Goal: Task Accomplishment & Management: Manage account settings

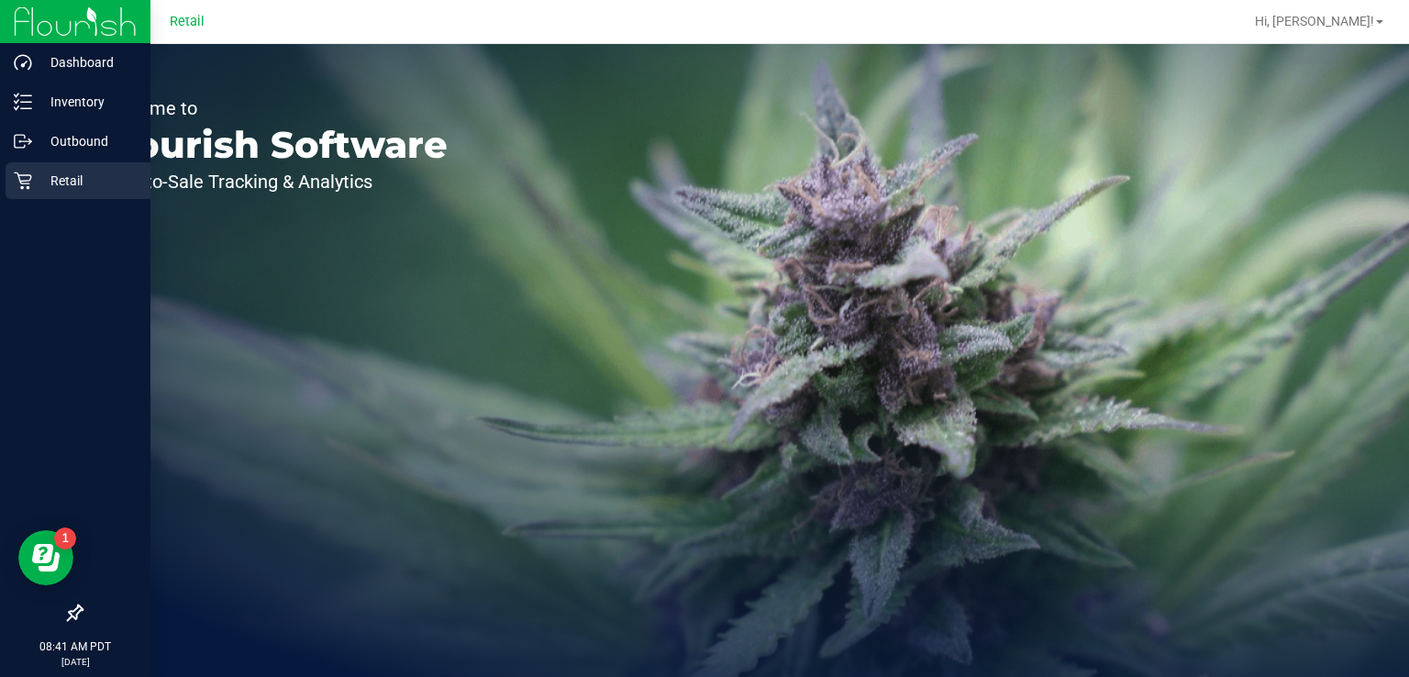
click at [22, 190] on div "Retail" at bounding box center [78, 180] width 145 height 37
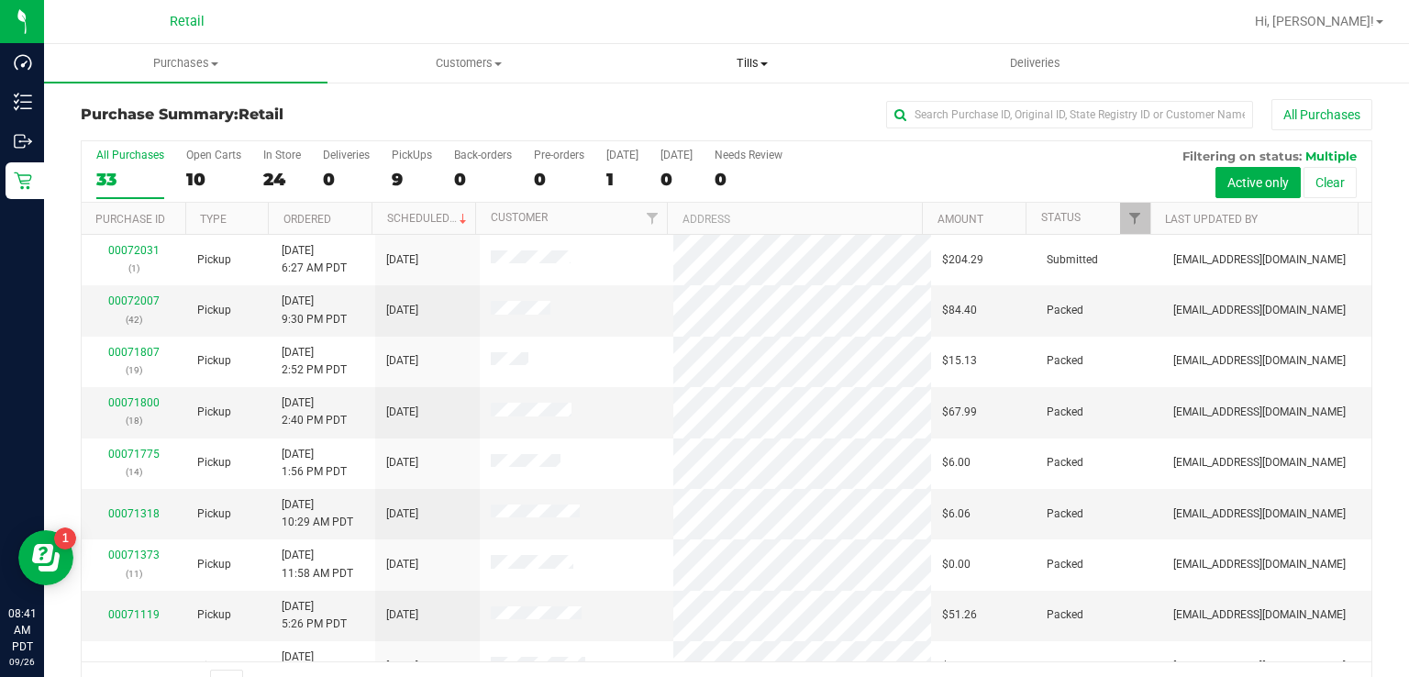
click at [743, 62] on span "Tills" at bounding box center [752, 63] width 282 height 17
click at [695, 106] on span "Manage tills" at bounding box center [672, 111] width 124 height 16
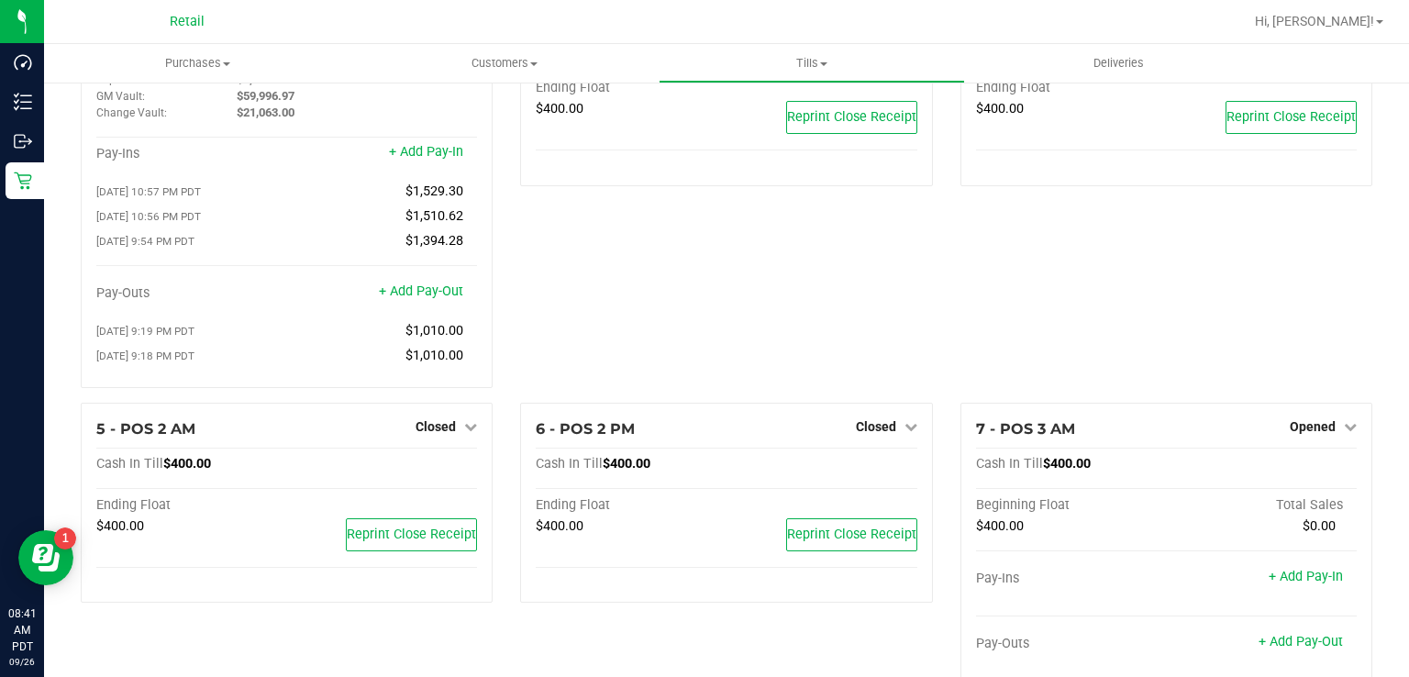
scroll to position [128, 0]
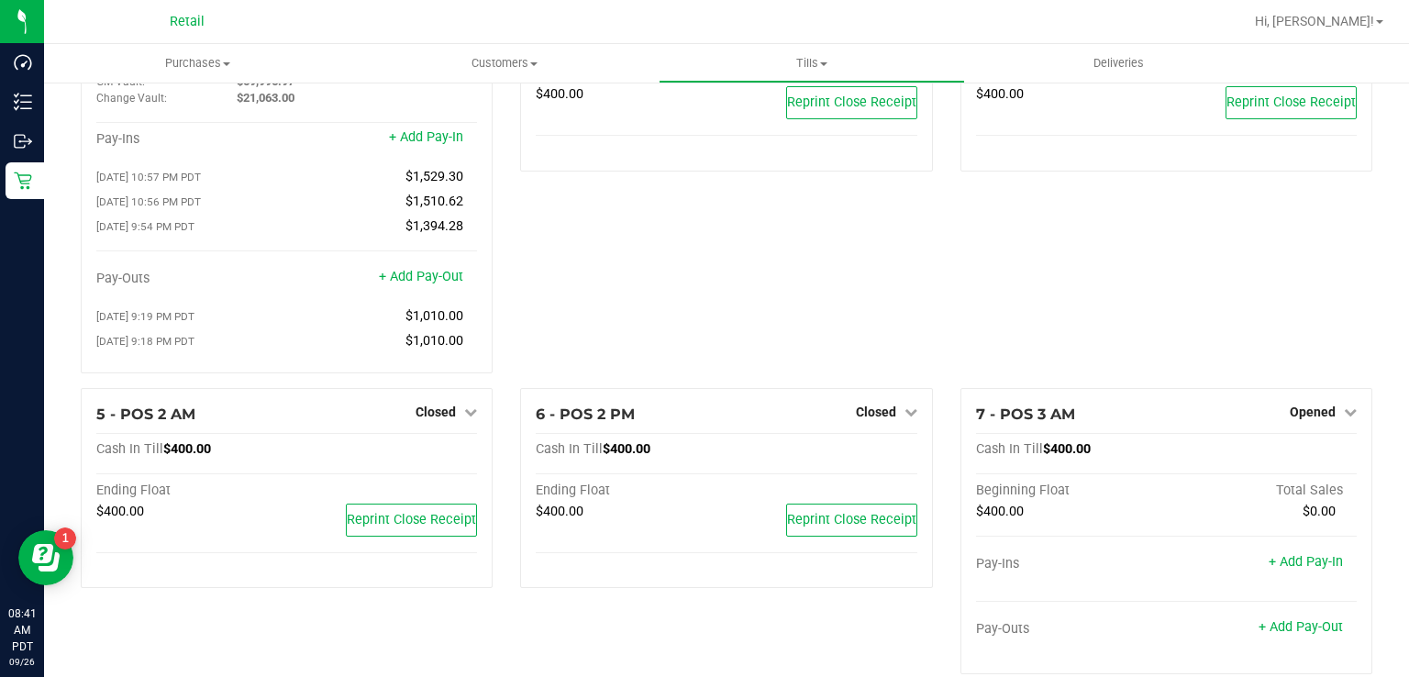
click at [429, 414] on span "Closed" at bounding box center [436, 412] width 40 height 15
click at [426, 451] on link "Open Till" at bounding box center [435, 449] width 49 height 15
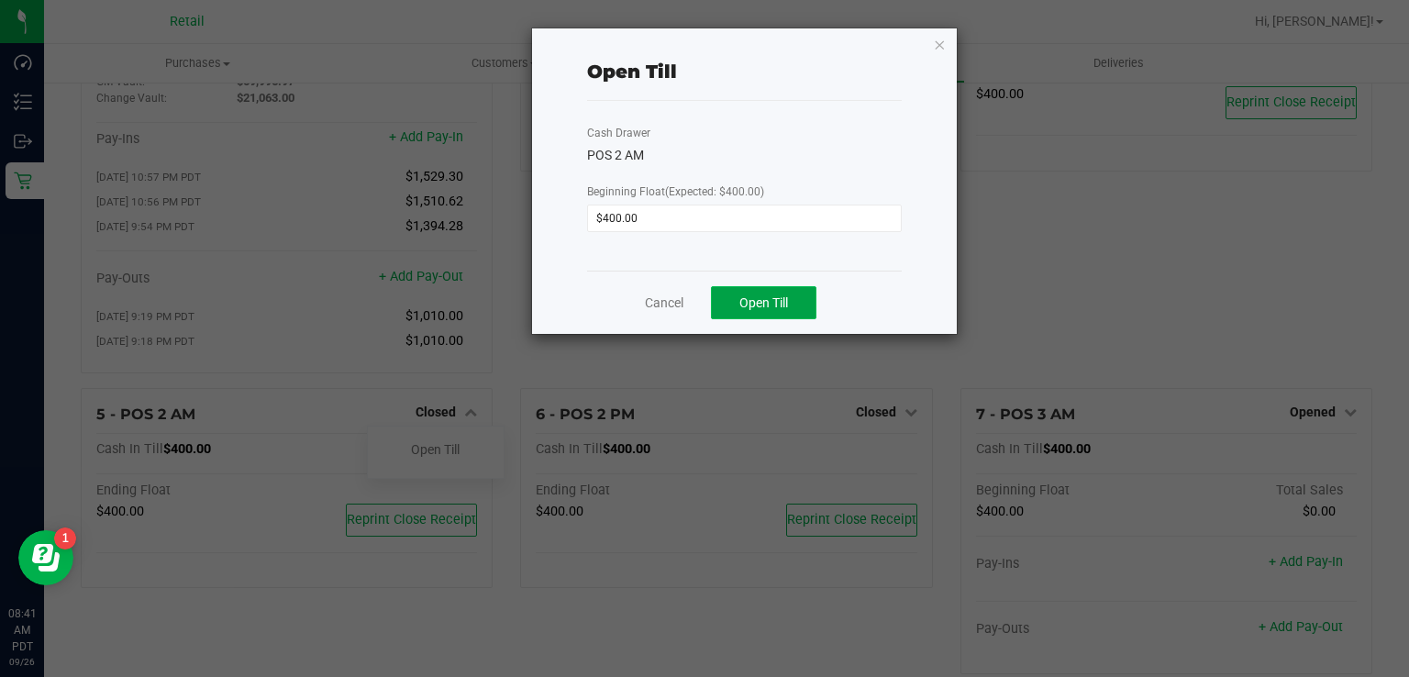
click at [764, 312] on button "Open Till" at bounding box center [764, 302] width 106 height 33
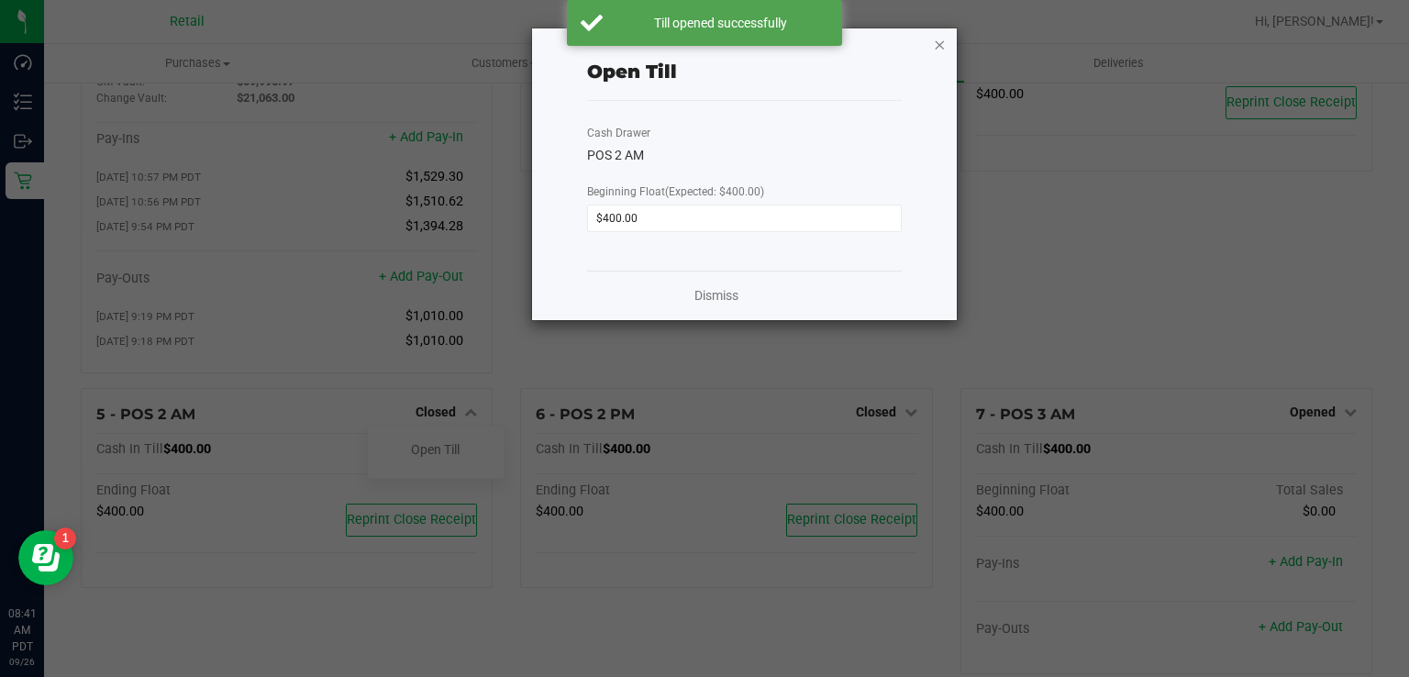
click at [937, 43] on icon "button" at bounding box center [940, 44] width 13 height 22
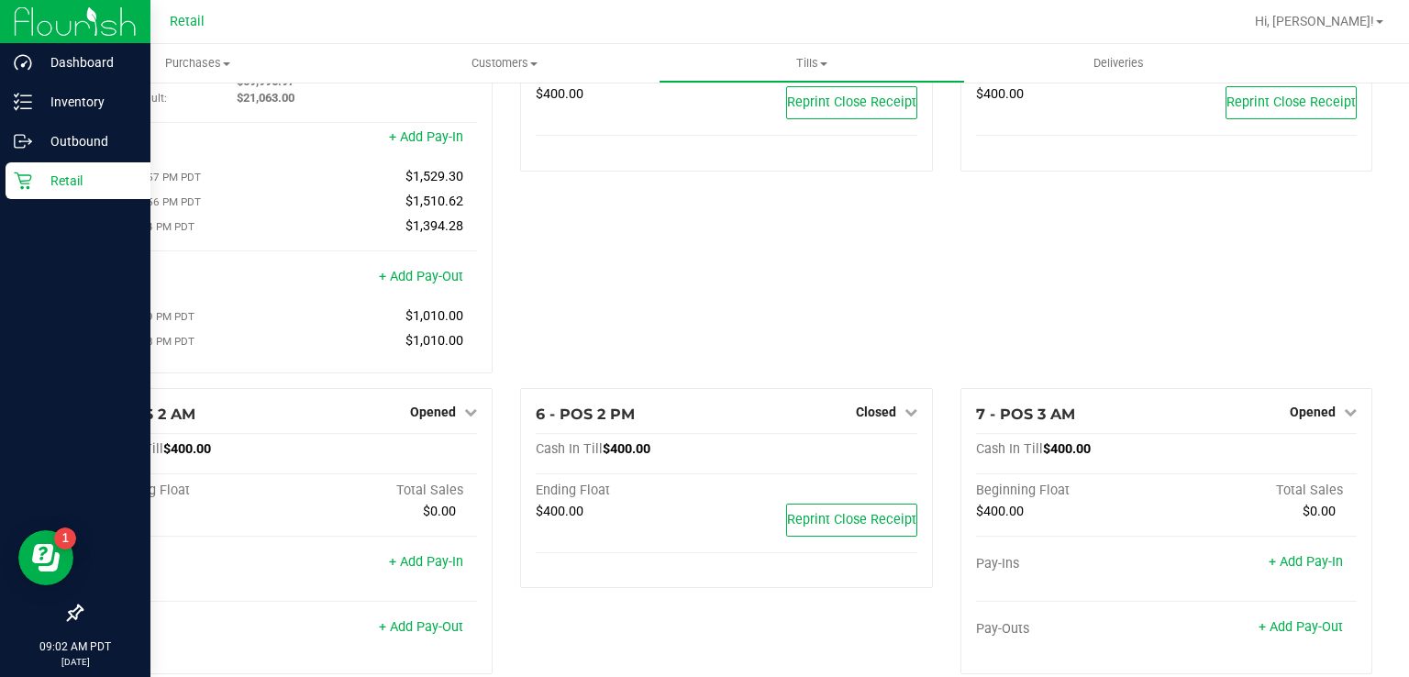
click at [26, 190] on div "Retail" at bounding box center [78, 180] width 145 height 37
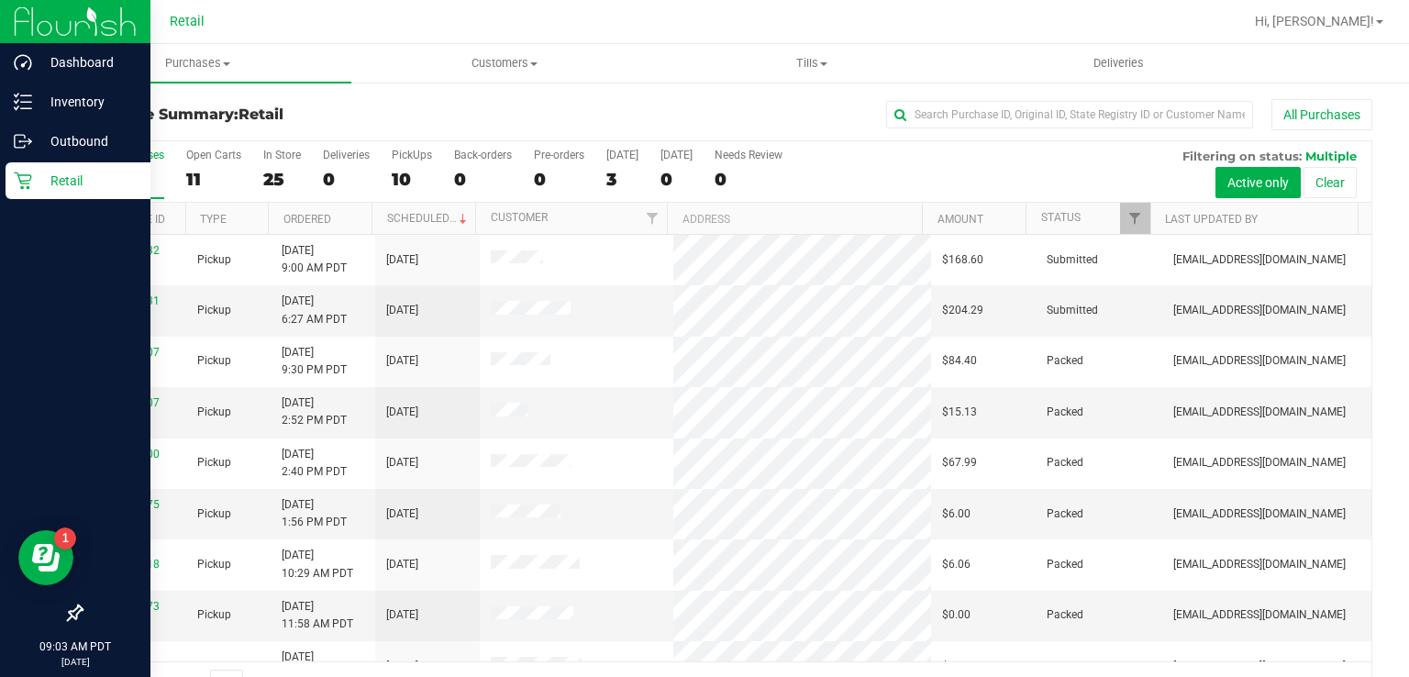
click at [81, 182] on p "Retail" at bounding box center [87, 181] width 110 height 22
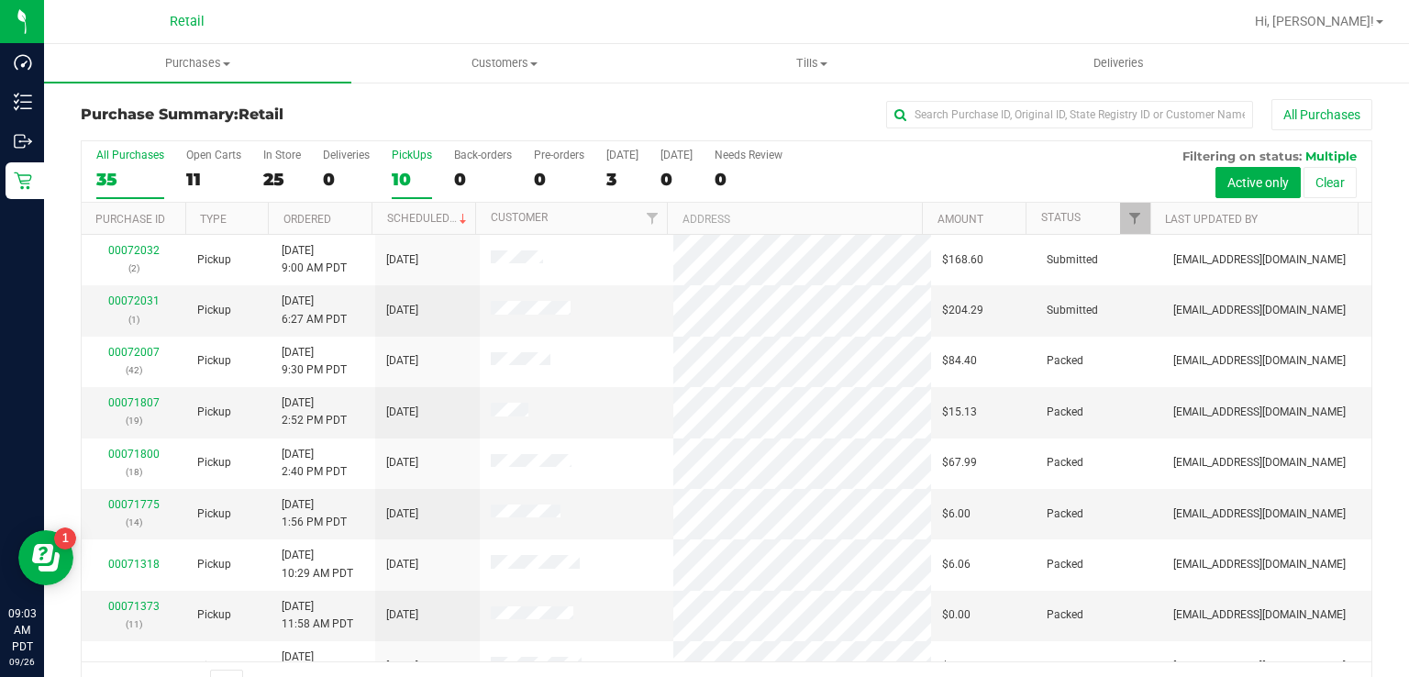
click at [419, 150] on div "PickUps" at bounding box center [412, 155] width 40 height 13
click at [0, 0] on input "PickUps 10" at bounding box center [0, 0] width 0 height 0
click at [396, 170] on div "10" at bounding box center [412, 179] width 40 height 21
click at [0, 0] on input "PickUps 10" at bounding box center [0, 0] width 0 height 0
click at [119, 294] on link "00072032" at bounding box center [133, 300] width 51 height 13
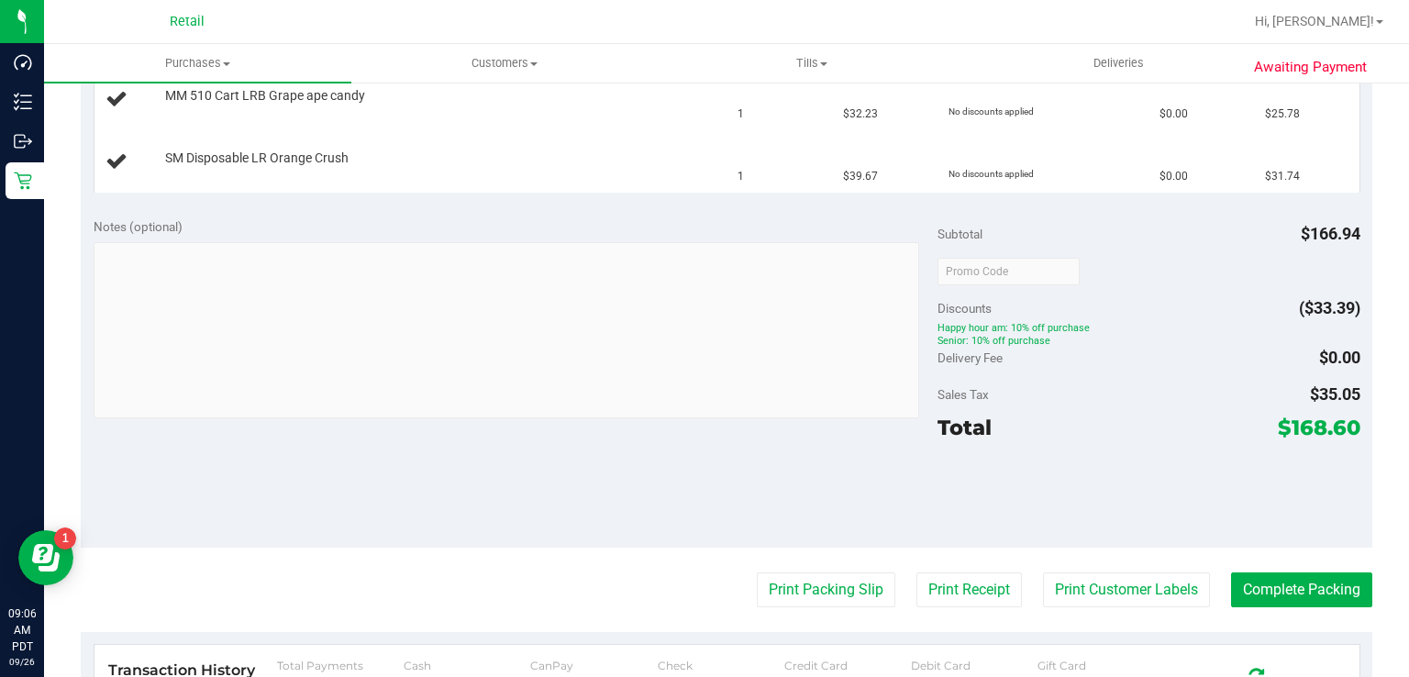
scroll to position [669, 0]
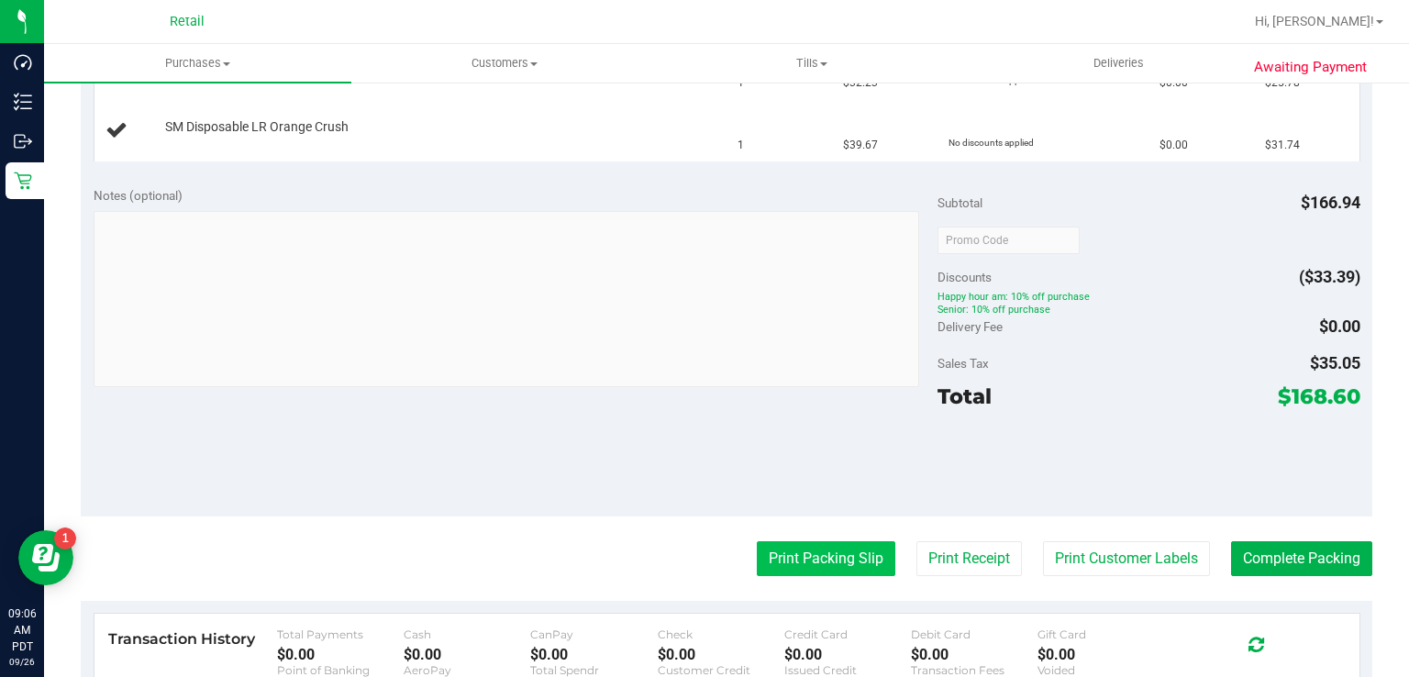
click at [828, 550] on button "Print Packing Slip" at bounding box center [826, 558] width 139 height 35
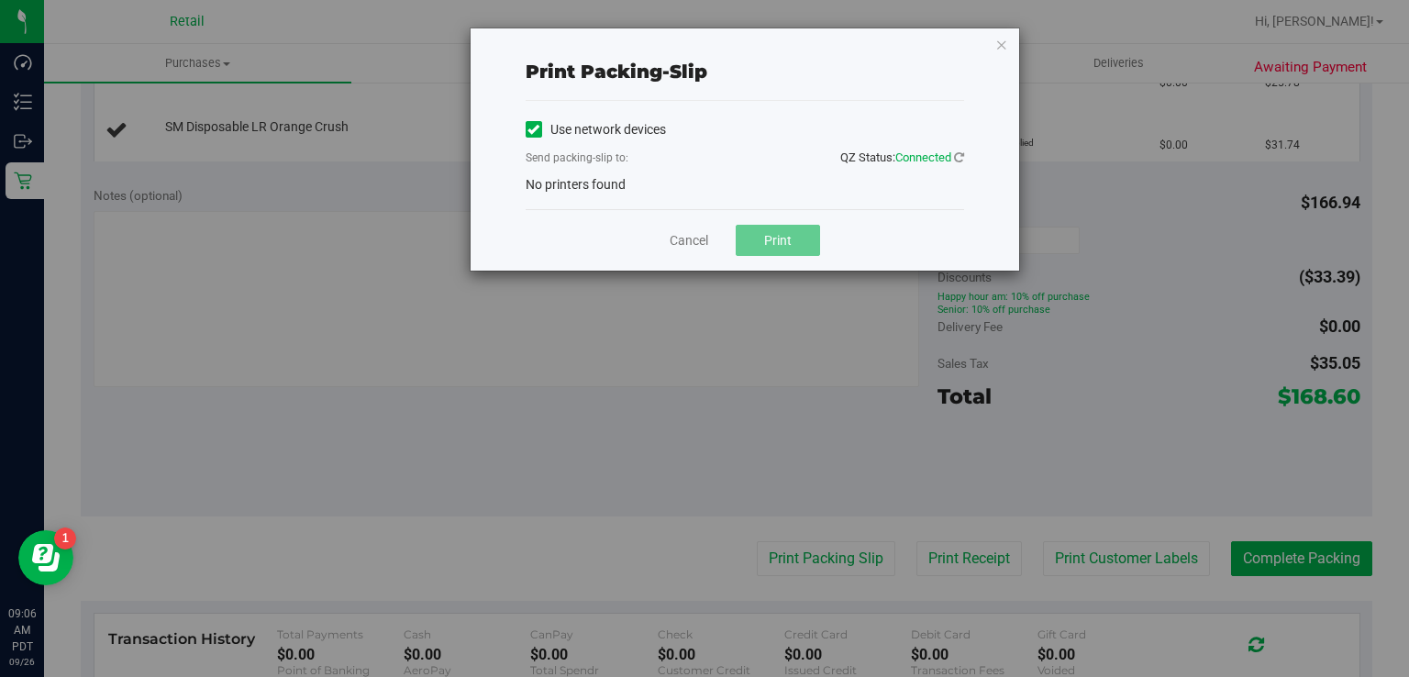
click at [550, 128] on label "Use network devices" at bounding box center [596, 129] width 140 height 19
click at [0, 0] on input "Use network devices" at bounding box center [0, 0] width 0 height 0
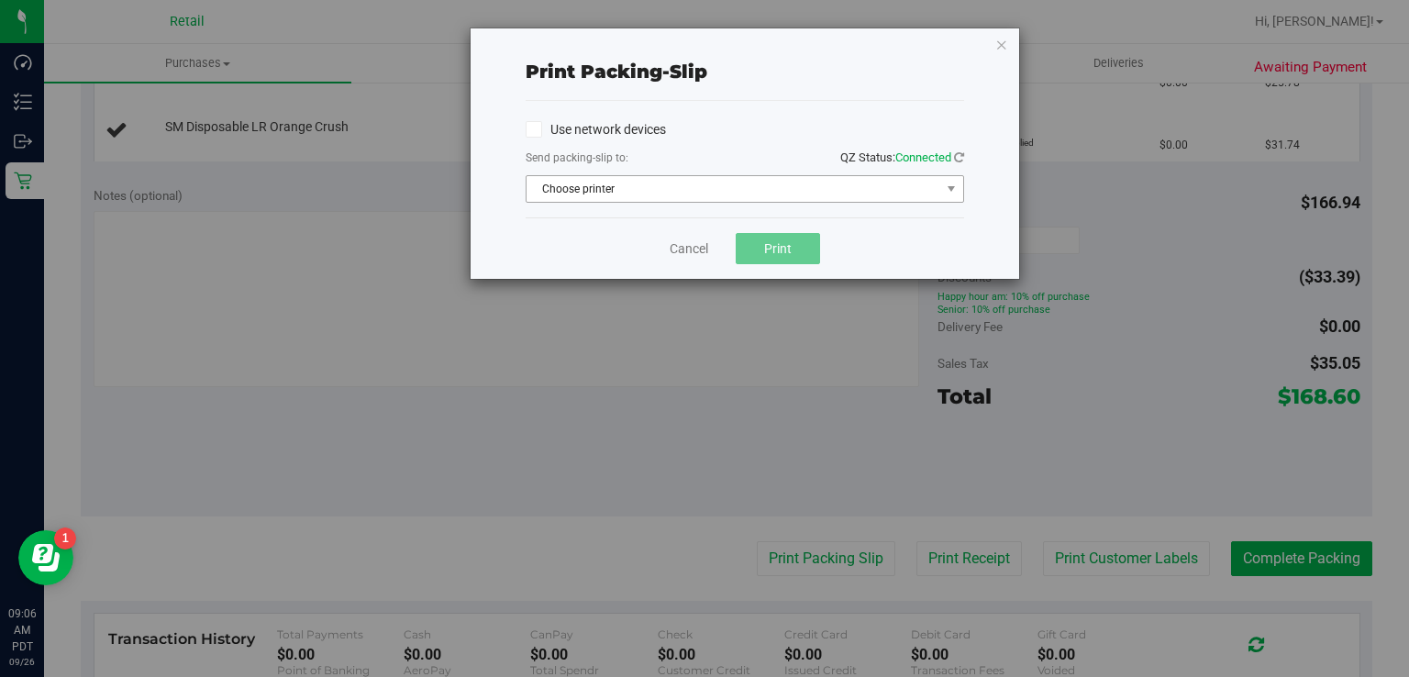
click at [604, 194] on span "Choose printer" at bounding box center [734, 189] width 414 height 26
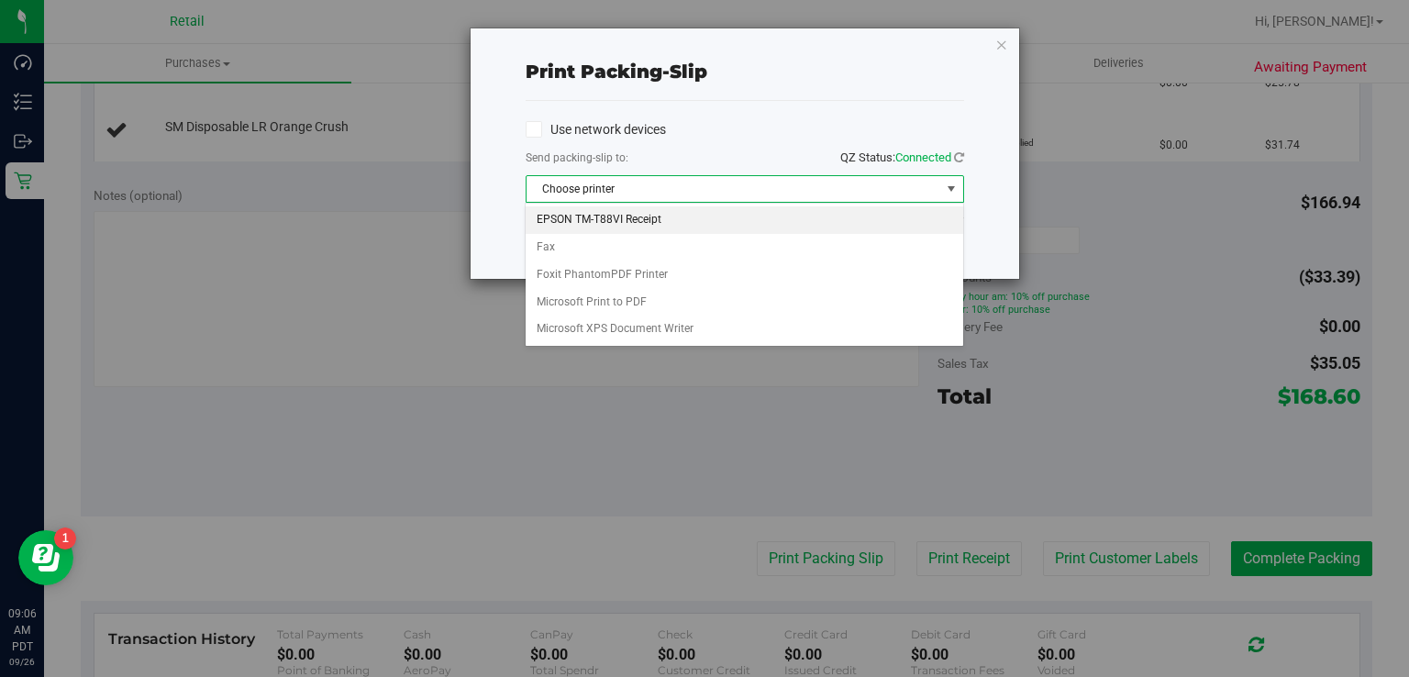
click at [634, 218] on li "EPSON TM-T88VI Receipt" at bounding box center [744, 220] width 437 height 28
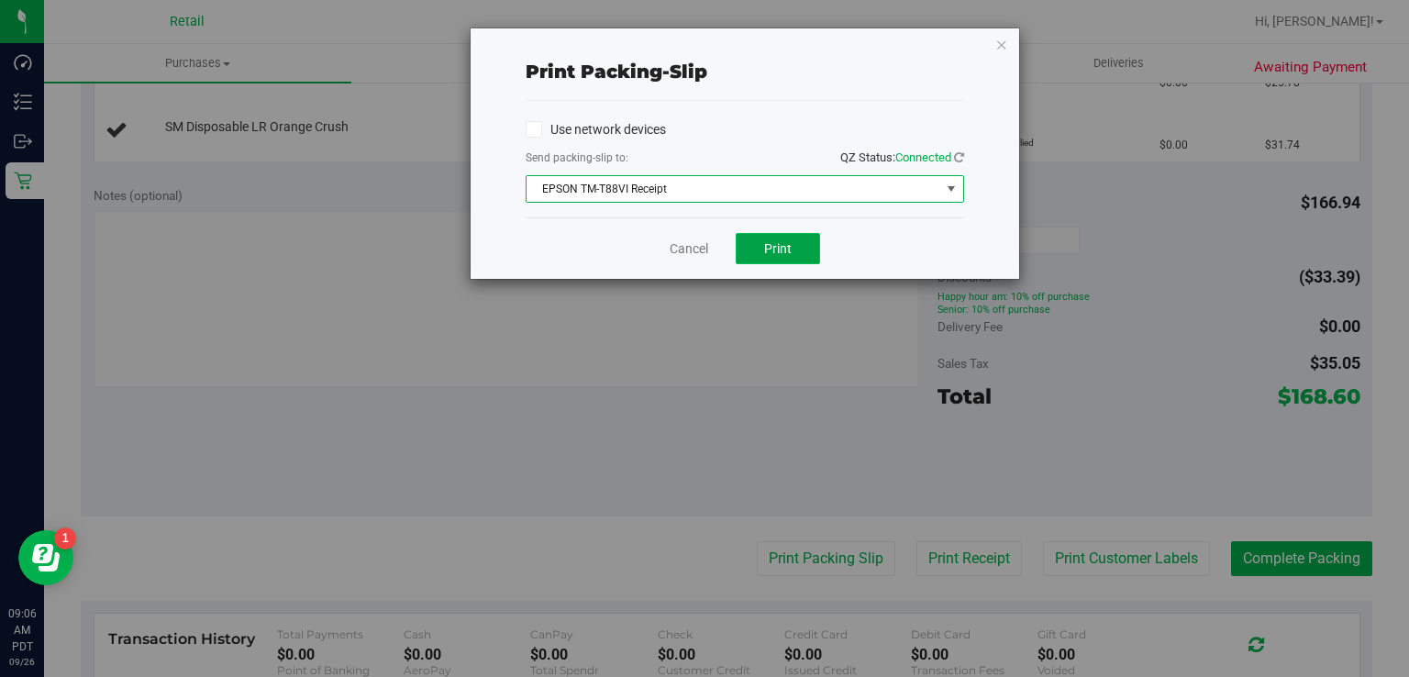
click at [776, 251] on span "Print" at bounding box center [778, 248] width 28 height 15
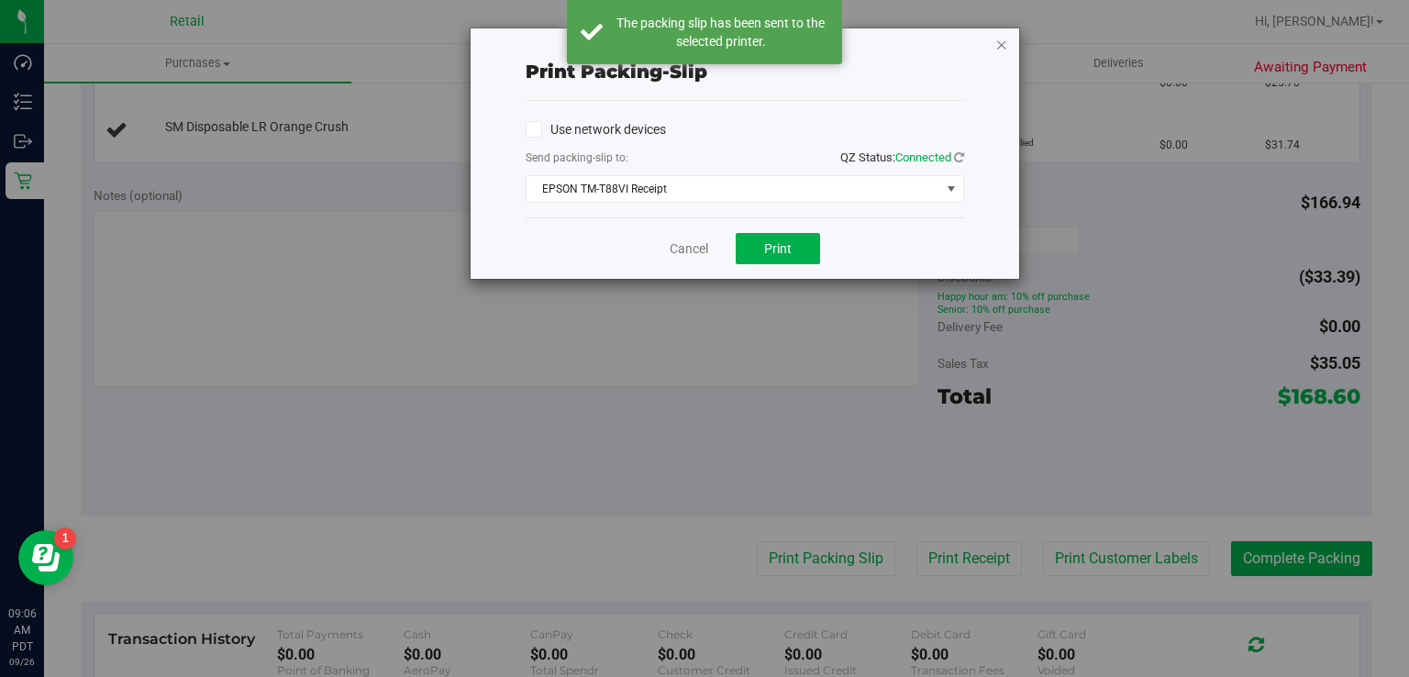
click at [998, 44] on icon "button" at bounding box center [1001, 44] width 13 height 22
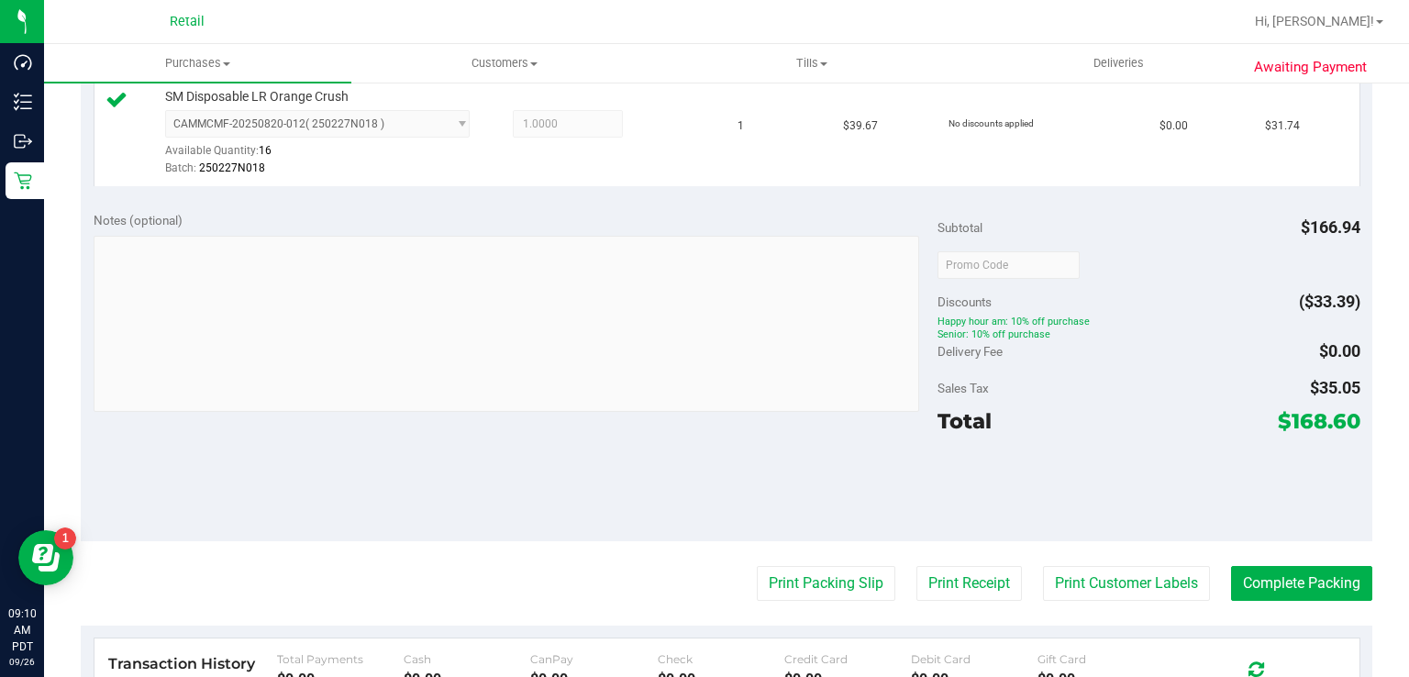
scroll to position [819, 0]
click at [1284, 565] on button "Complete Packing" at bounding box center [1301, 582] width 141 height 35
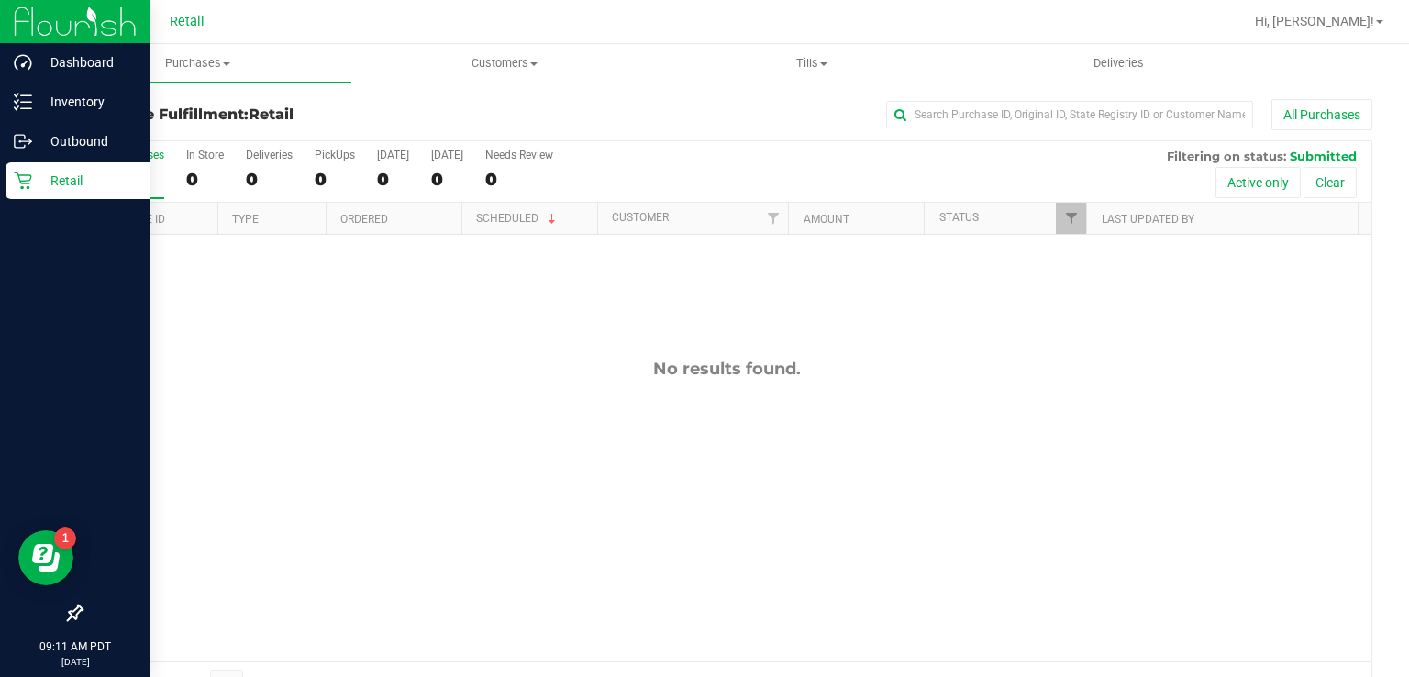
click at [34, 186] on p "Retail" at bounding box center [87, 181] width 110 height 22
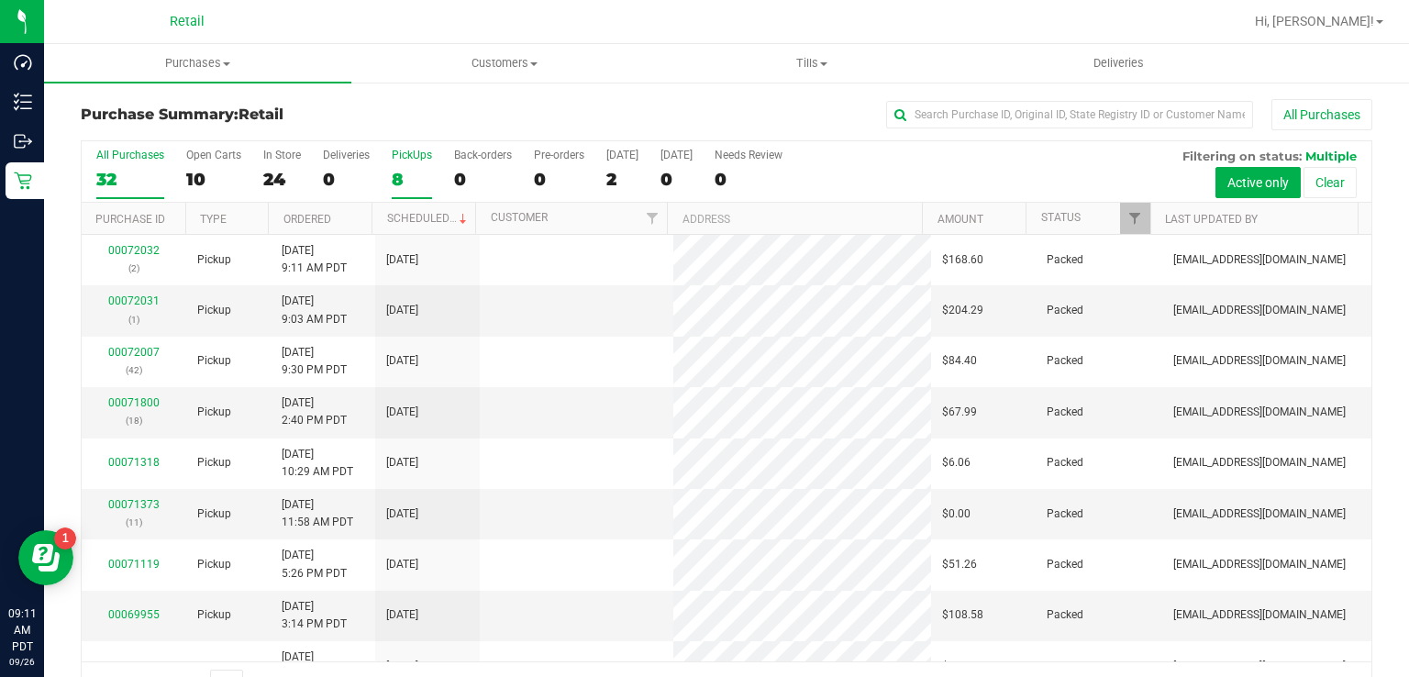
click at [399, 158] on div "PickUps" at bounding box center [412, 155] width 40 height 13
click at [0, 0] on input "PickUps 8" at bounding box center [0, 0] width 0 height 0
click at [403, 169] on div "8" at bounding box center [412, 179] width 40 height 21
click at [0, 0] on input "PickUps 8" at bounding box center [0, 0] width 0 height 0
click at [415, 170] on div "8" at bounding box center [412, 179] width 40 height 21
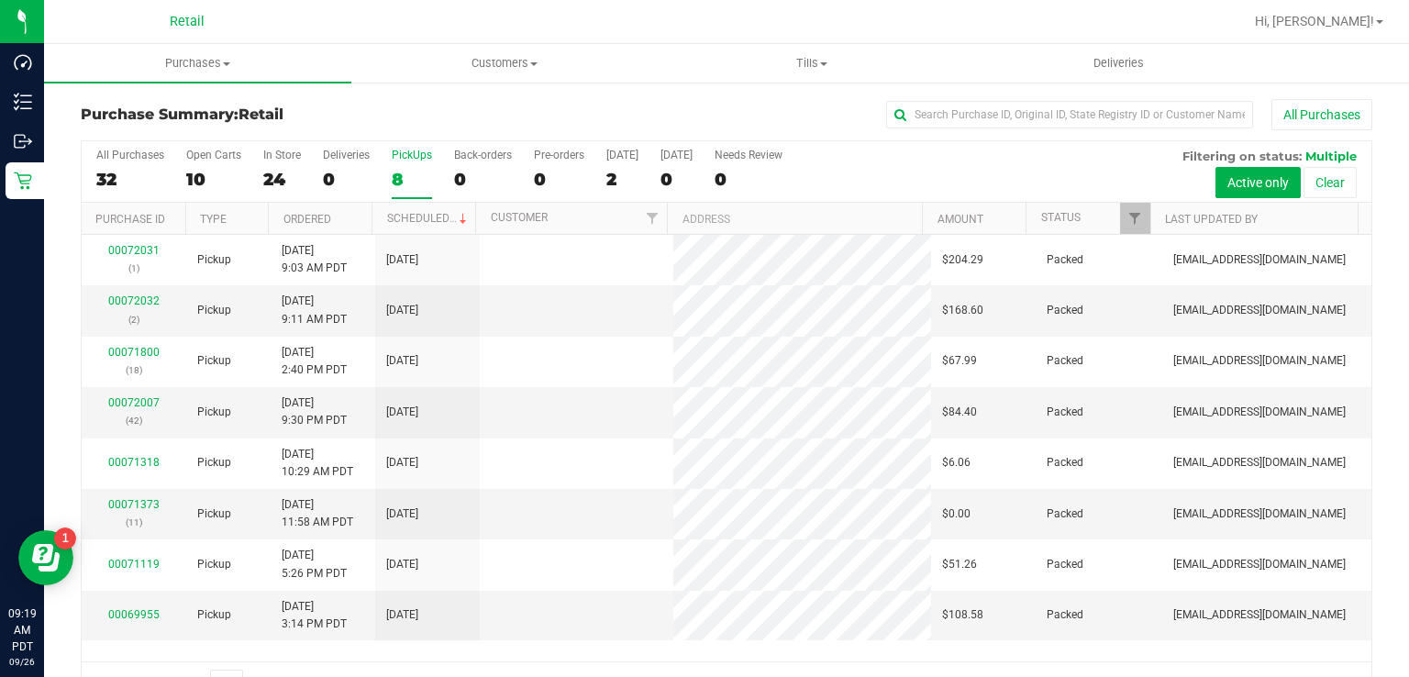
click at [0, 0] on input "PickUps 8" at bounding box center [0, 0] width 0 height 0
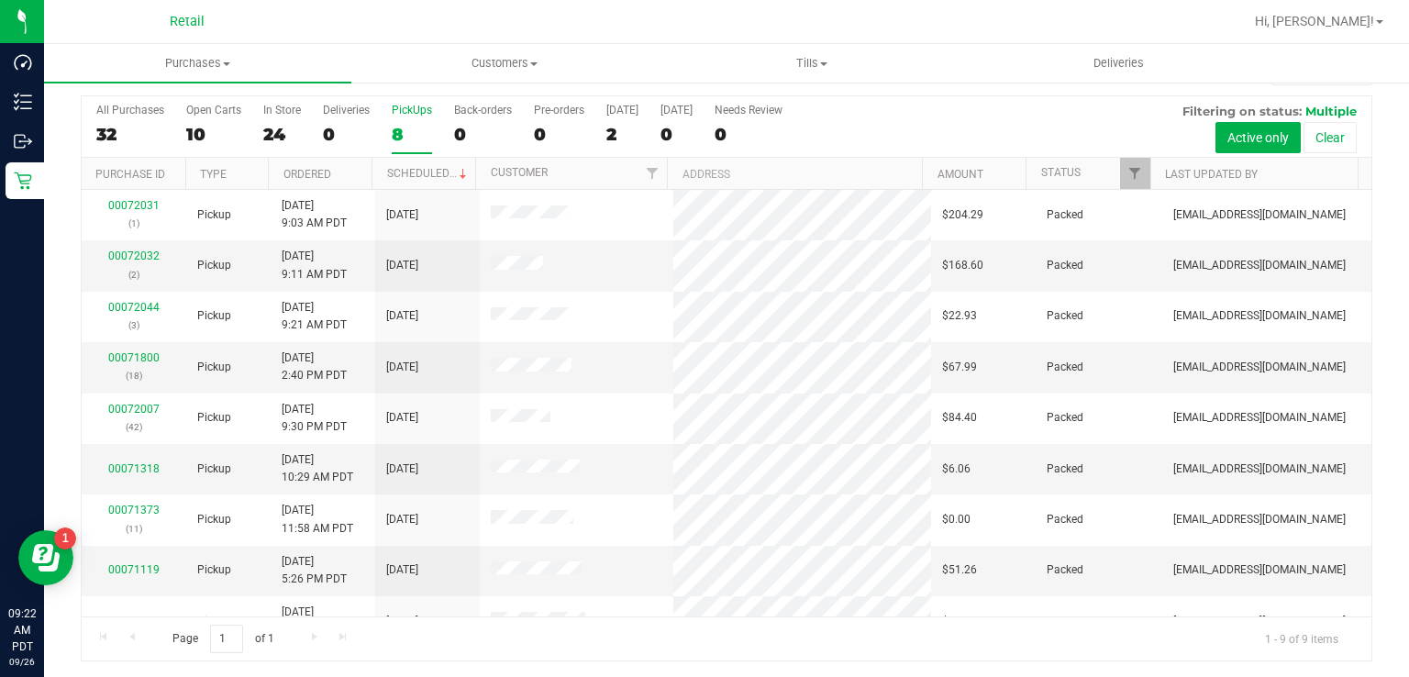
click at [945, 655] on div "Page 1 of 1 1 - 9 of 9 items" at bounding box center [727, 639] width 1290 height 44
click at [402, 132] on div "8" at bounding box center [412, 134] width 40 height 21
click at [0, 0] on input "PickUps 8" at bounding box center [0, 0] width 0 height 0
click at [404, 117] on label "PickUps 9" at bounding box center [412, 129] width 40 height 50
click at [0, 0] on input "PickUps 9" at bounding box center [0, 0] width 0 height 0
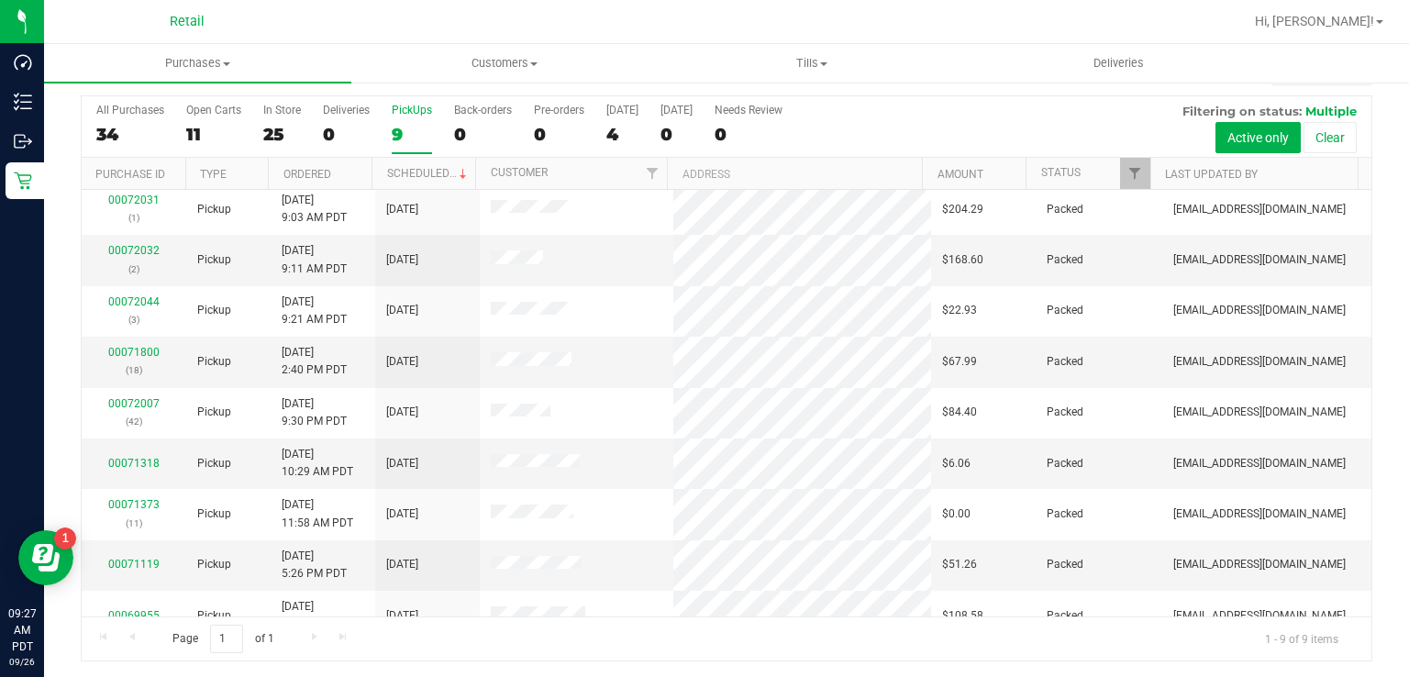
scroll to position [0, 0]
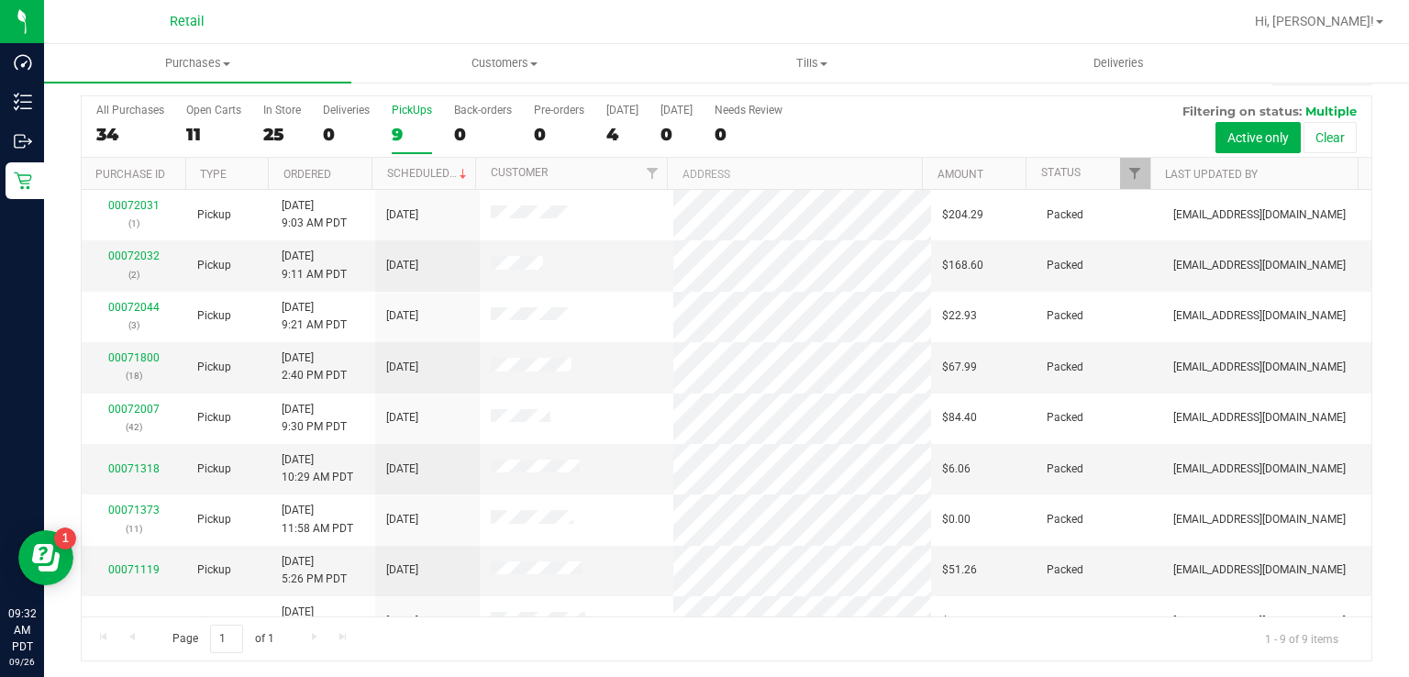
click at [393, 128] on div "9" at bounding box center [412, 134] width 40 height 21
click at [0, 0] on input "PickUps 9" at bounding box center [0, 0] width 0 height 0
click at [407, 147] on label "PickUps 9" at bounding box center [412, 129] width 40 height 50
click at [0, 0] on input "PickUps 9" at bounding box center [0, 0] width 0 height 0
click at [399, 121] on label "PickUps 10" at bounding box center [412, 129] width 40 height 50
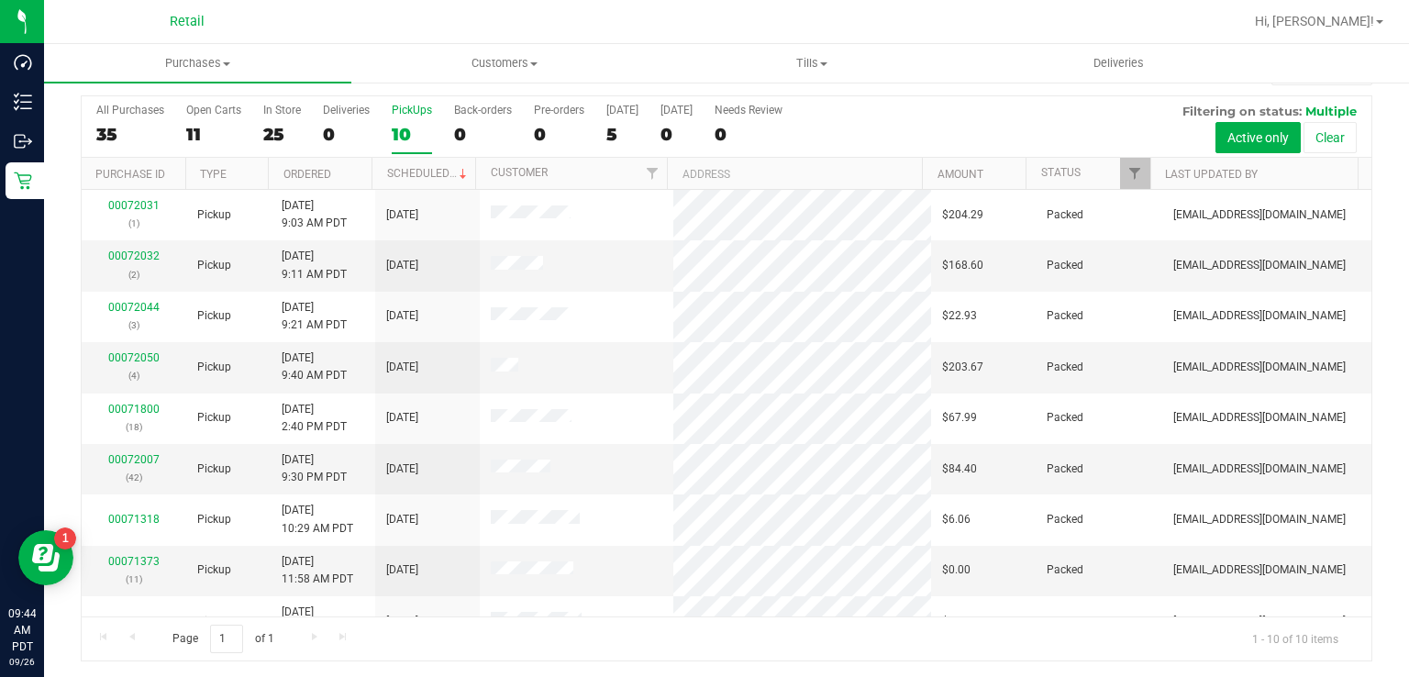
click at [0, 0] on input "PickUps 10" at bounding box center [0, 0] width 0 height 0
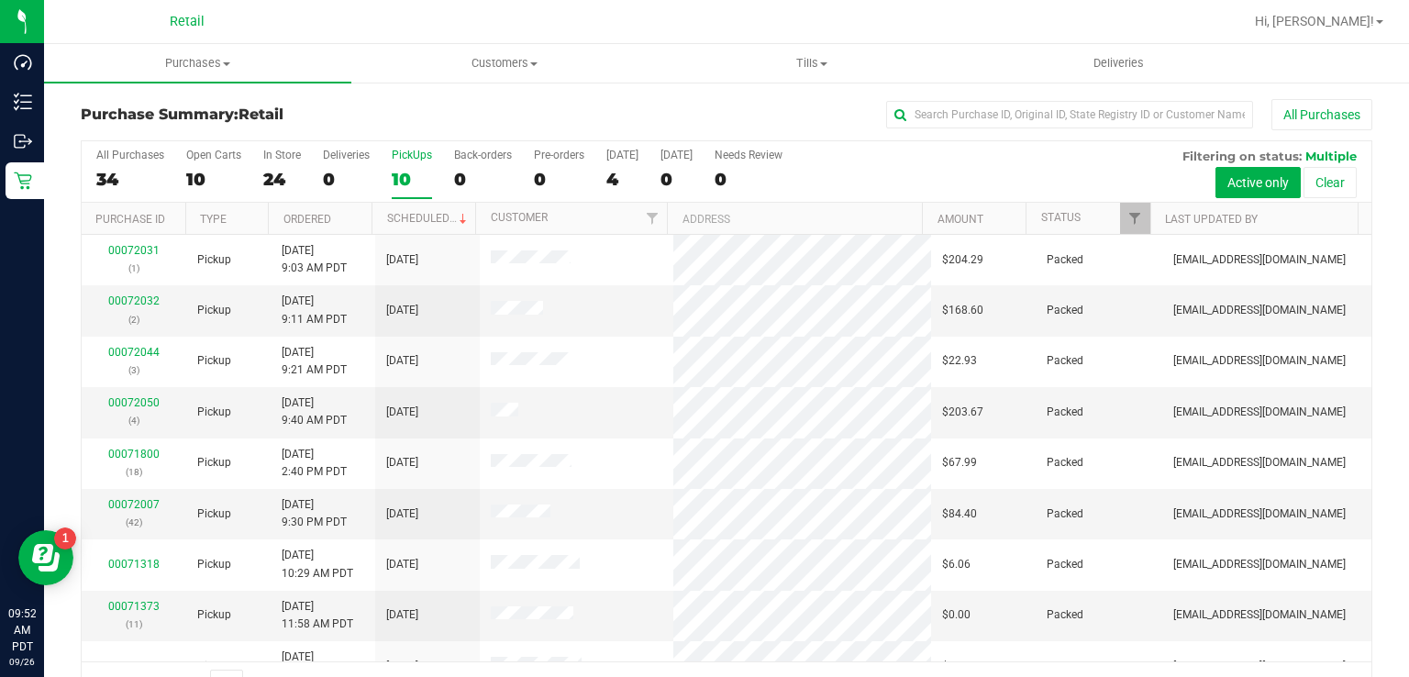
click at [407, 172] on div "10" at bounding box center [412, 179] width 40 height 21
click at [0, 0] on input "PickUps 10" at bounding box center [0, 0] width 0 height 0
click at [398, 154] on div "PickUps" at bounding box center [412, 155] width 40 height 13
click at [0, 0] on input "PickUps 10" at bounding box center [0, 0] width 0 height 0
click at [412, 176] on div "10" at bounding box center [412, 179] width 40 height 21
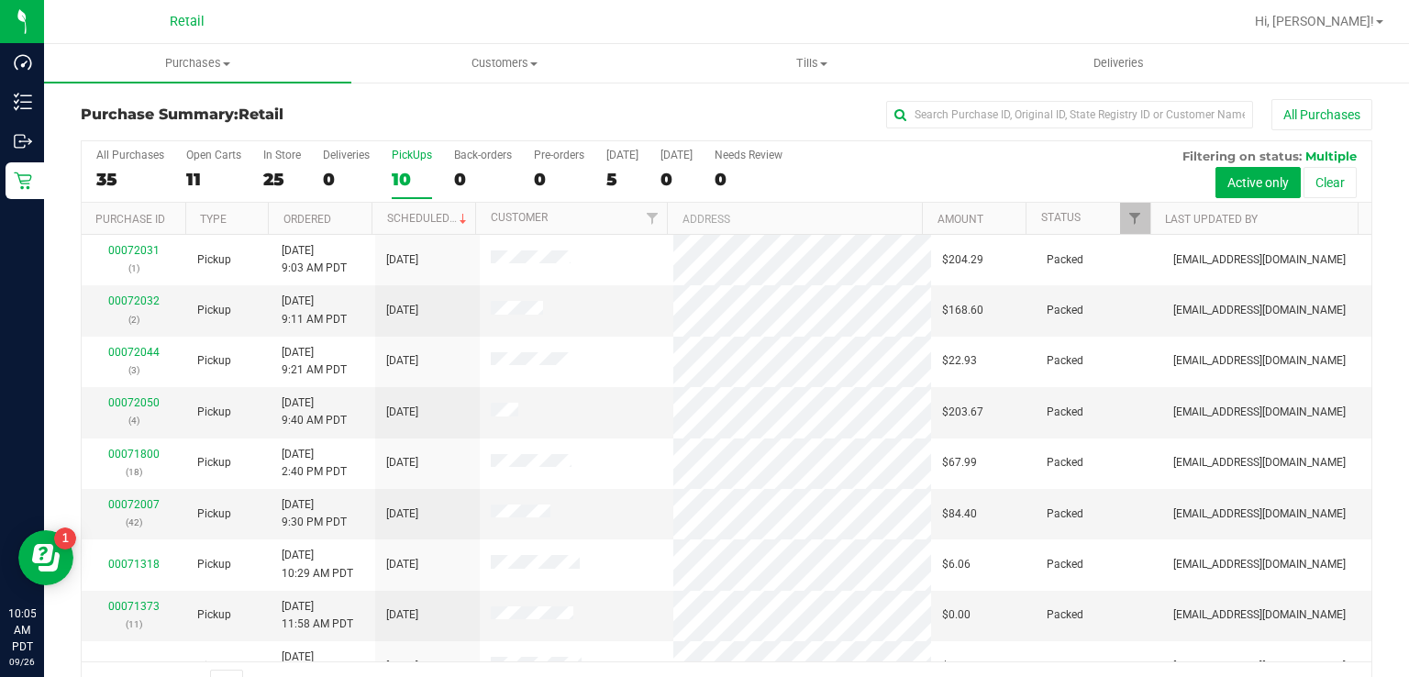
click at [0, 0] on input "PickUps 10" at bounding box center [0, 0] width 0 height 0
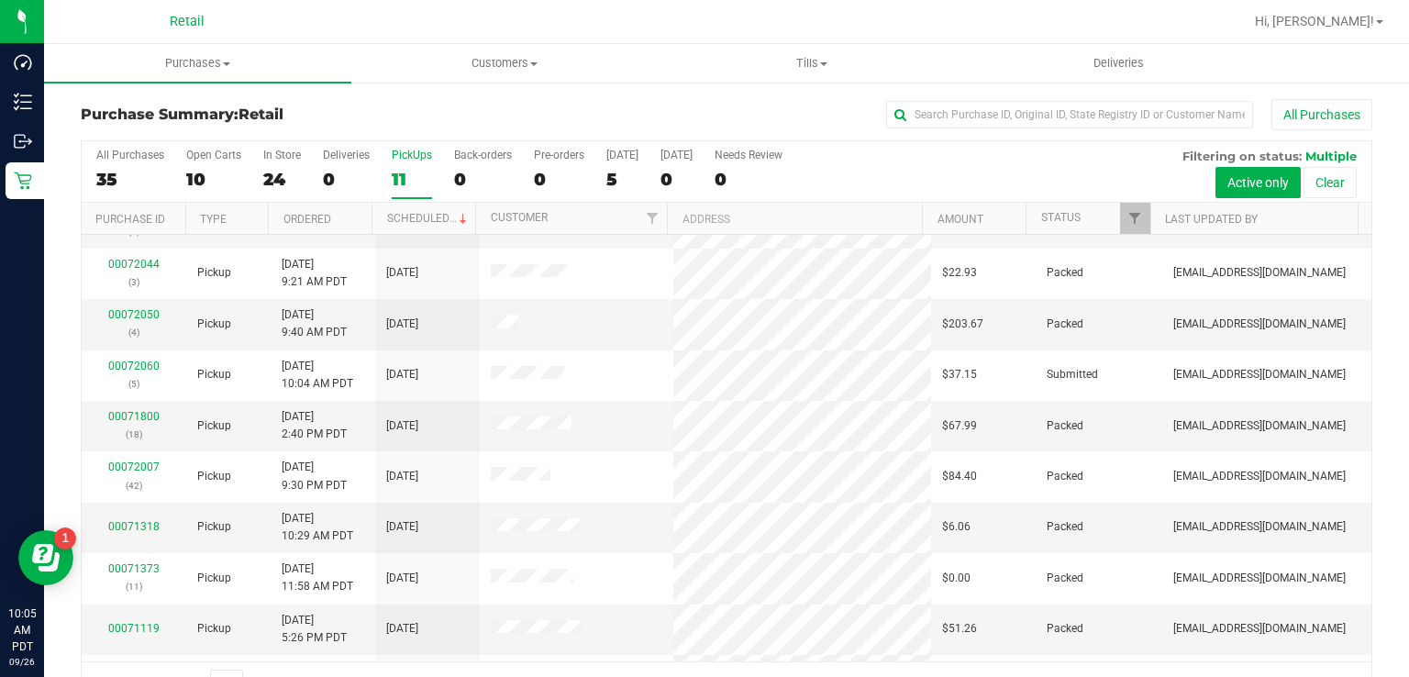
scroll to position [92, 0]
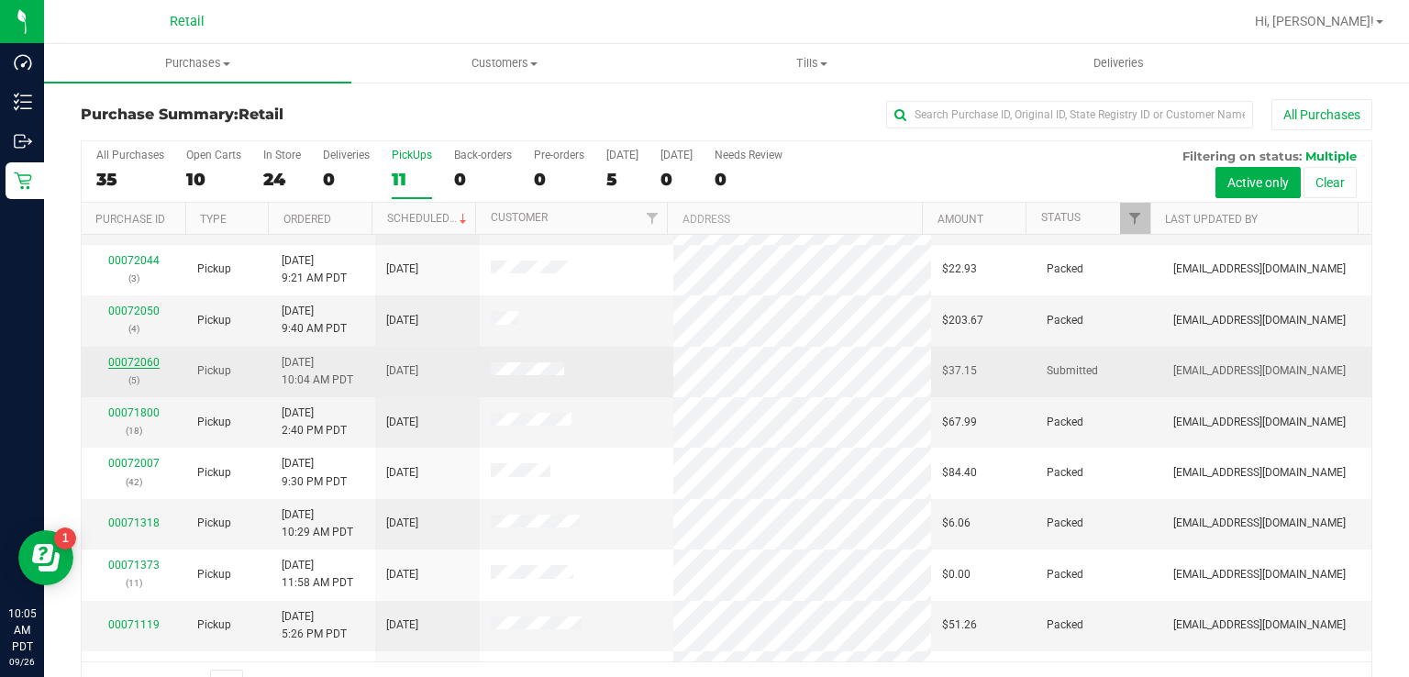
click at [121, 359] on link "00072060" at bounding box center [133, 362] width 51 height 13
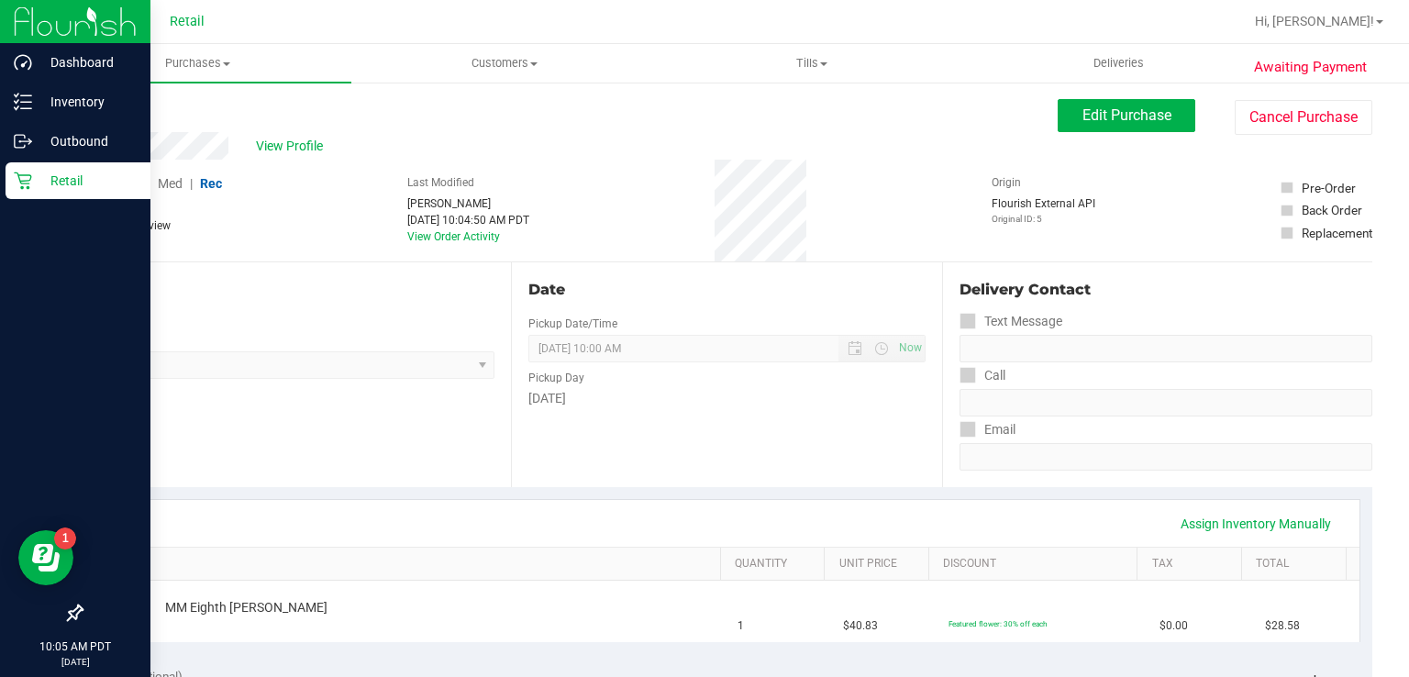
click at [11, 172] on div "Retail" at bounding box center [78, 180] width 145 height 37
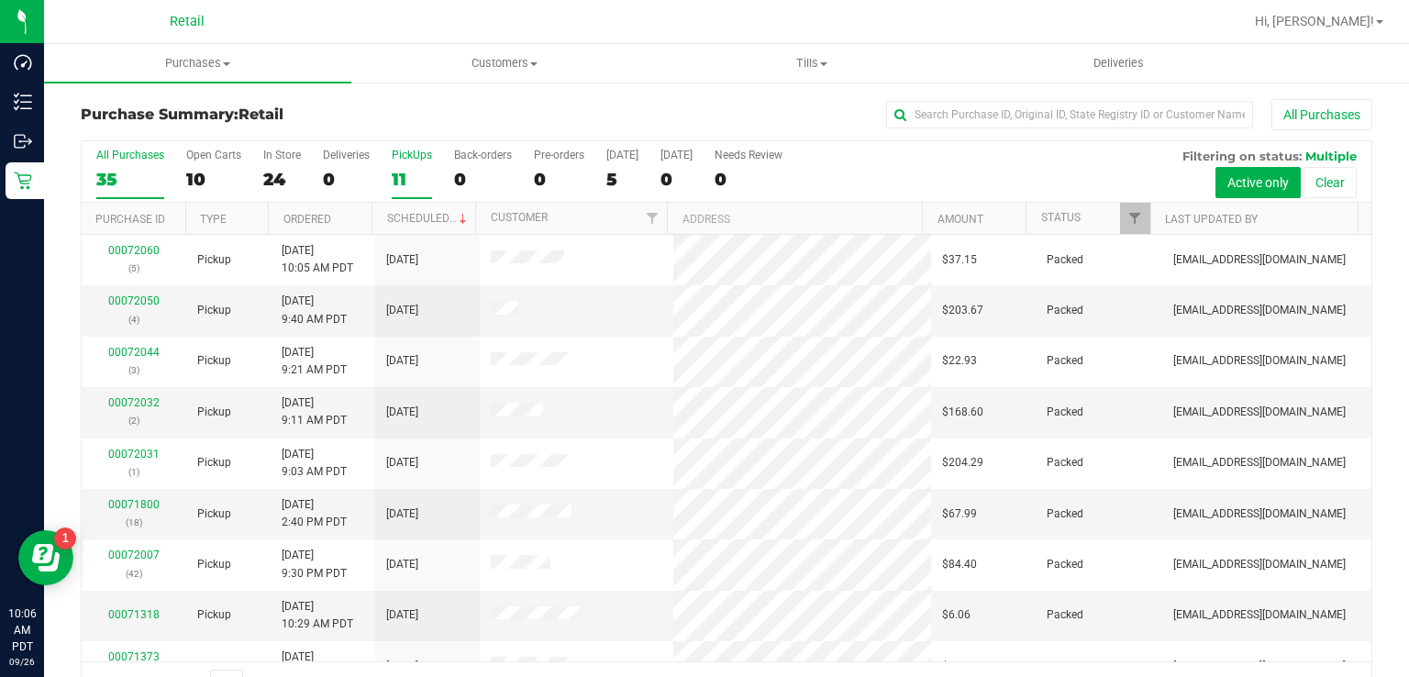
click at [398, 164] on label "PickUps 11" at bounding box center [412, 174] width 40 height 50
click at [0, 0] on input "PickUps 11" at bounding box center [0, 0] width 0 height 0
click at [404, 172] on div "11" at bounding box center [412, 179] width 40 height 21
click at [0, 0] on input "PickUps 11" at bounding box center [0, 0] width 0 height 0
click at [404, 171] on div "11" at bounding box center [412, 179] width 40 height 21
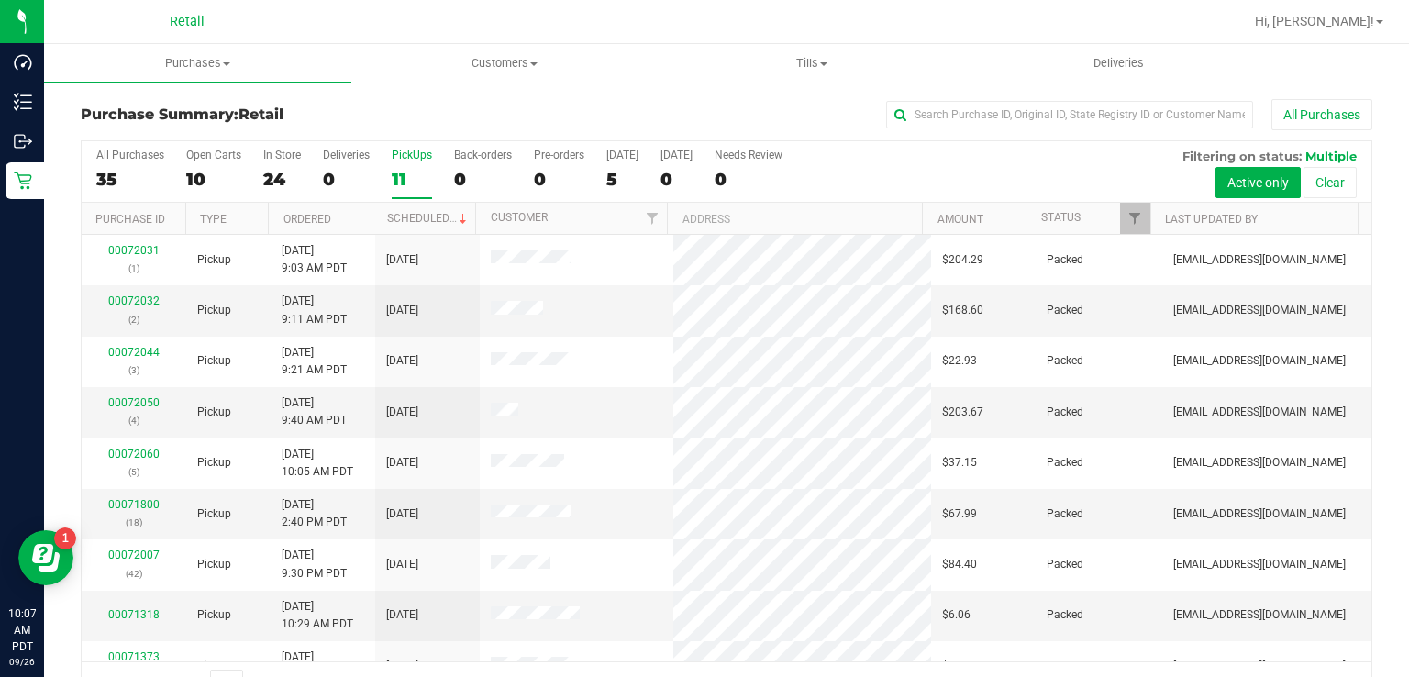
click at [0, 0] on input "PickUps 11" at bounding box center [0, 0] width 0 height 0
click at [398, 174] on div "11" at bounding box center [412, 179] width 40 height 21
click at [0, 0] on input "PickUps 11" at bounding box center [0, 0] width 0 height 0
click at [125, 500] on link "00072061" at bounding box center [133, 504] width 51 height 13
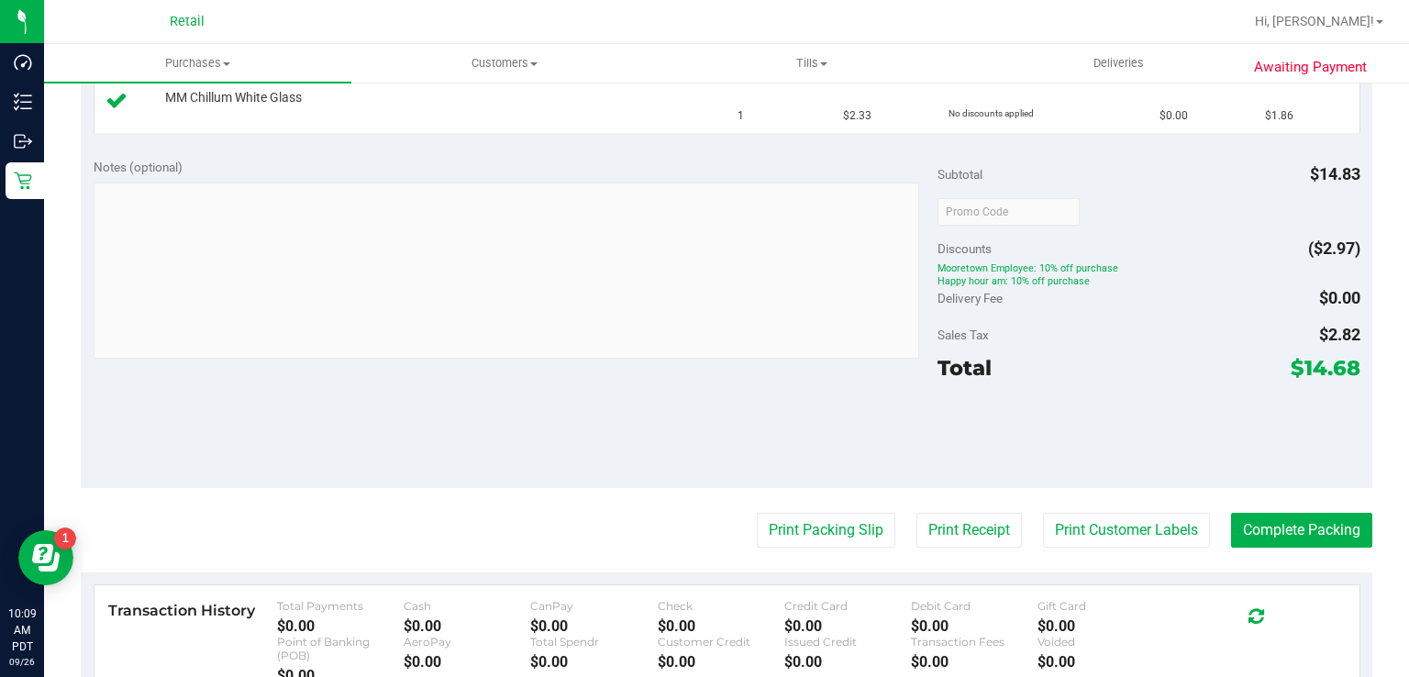
scroll to position [594, 0]
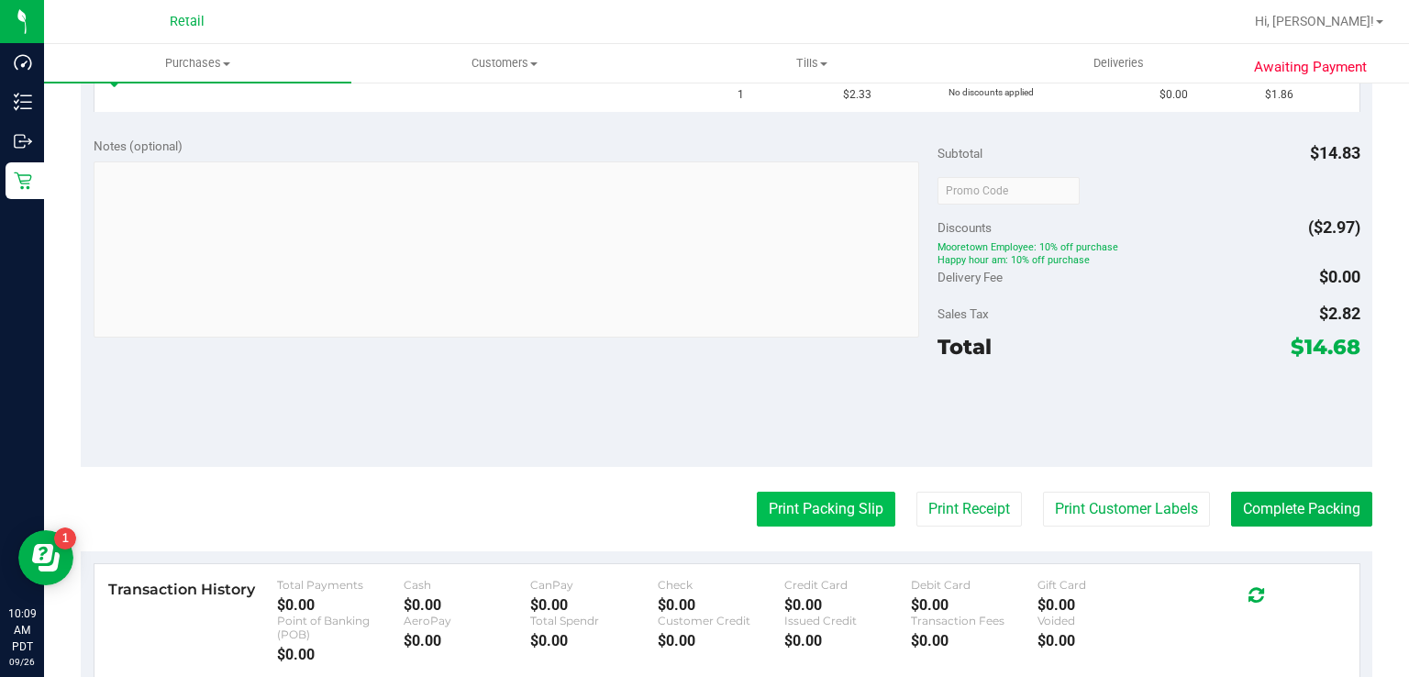
click at [805, 493] on button "Print Packing Slip" at bounding box center [826, 509] width 139 height 35
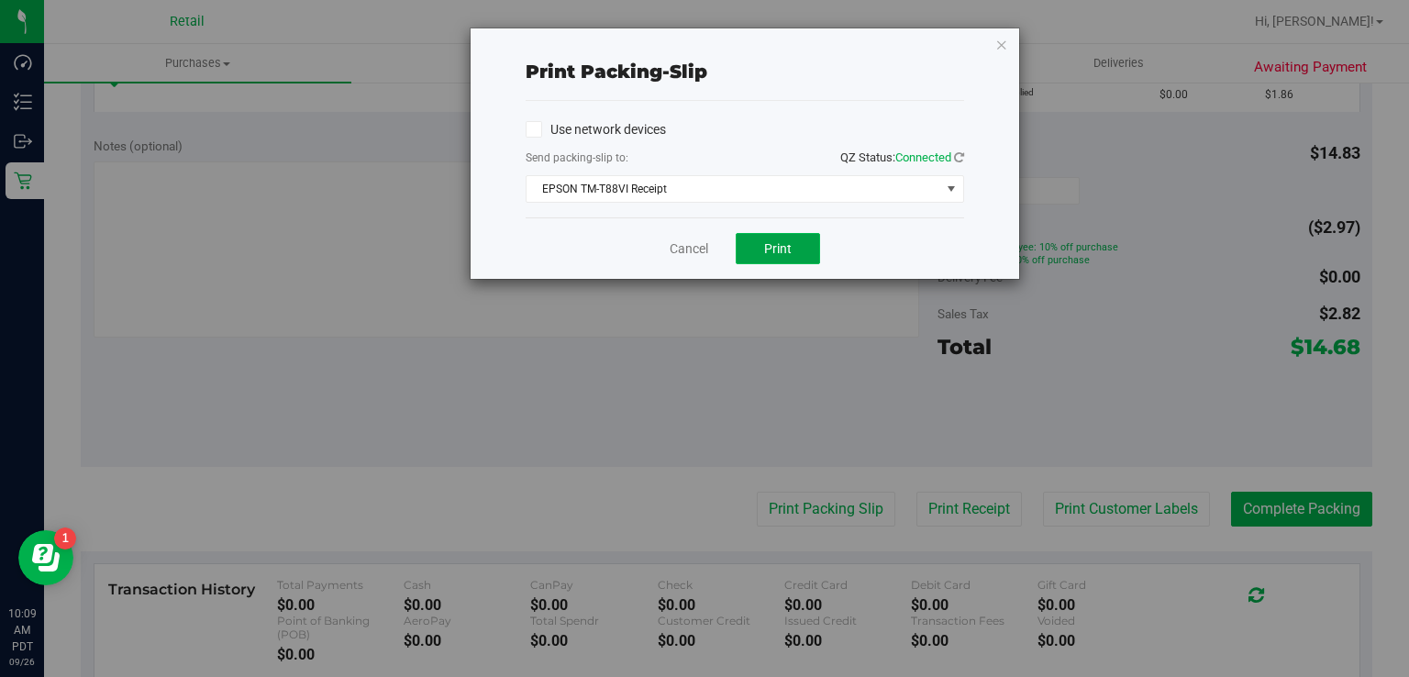
click at [776, 250] on span "Print" at bounding box center [778, 248] width 28 height 15
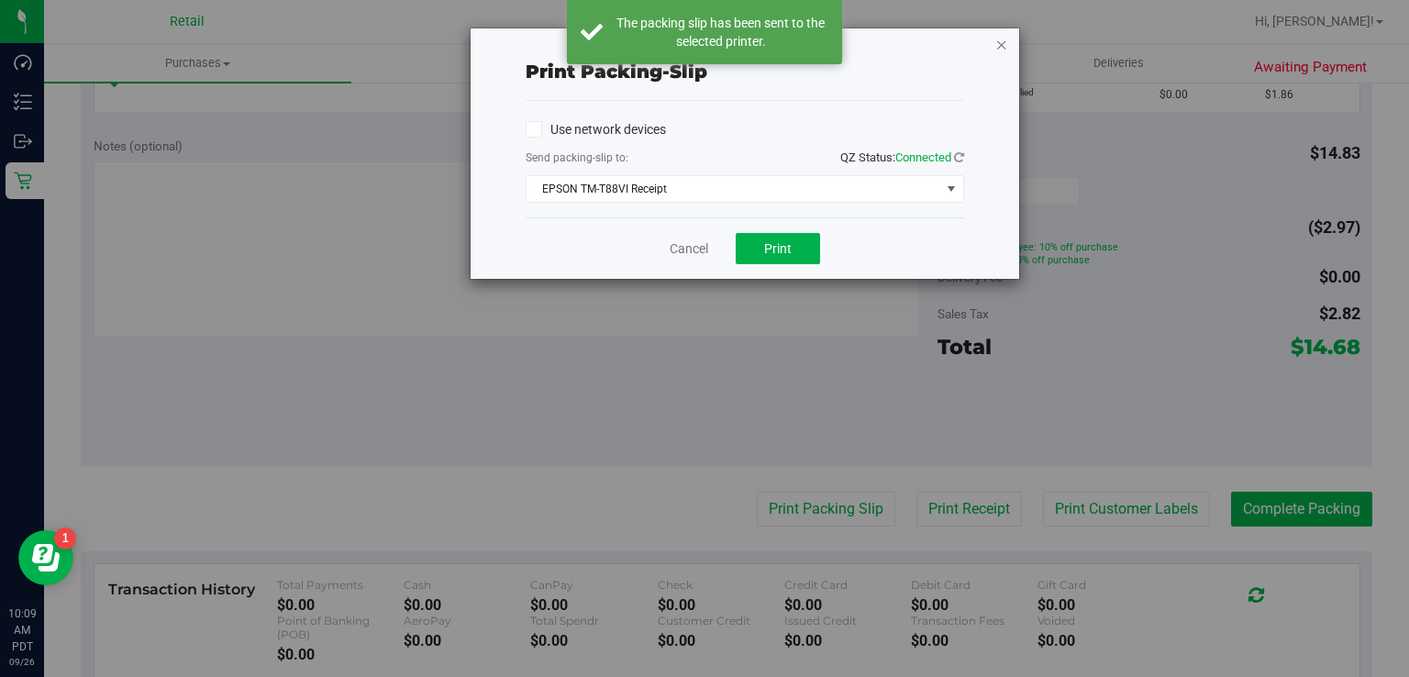
click at [1002, 43] on icon "button" at bounding box center [1001, 44] width 13 height 22
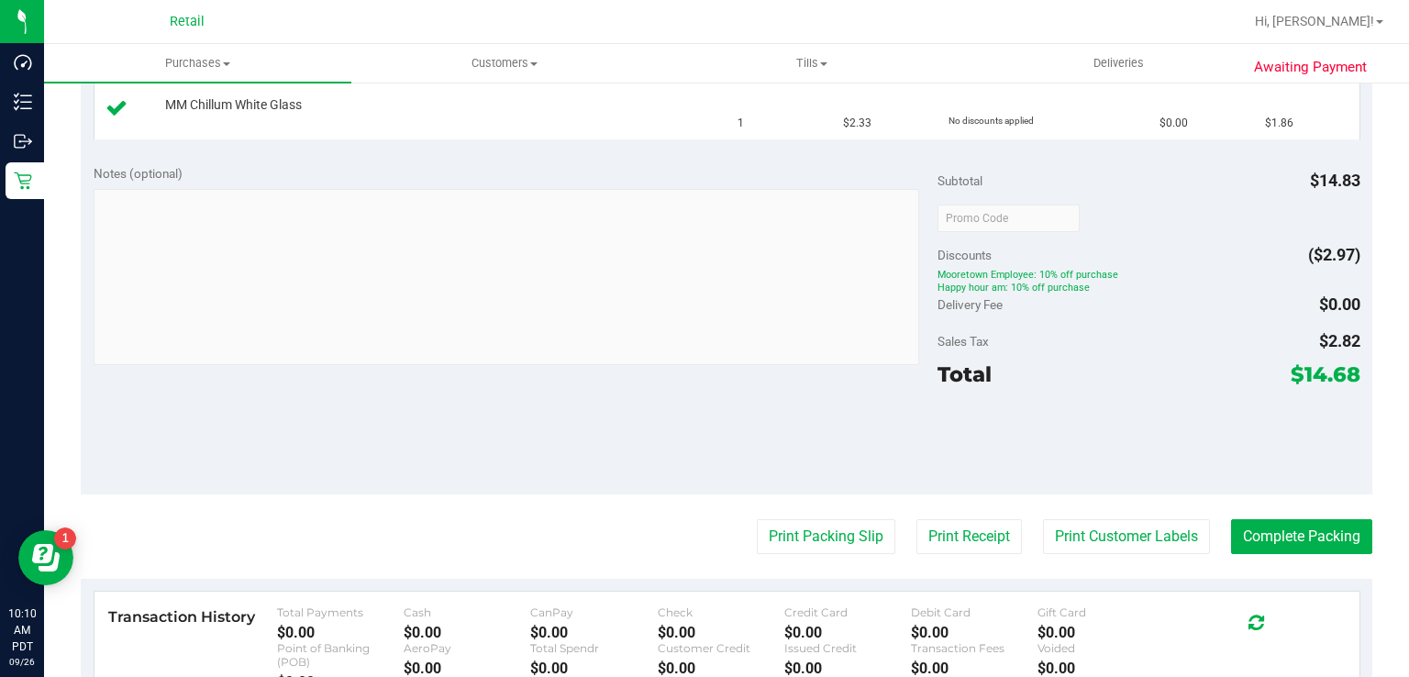
scroll to position [611, 0]
click at [1266, 532] on button "Complete Packing" at bounding box center [1301, 534] width 141 height 35
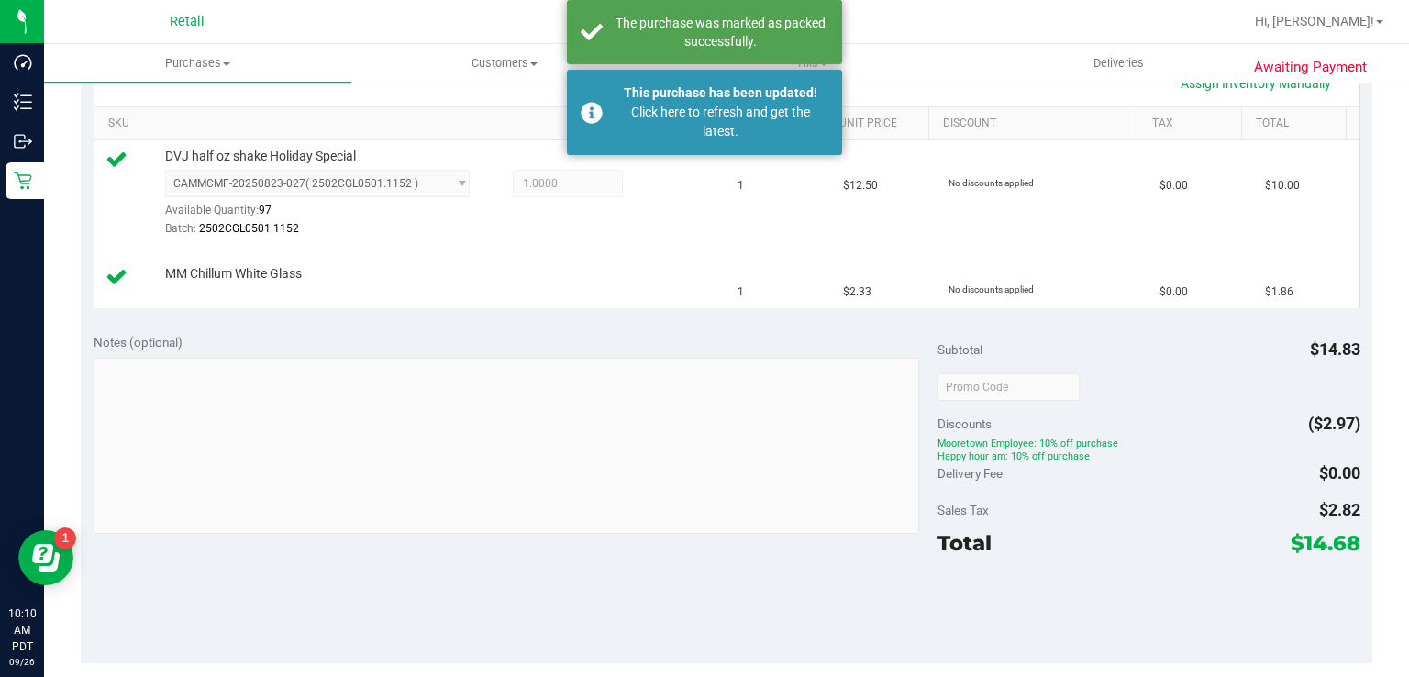
scroll to position [428, 0]
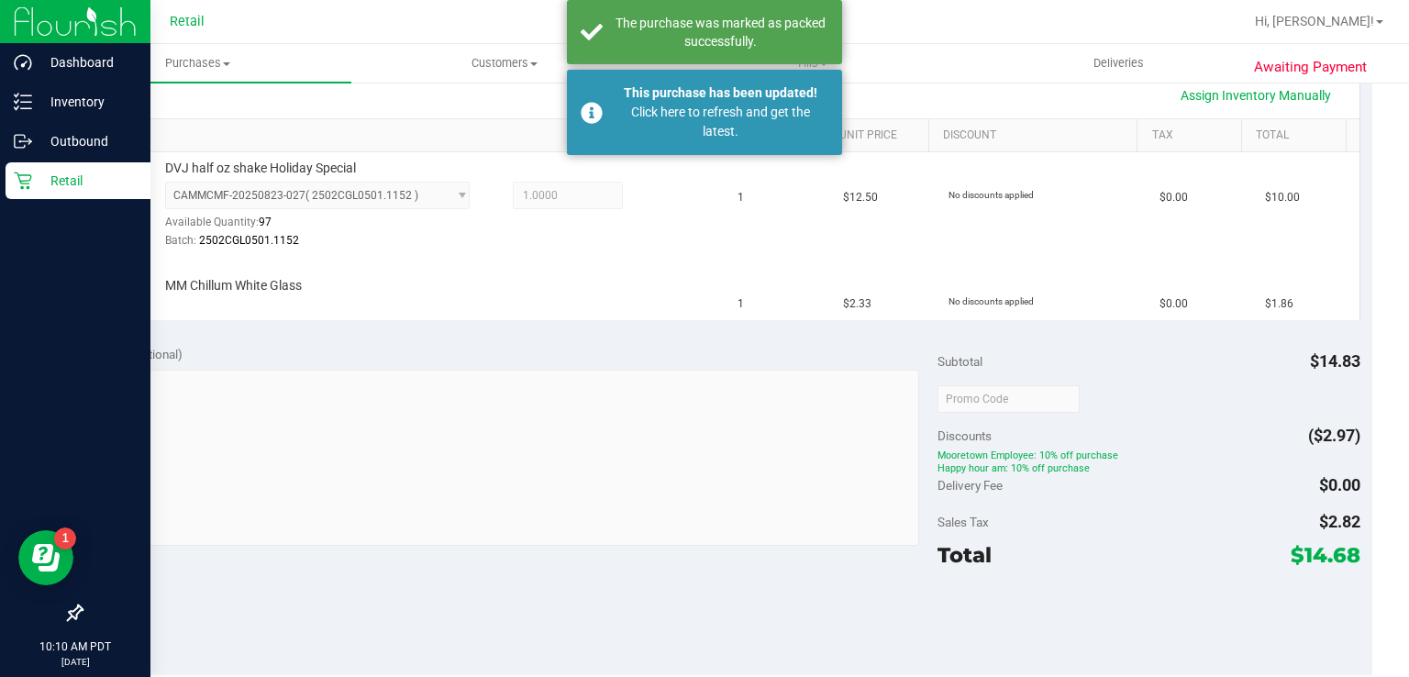
click at [23, 173] on icon at bounding box center [23, 181] width 18 height 18
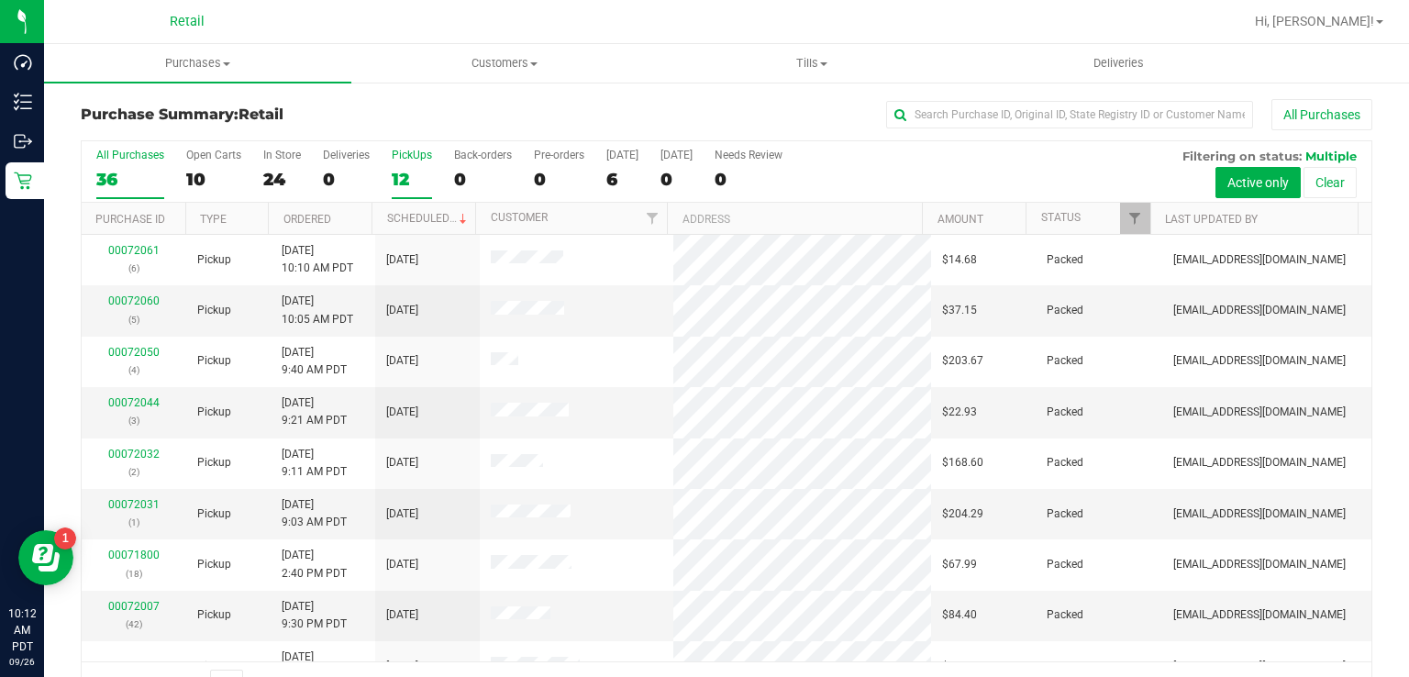
click at [405, 166] on label "PickUps 12" at bounding box center [412, 174] width 40 height 50
click at [0, 0] on input "PickUps 12" at bounding box center [0, 0] width 0 height 0
click at [505, 58] on span "Customers" at bounding box center [504, 63] width 305 height 17
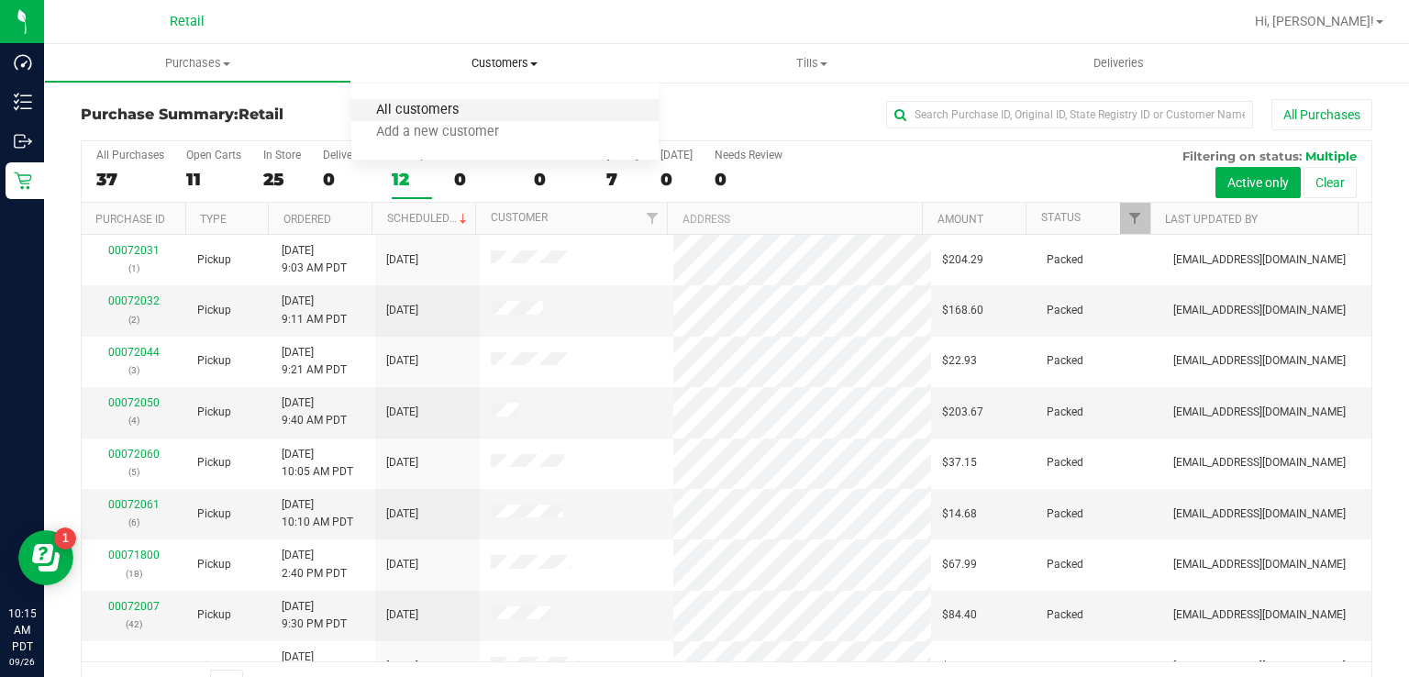
click at [407, 111] on span "All customers" at bounding box center [417, 111] width 132 height 16
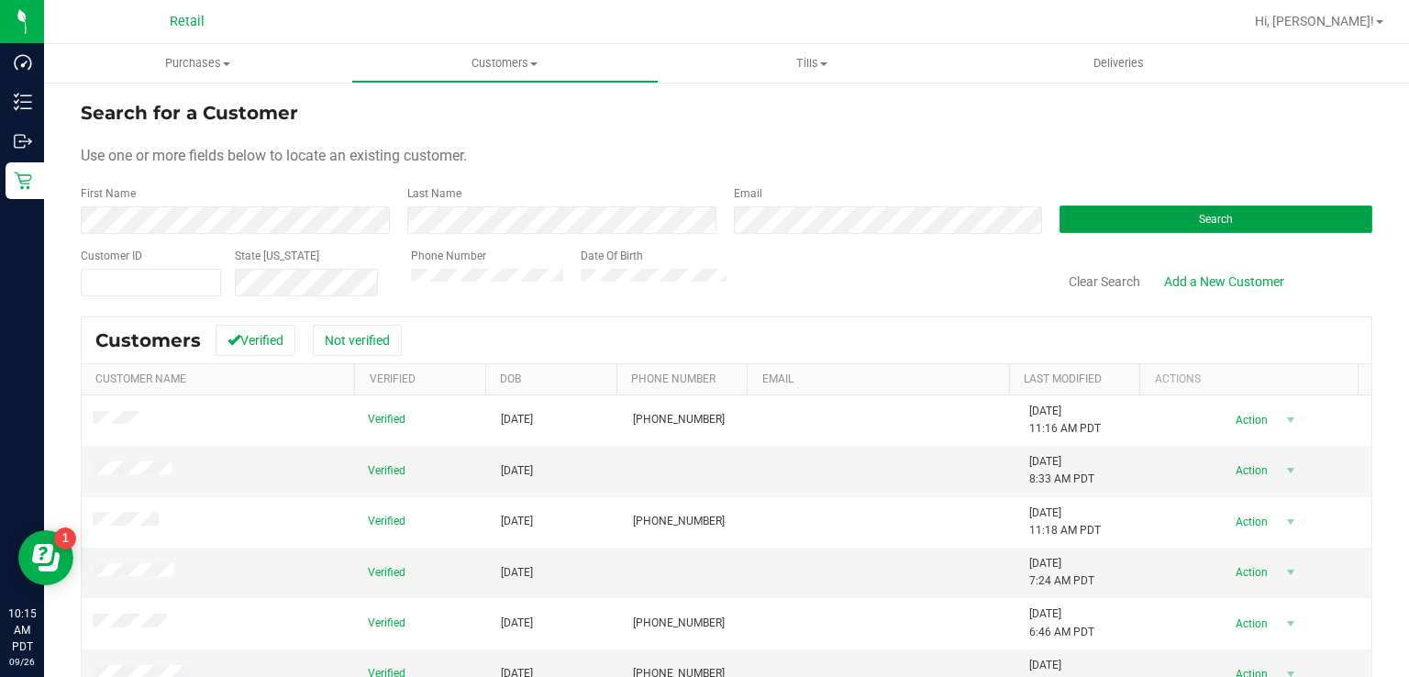
click at [1123, 223] on button "Search" at bounding box center [1216, 220] width 313 height 28
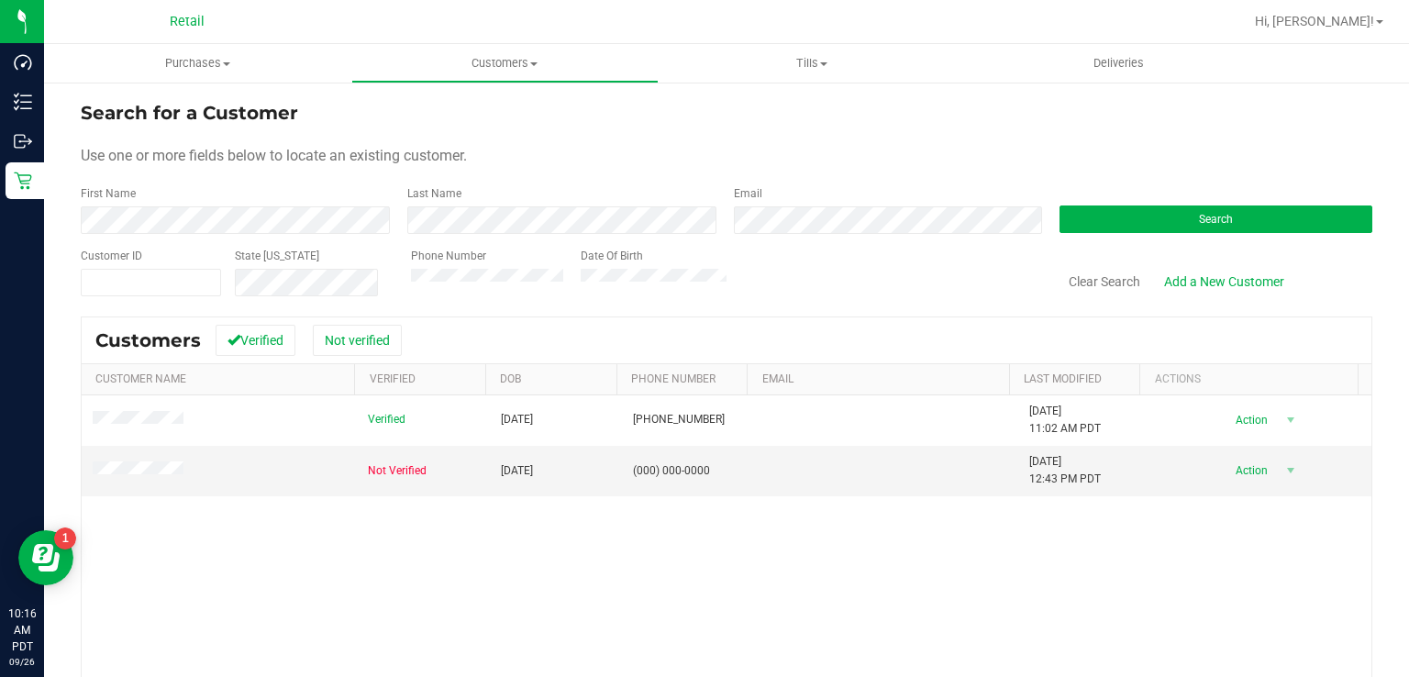
click at [825, 554] on div "Verified [DATE] (530) 570-8621 [DATE] 11:02 AM PDT Delete Profile Action Action…" at bounding box center [727, 608] width 1290 height 427
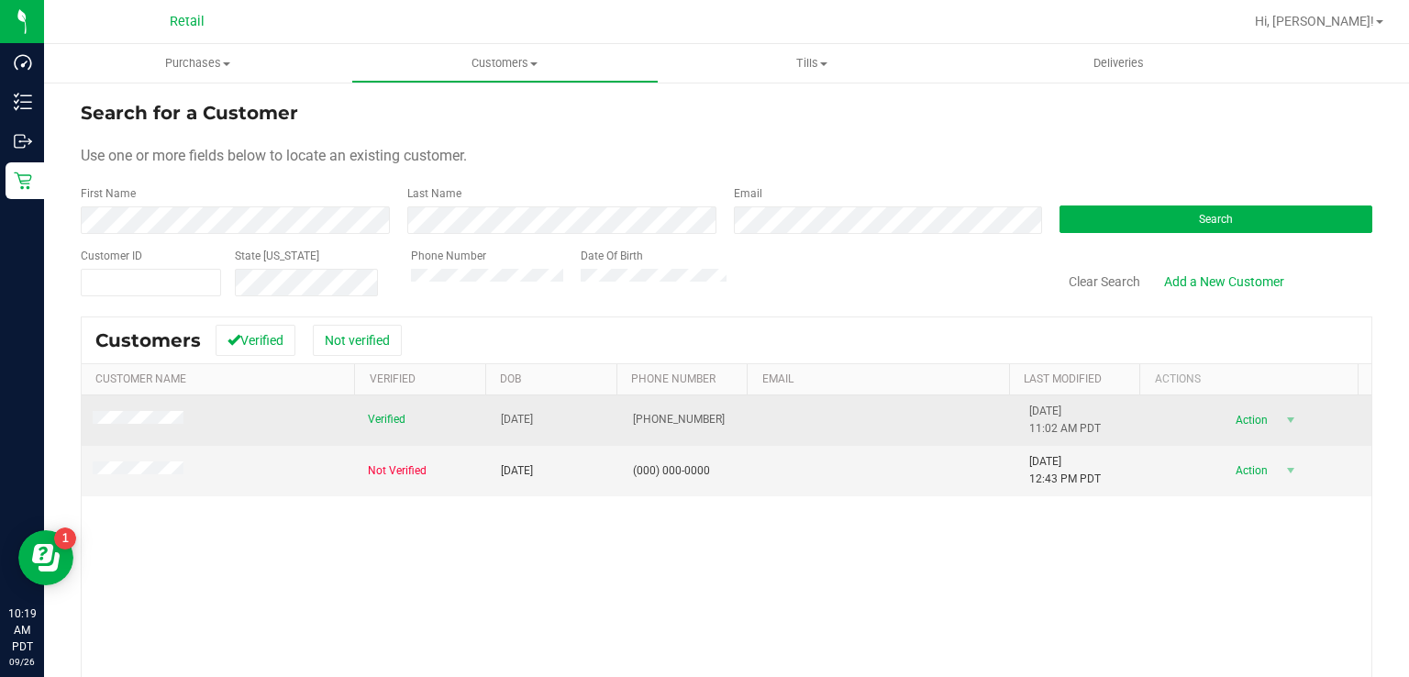
click at [1232, 407] on span "Action" at bounding box center [1250, 420] width 60 height 26
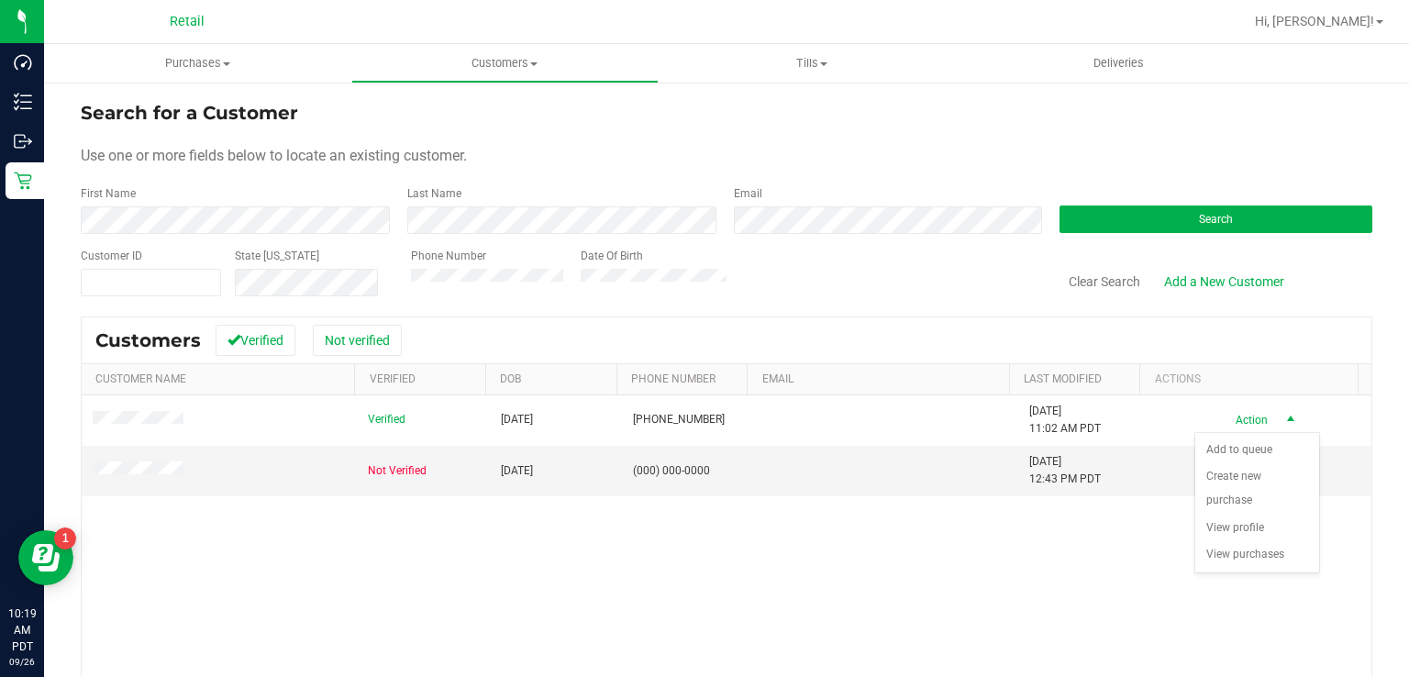
click at [826, 529] on div "Verified [DATE] (530) 570-8621 [DATE] 11:02 AM PDT Delete Profile Action Action…" at bounding box center [727, 608] width 1290 height 427
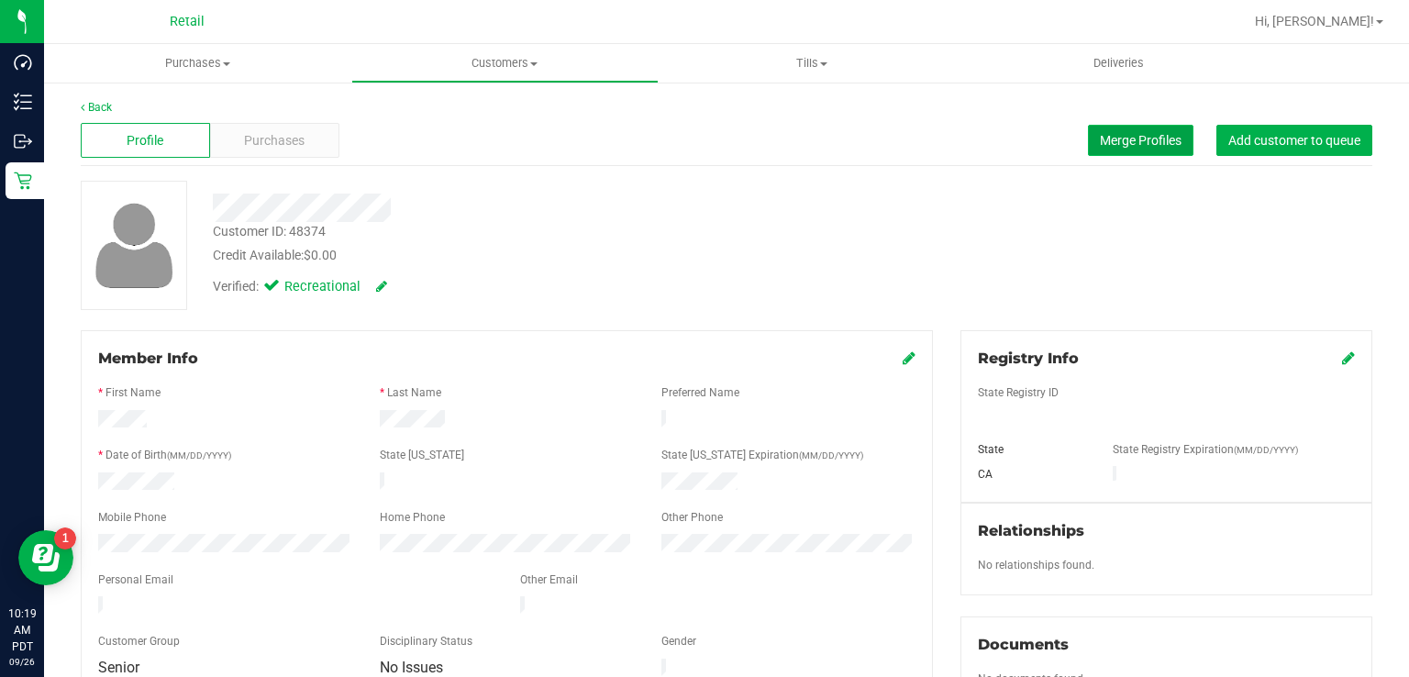
click at [1108, 139] on span "Merge Profiles" at bounding box center [1141, 140] width 82 height 15
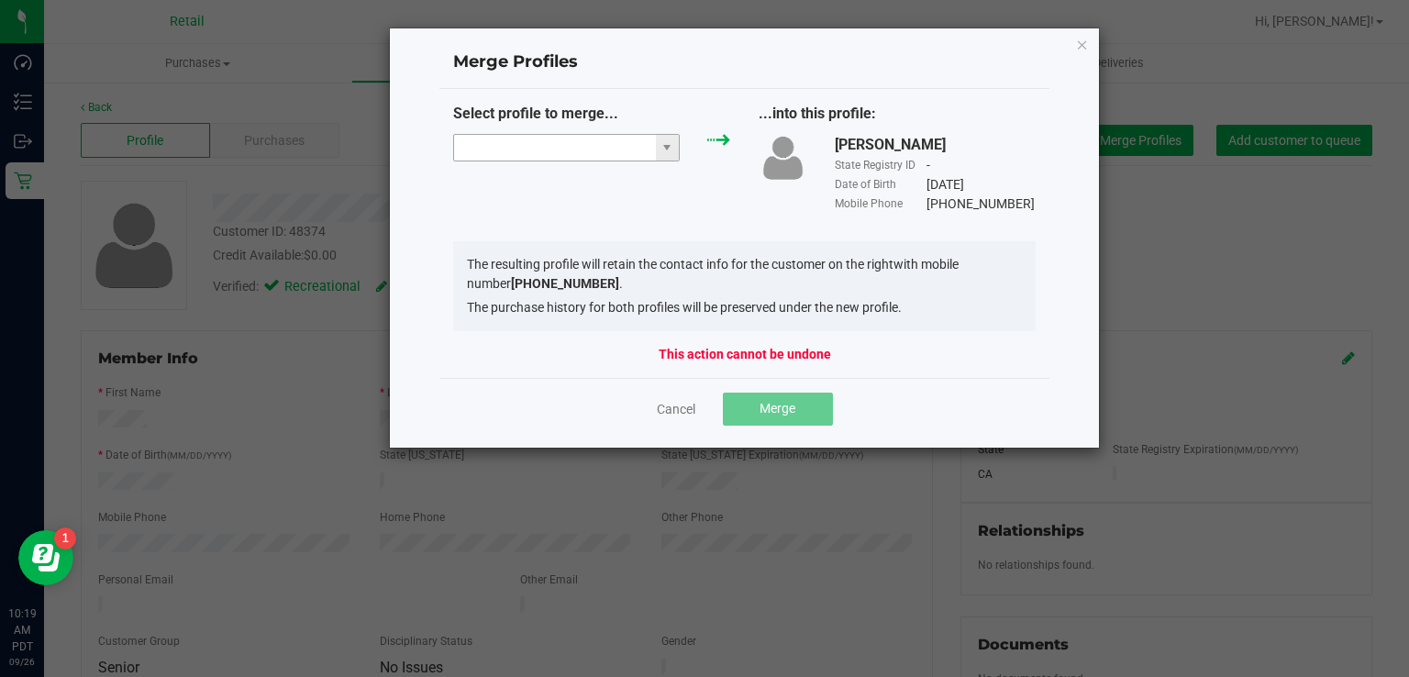
click at [544, 141] on input "NO DATA FOUND" at bounding box center [555, 148] width 202 height 26
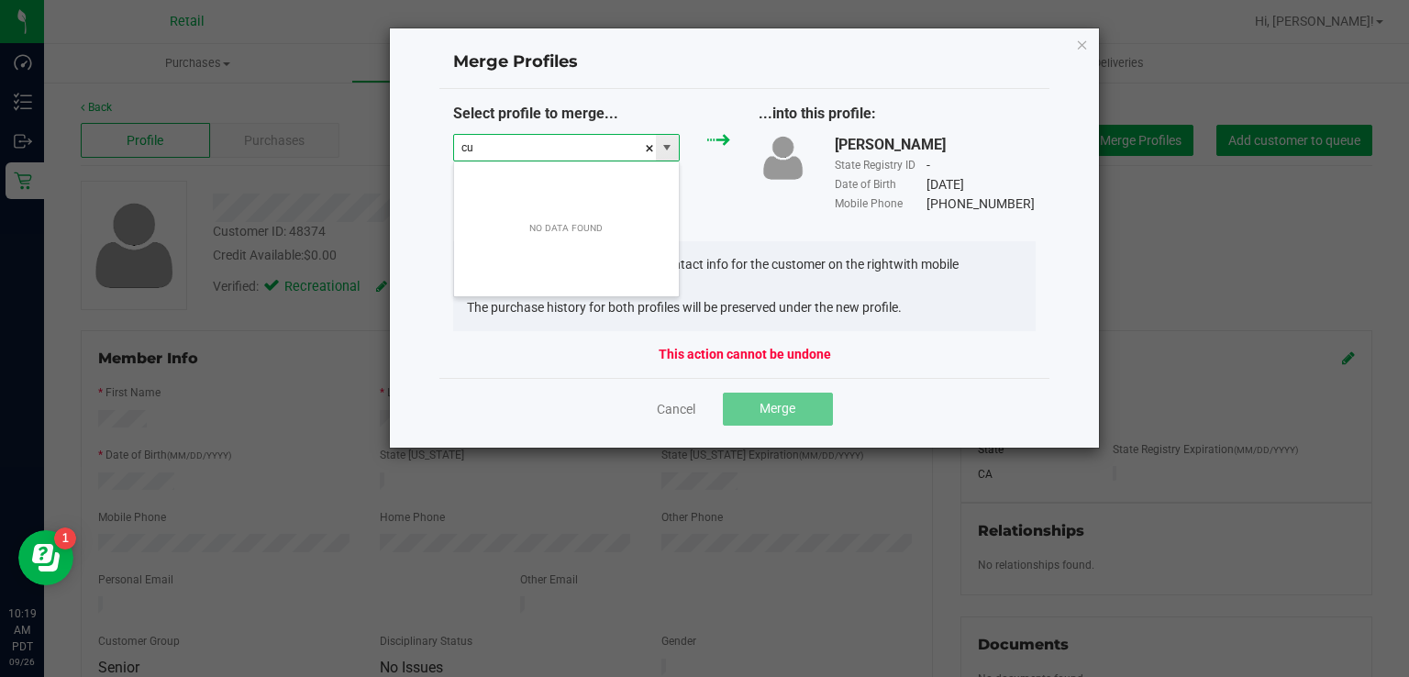
scroll to position [27, 228]
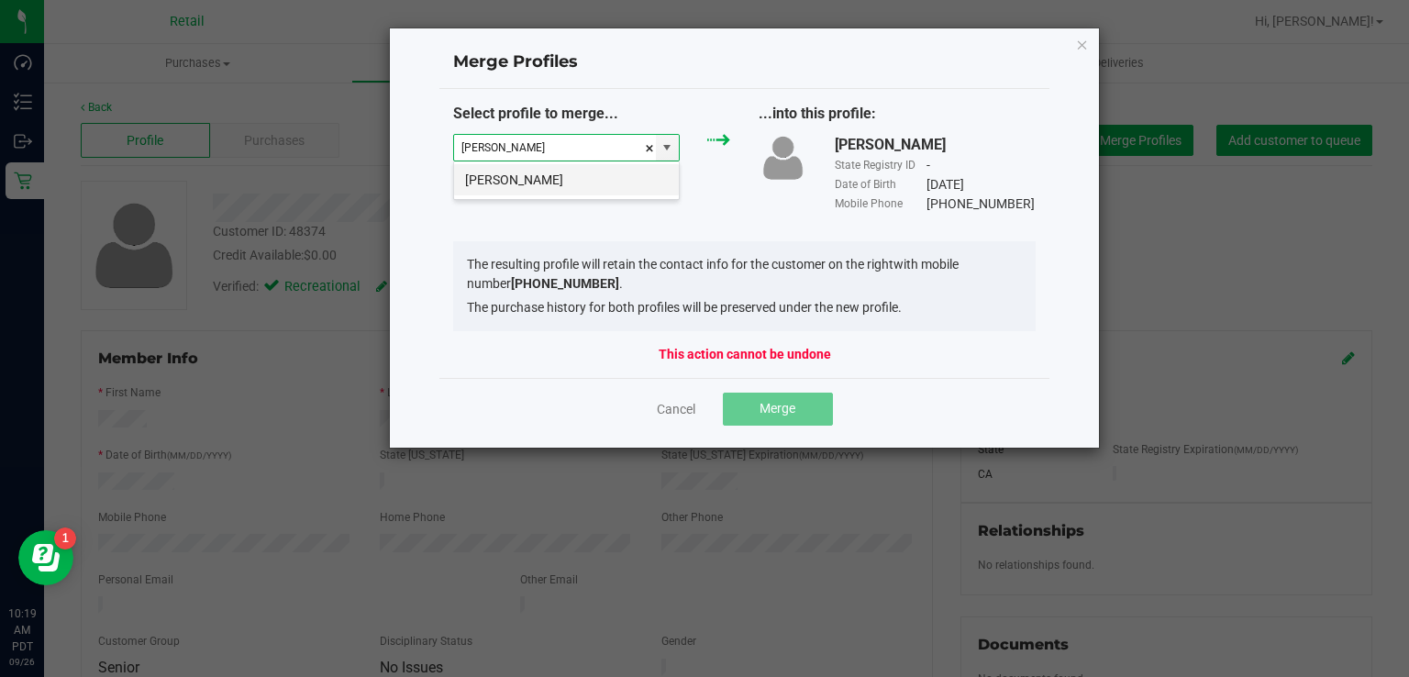
click at [569, 166] on li "[PERSON_NAME]" at bounding box center [566, 179] width 225 height 31
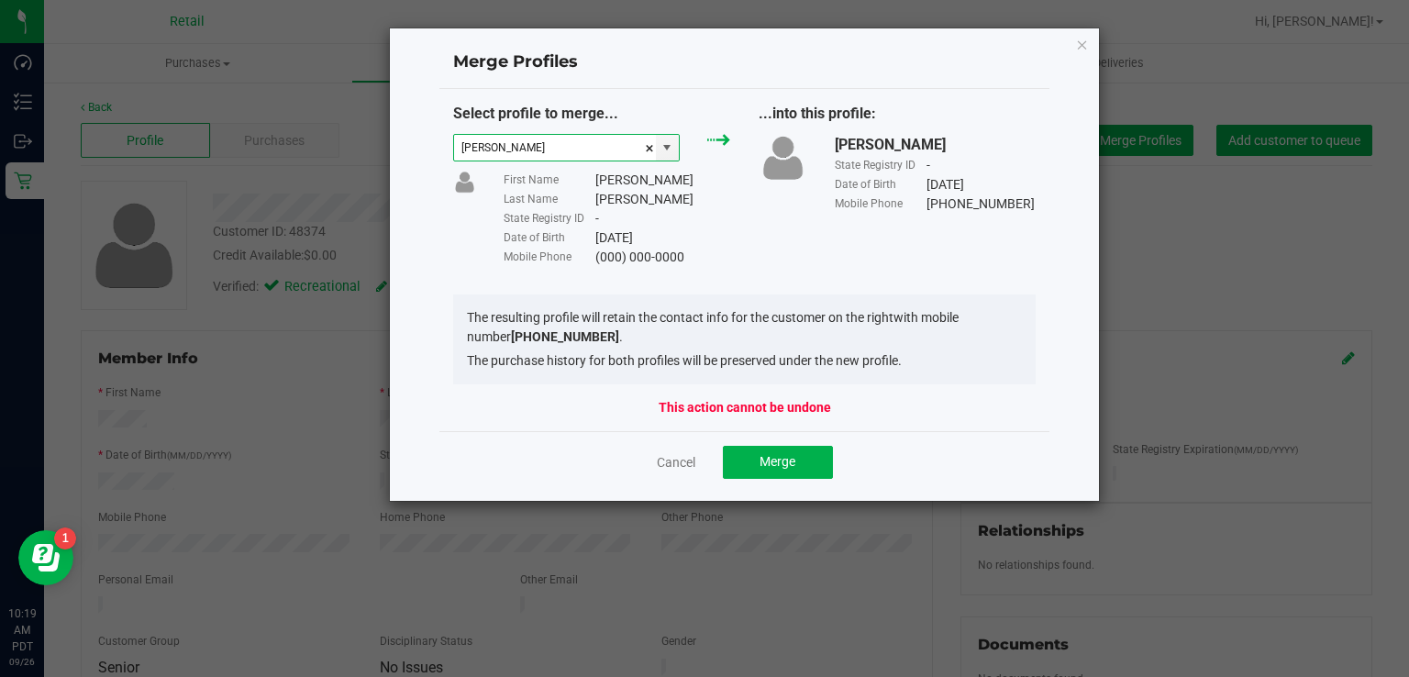
type input "[PERSON_NAME]"
click at [780, 462] on span "Merge" at bounding box center [778, 461] width 36 height 15
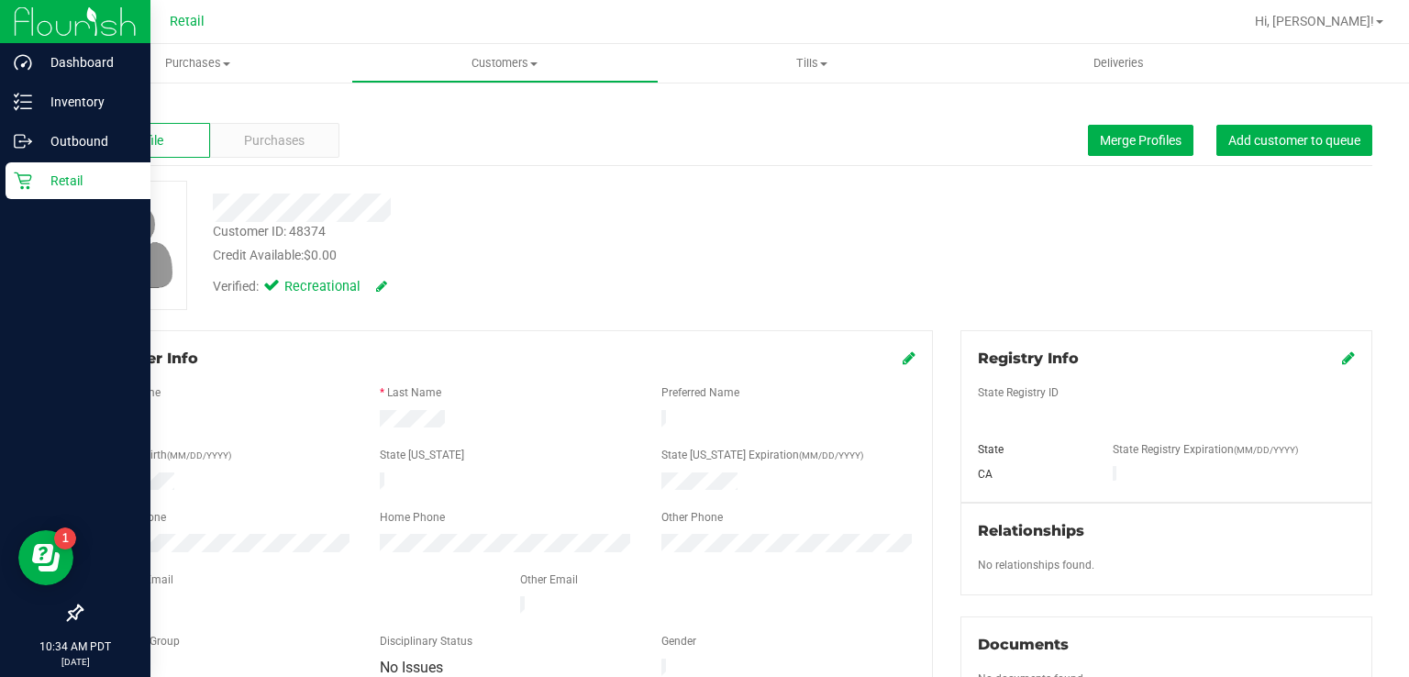
click at [6, 176] on div "Retail" at bounding box center [78, 180] width 145 height 37
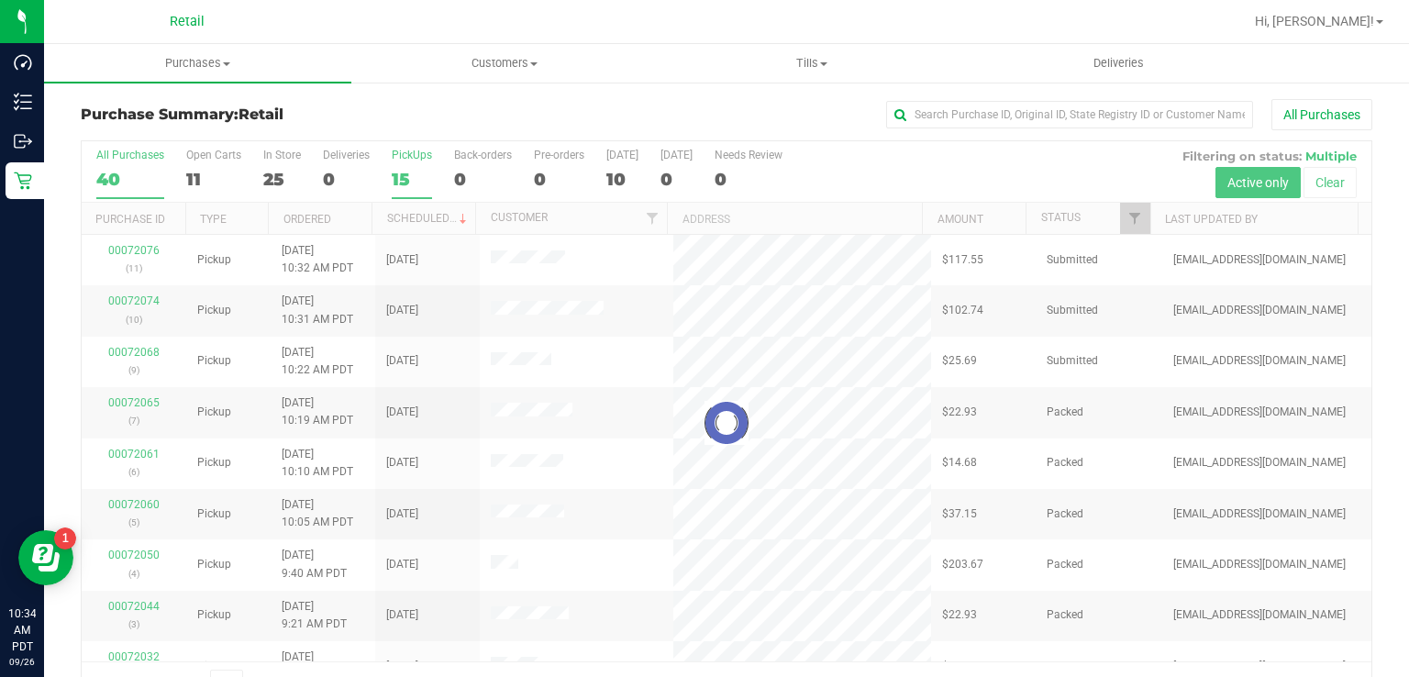
click at [401, 172] on div "15" at bounding box center [412, 179] width 40 height 21
click at [0, 0] on input "PickUps 15" at bounding box center [0, 0] width 0 height 0
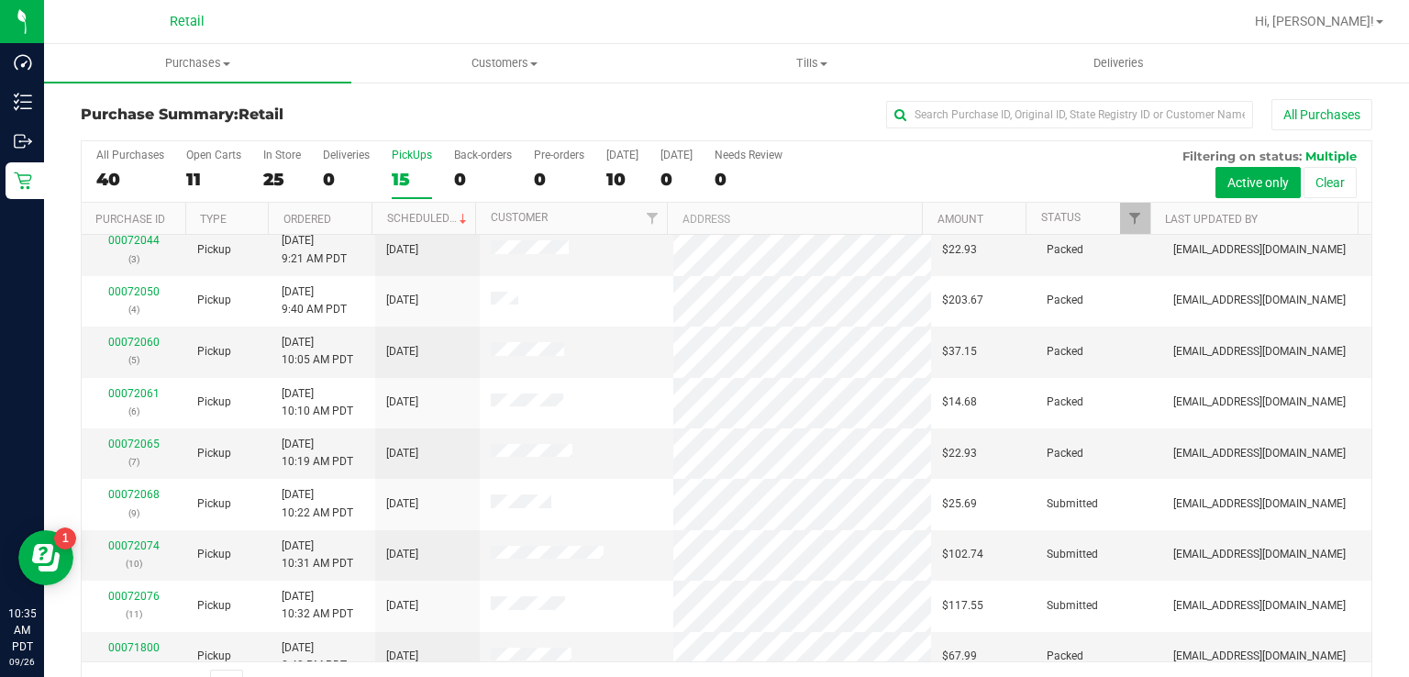
scroll to position [62, 0]
click at [143, 473] on td "00072065 (7)" at bounding box center [134, 452] width 105 height 50
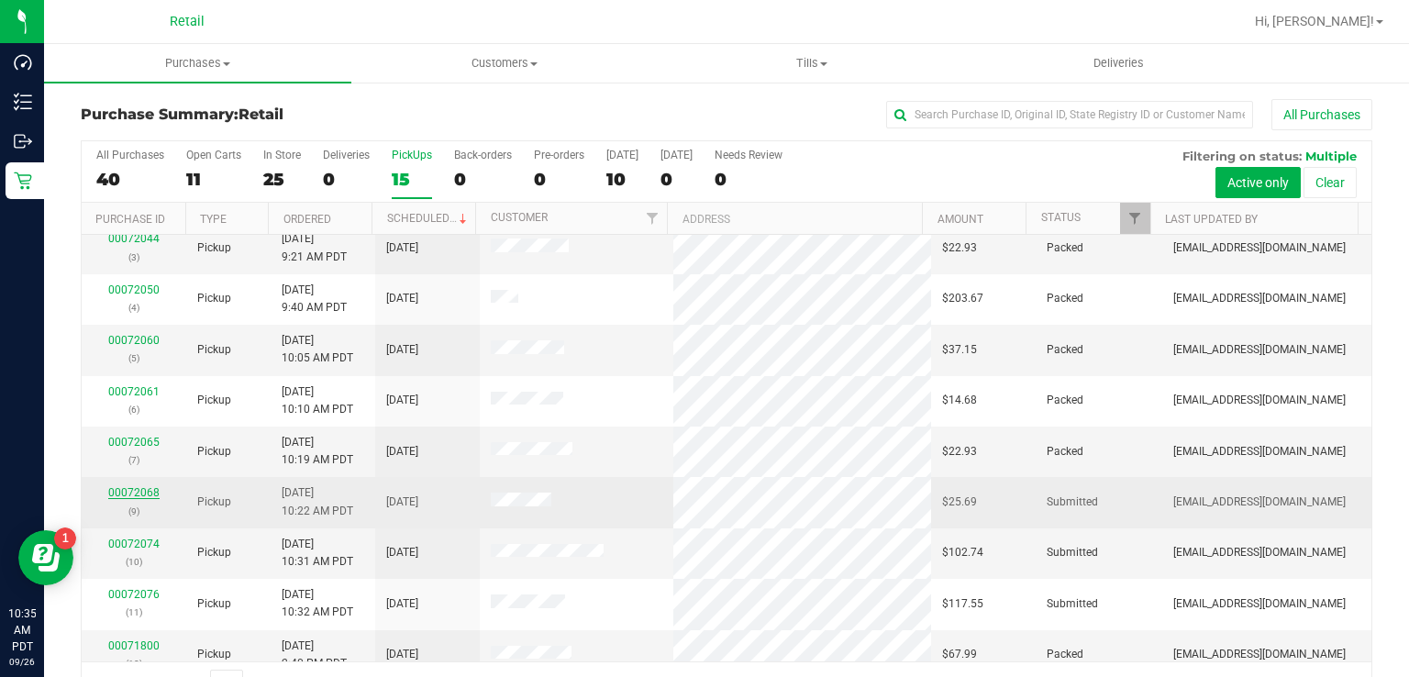
click at [128, 493] on link "00072068" at bounding box center [133, 492] width 51 height 13
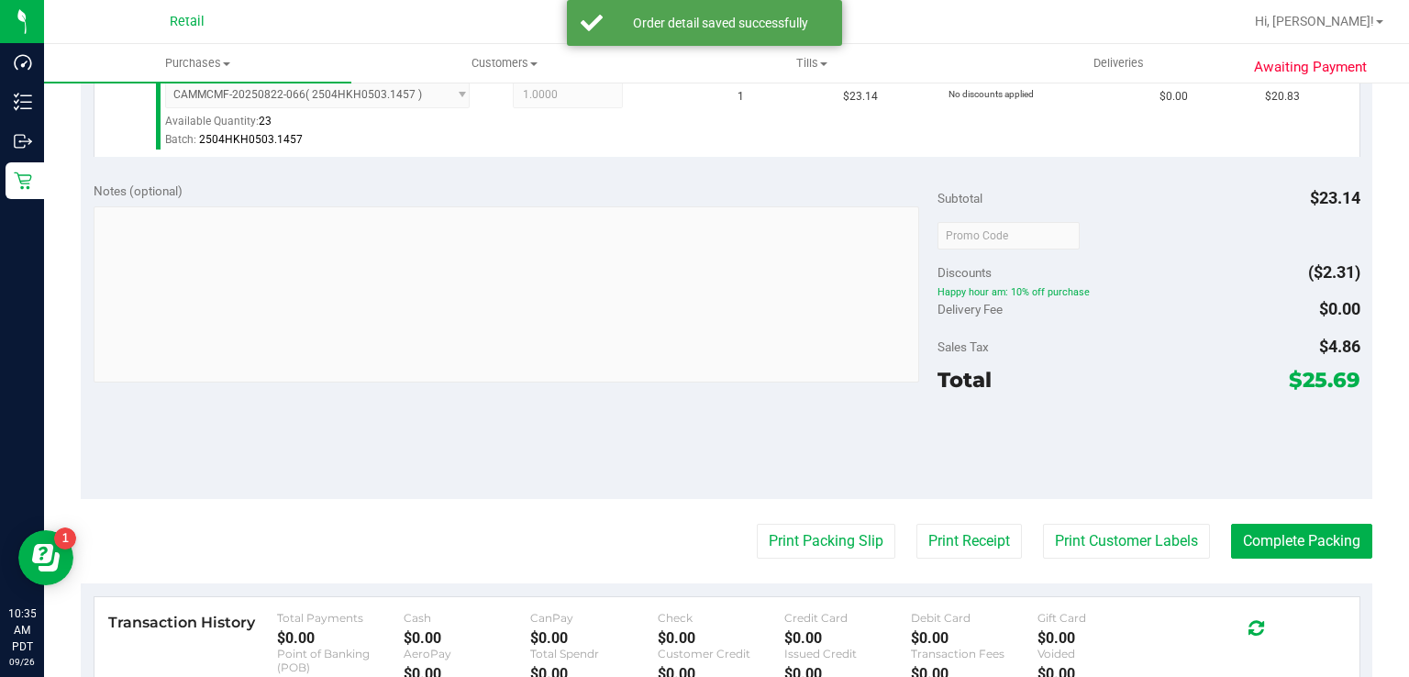
scroll to position [584, 0]
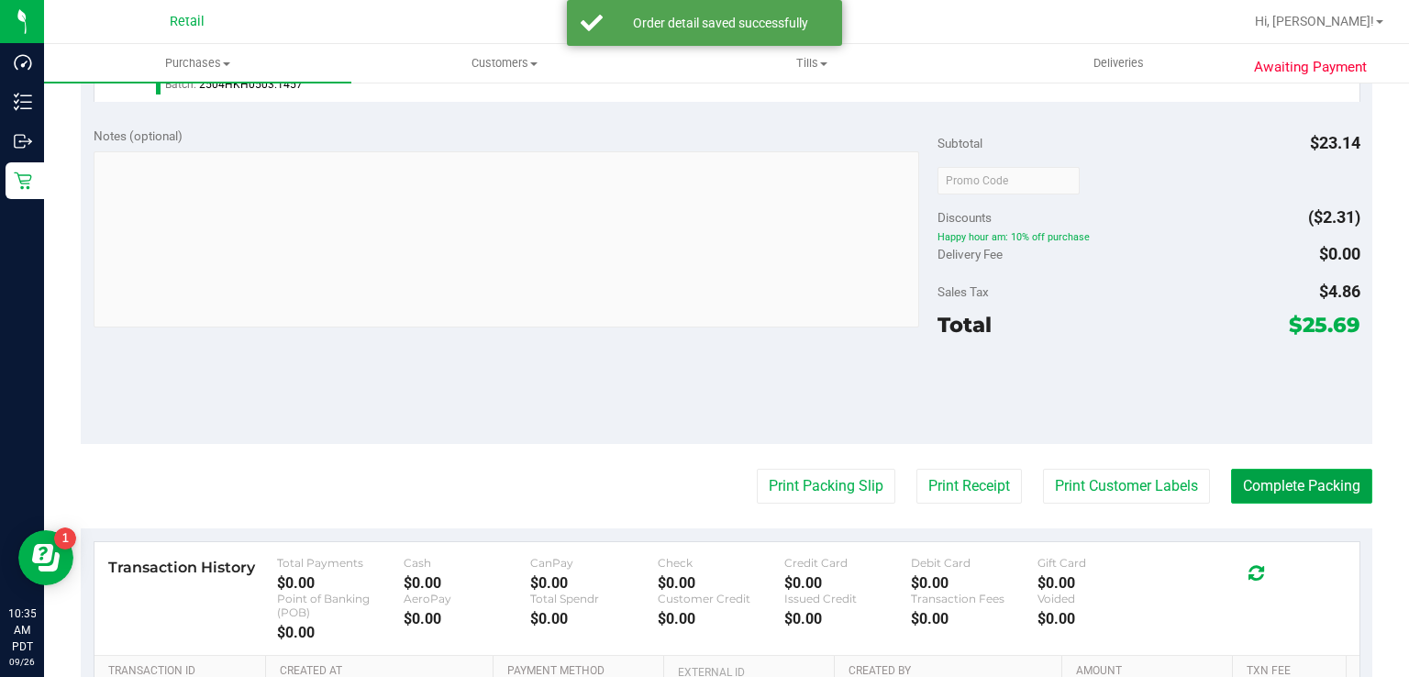
click at [1282, 481] on button "Complete Packing" at bounding box center [1301, 486] width 141 height 35
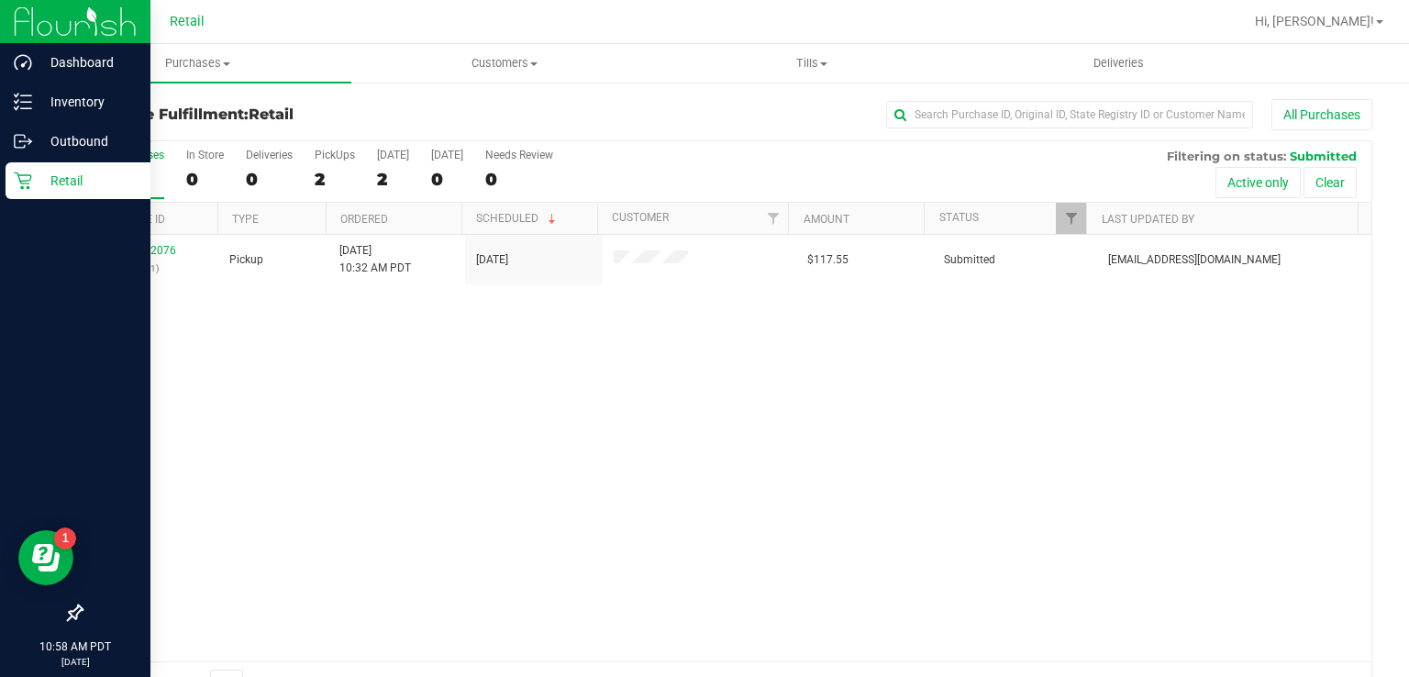
click at [1, 185] on link "Retail" at bounding box center [75, 181] width 150 height 39
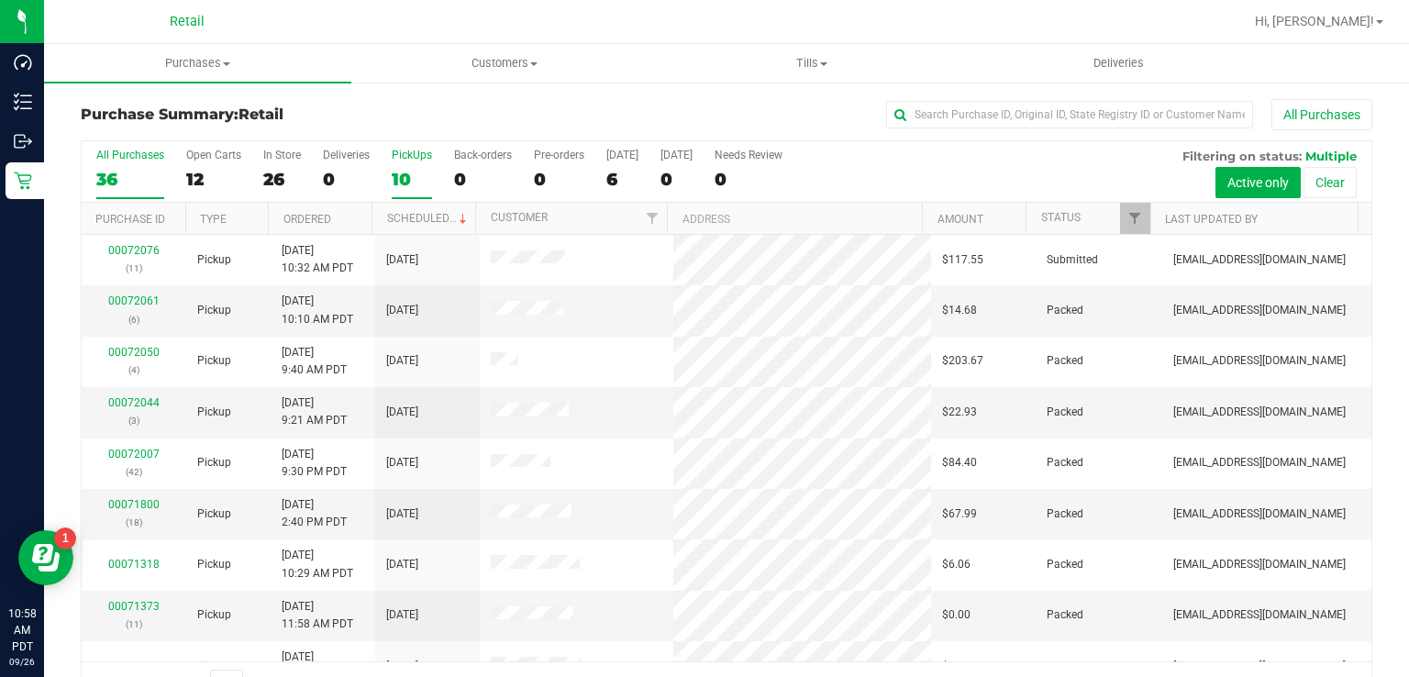
click at [395, 176] on div "10" at bounding box center [412, 179] width 40 height 21
click at [0, 0] on input "PickUps 10" at bounding box center [0, 0] width 0 height 0
click at [134, 404] on link "00072076" at bounding box center [133, 402] width 51 height 13
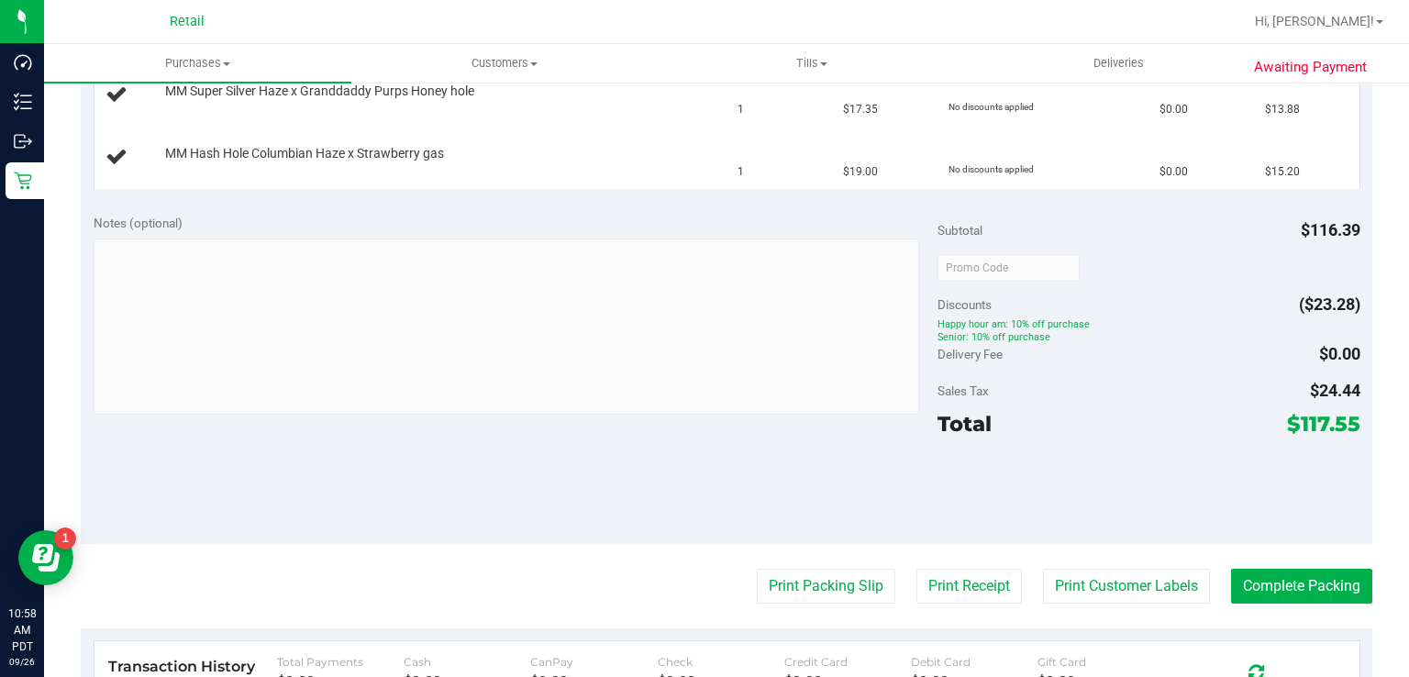
scroll to position [916, 0]
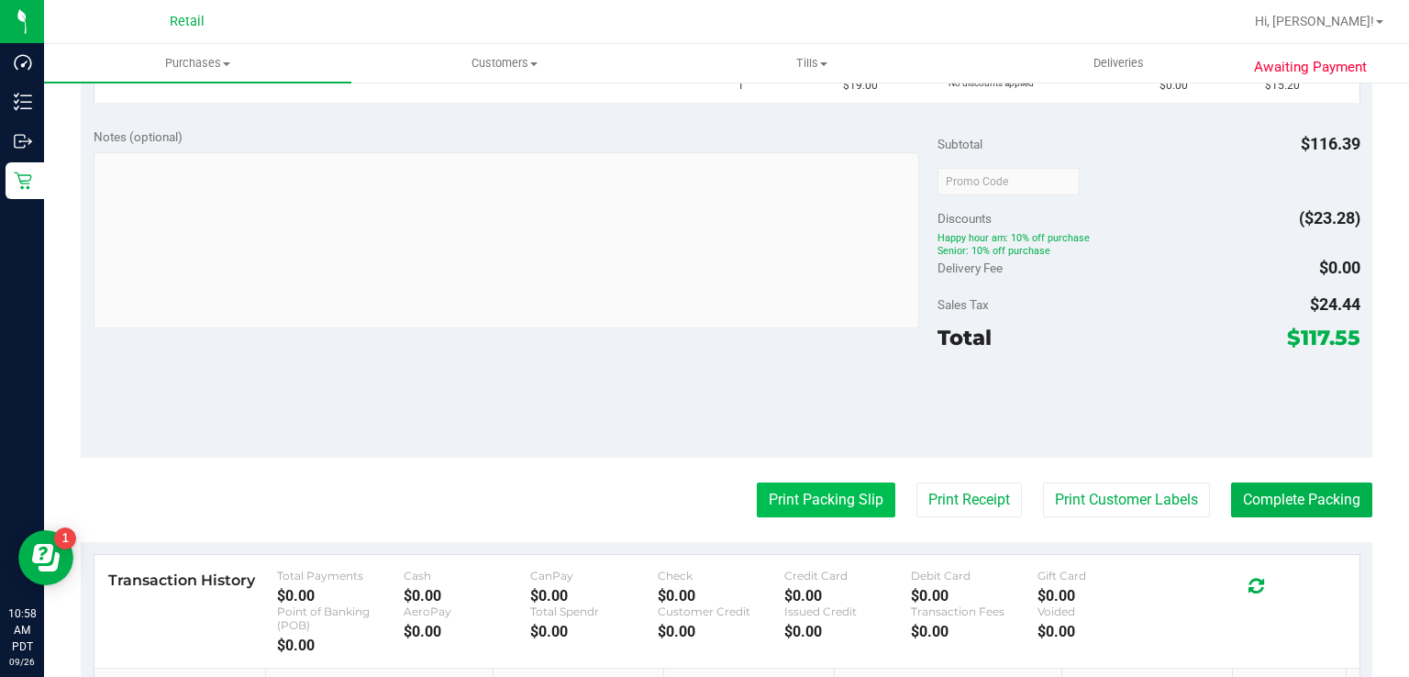
click at [774, 494] on button "Print Packing Slip" at bounding box center [826, 500] width 139 height 35
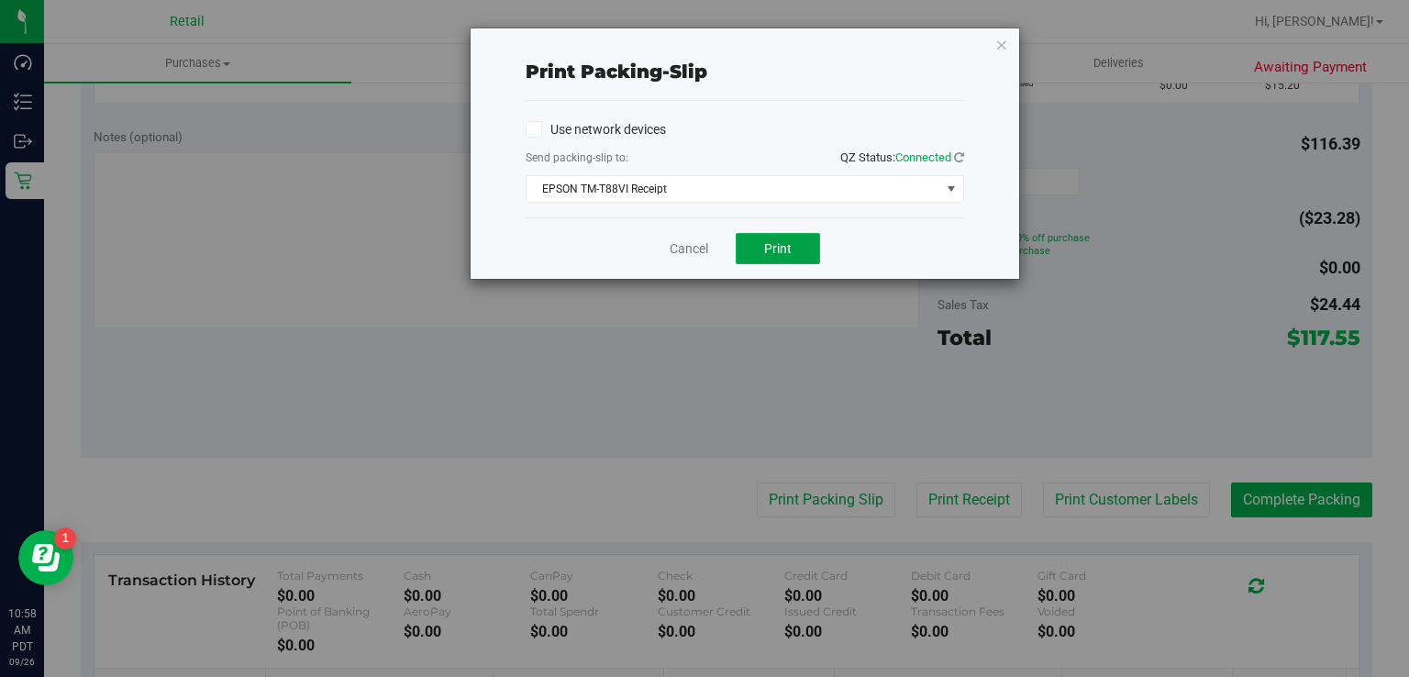
click at [766, 243] on span "Print" at bounding box center [778, 248] width 28 height 15
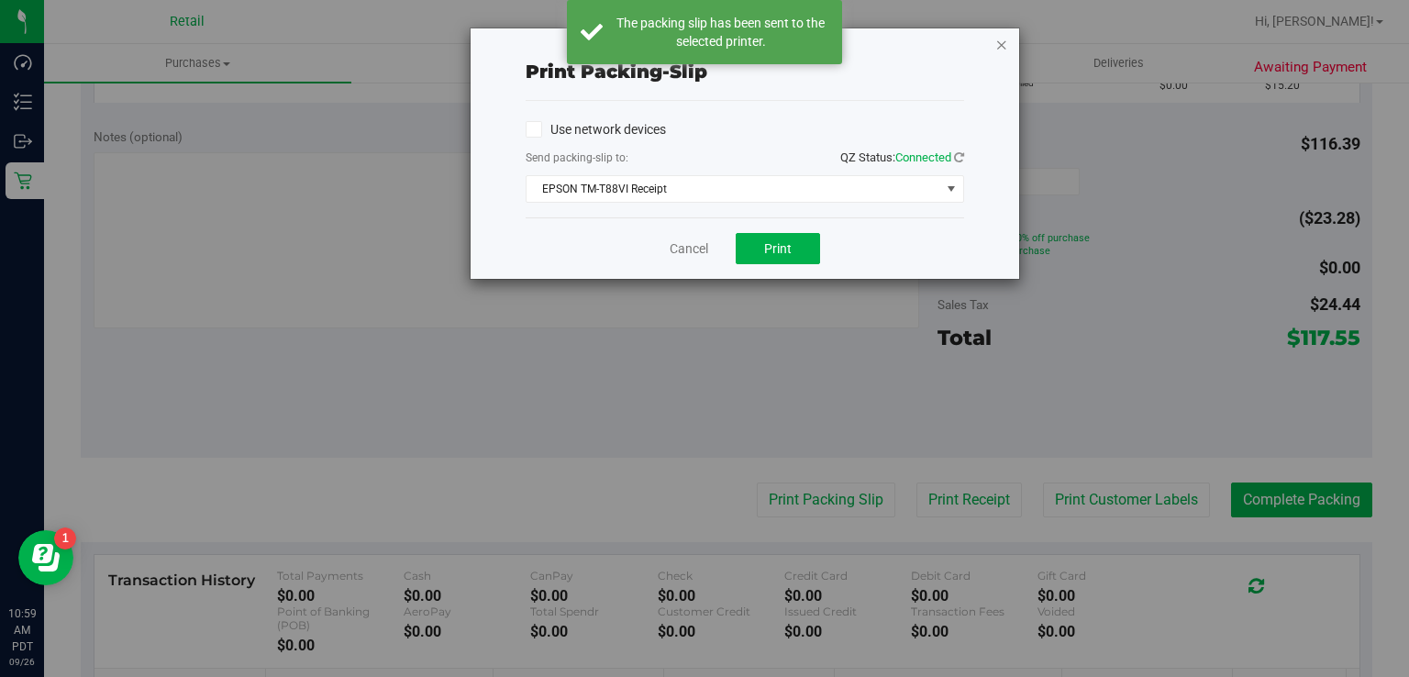
click at [996, 43] on icon "button" at bounding box center [1001, 44] width 13 height 22
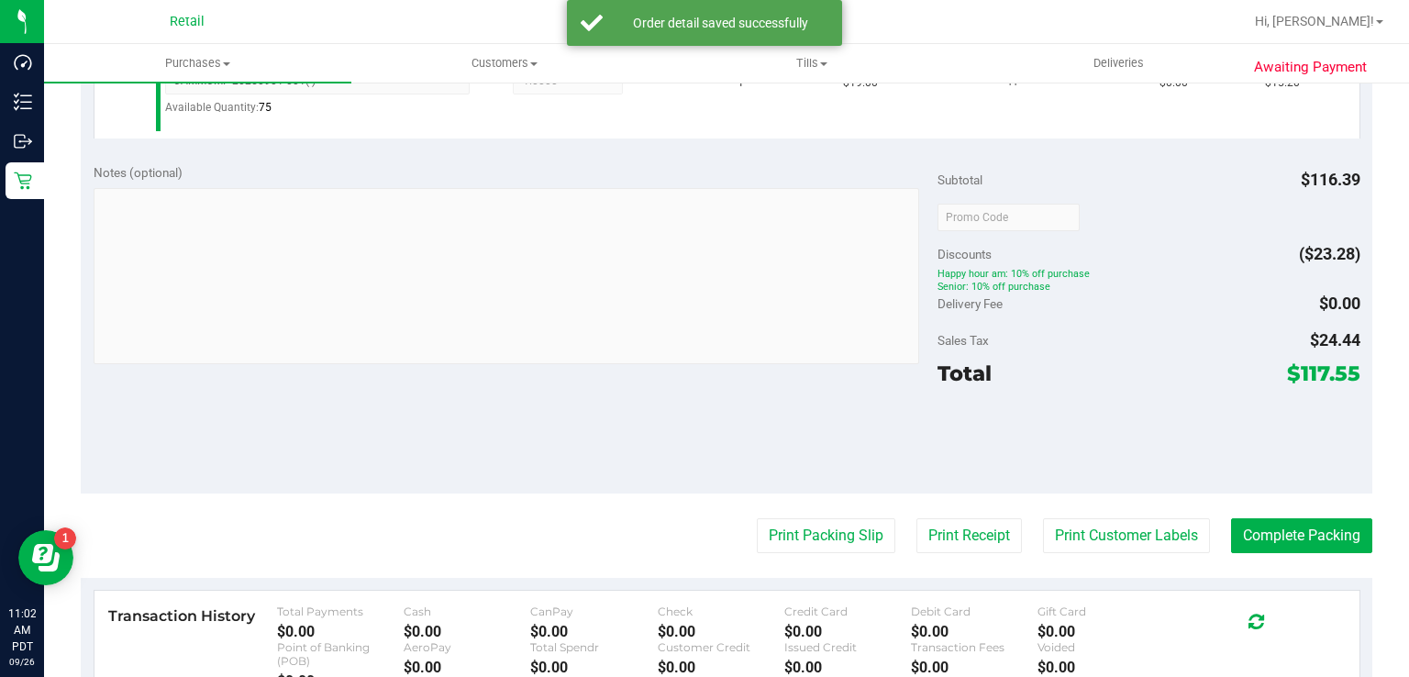
scroll to position [1182, 0]
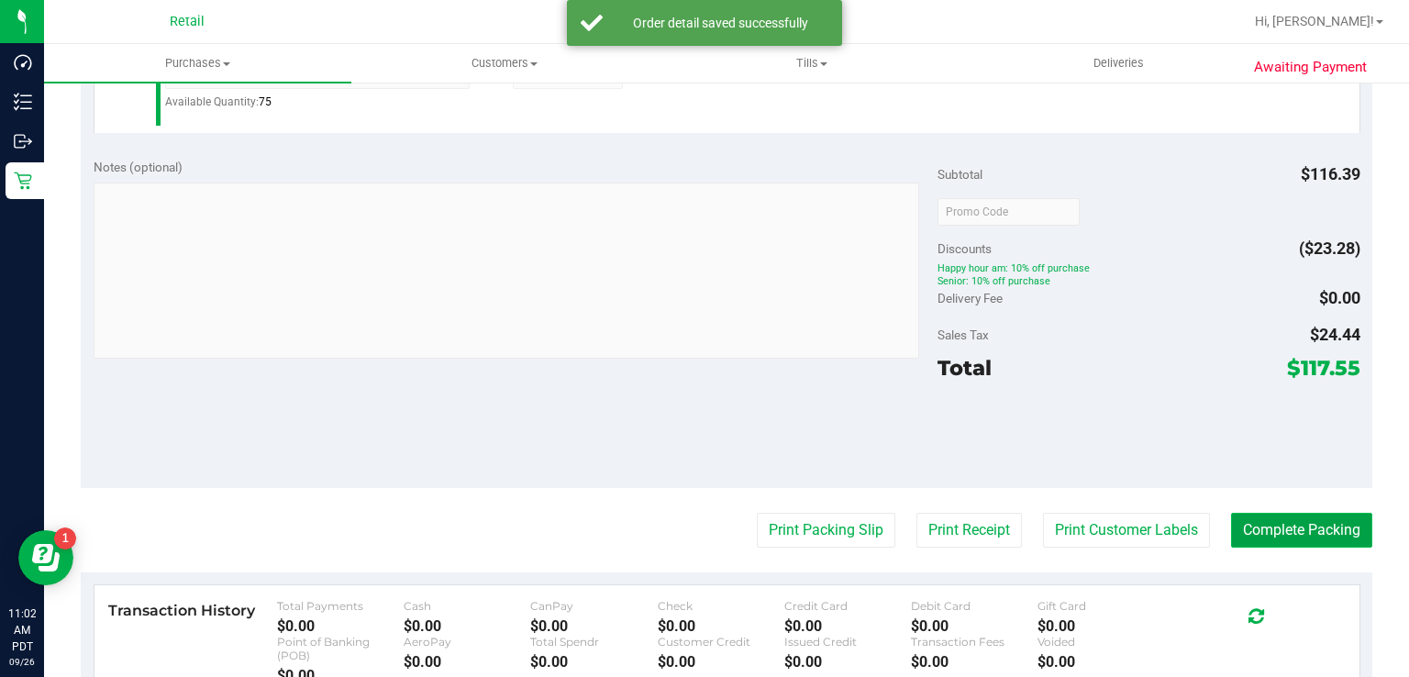
click at [1268, 522] on button "Complete Packing" at bounding box center [1301, 530] width 141 height 35
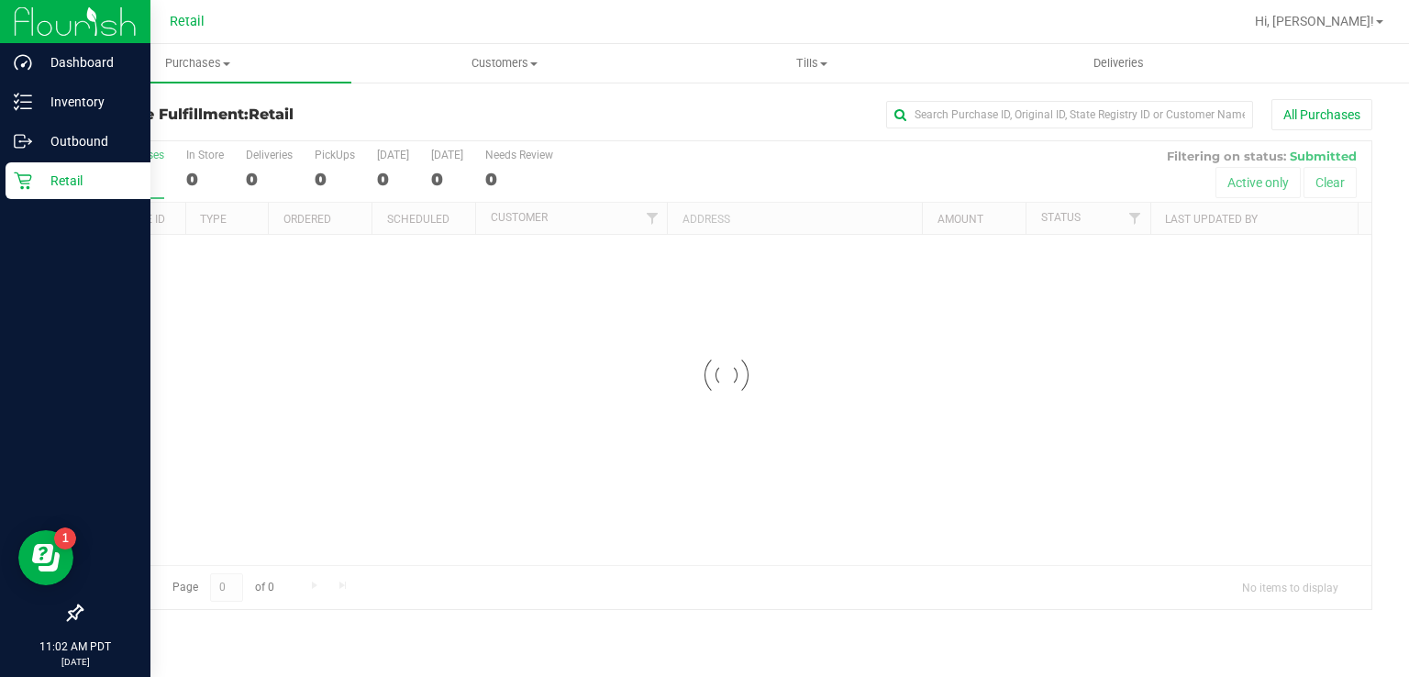
click at [39, 191] on p "Retail" at bounding box center [87, 181] width 110 height 22
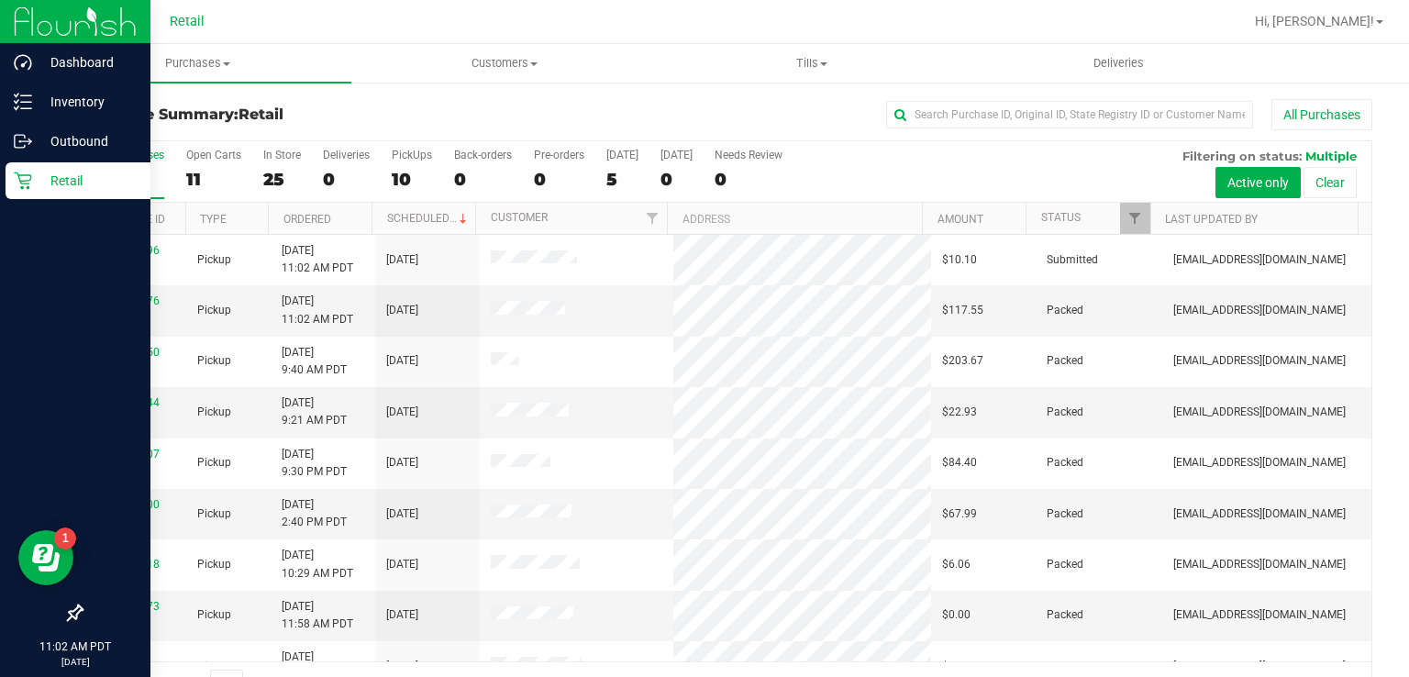
click at [51, 188] on p "Retail" at bounding box center [87, 181] width 110 height 22
click at [75, 185] on p "Retail" at bounding box center [87, 181] width 110 height 22
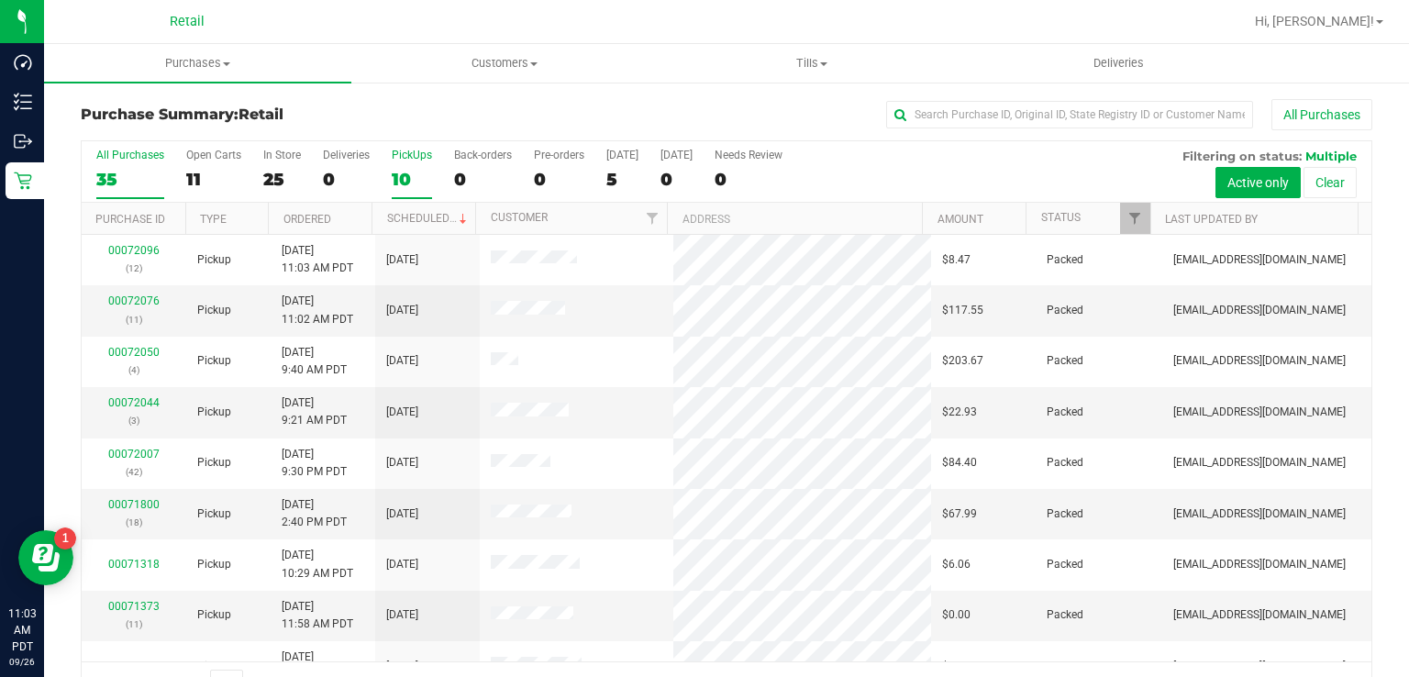
click at [394, 172] on div "10" at bounding box center [412, 179] width 40 height 21
click at [0, 0] on input "PickUps 10" at bounding box center [0, 0] width 0 height 0
click at [393, 184] on div "10" at bounding box center [412, 179] width 40 height 21
click at [0, 0] on input "PickUps 10" at bounding box center [0, 0] width 0 height 0
click at [397, 178] on div "10" at bounding box center [412, 179] width 40 height 21
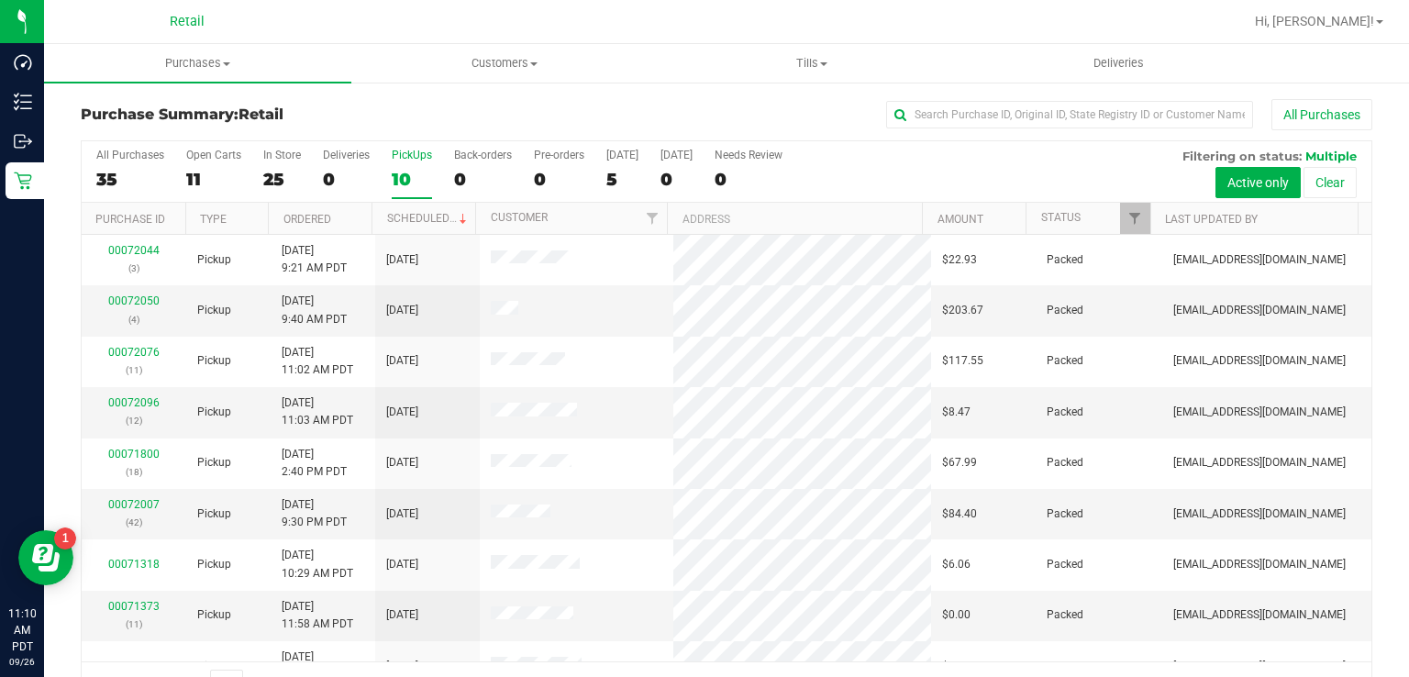
click at [0, 0] on input "PickUps 10" at bounding box center [0, 0] width 0 height 0
click at [411, 169] on div "10" at bounding box center [412, 179] width 40 height 21
click at [0, 0] on input "PickUps 10" at bounding box center [0, 0] width 0 height 0
click at [396, 189] on div "10" at bounding box center [412, 179] width 40 height 21
click at [0, 0] on input "PickUps 10" at bounding box center [0, 0] width 0 height 0
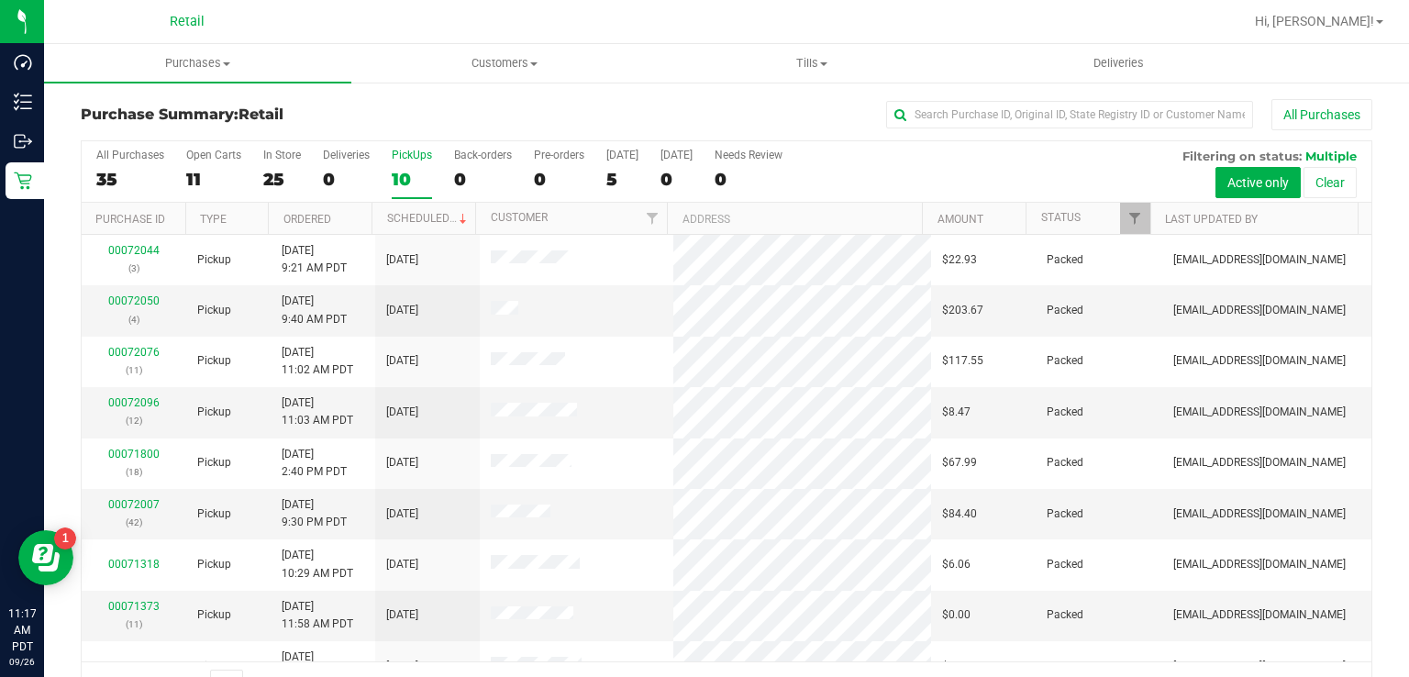
click at [416, 181] on div "10" at bounding box center [412, 179] width 40 height 21
click at [0, 0] on input "PickUps 10" at bounding box center [0, 0] width 0 height 0
click at [404, 161] on div "PickUps" at bounding box center [412, 155] width 40 height 13
click at [0, 0] on input "PickUps 10" at bounding box center [0, 0] width 0 height 0
click at [411, 172] on div "10" at bounding box center [412, 179] width 40 height 21
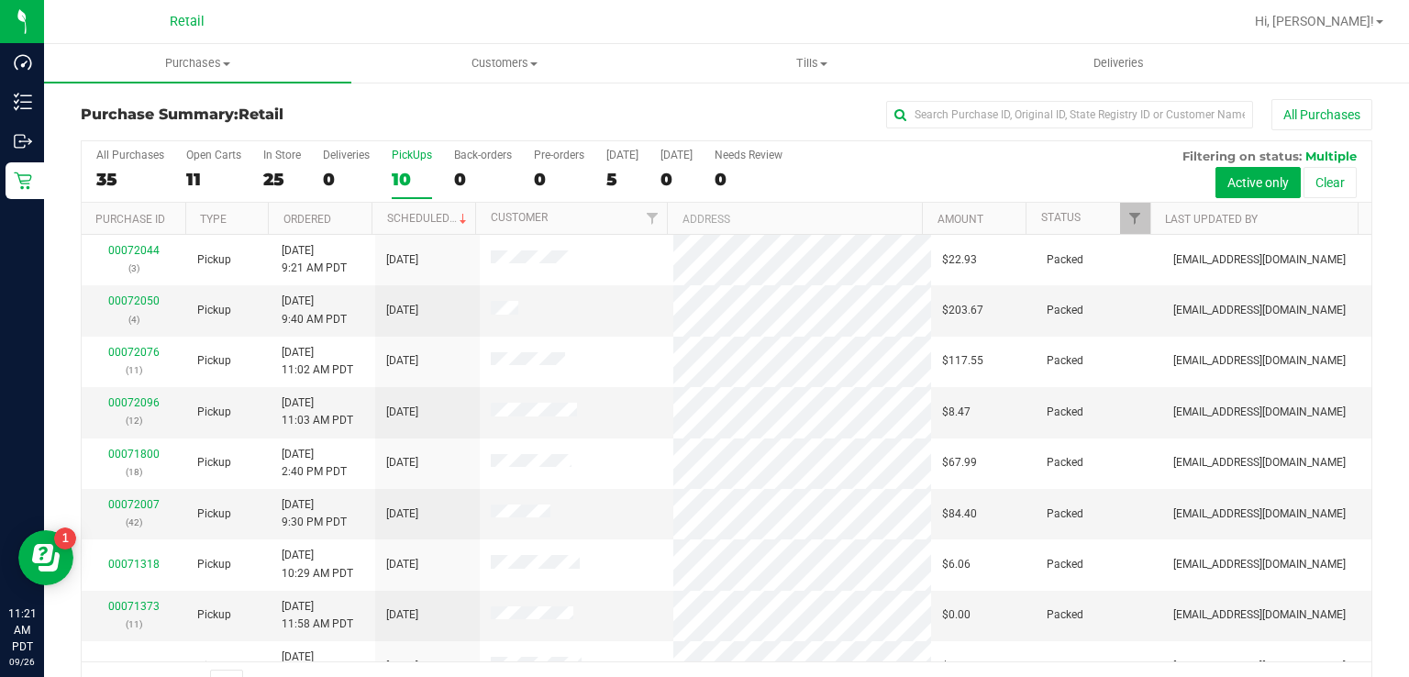
click at [0, 0] on input "PickUps 10" at bounding box center [0, 0] width 0 height 0
click at [417, 183] on div "10" at bounding box center [412, 179] width 40 height 21
click at [0, 0] on input "PickUps 10" at bounding box center [0, 0] width 0 height 0
click at [397, 171] on div "10" at bounding box center [412, 179] width 40 height 21
click at [0, 0] on input "PickUps 10" at bounding box center [0, 0] width 0 height 0
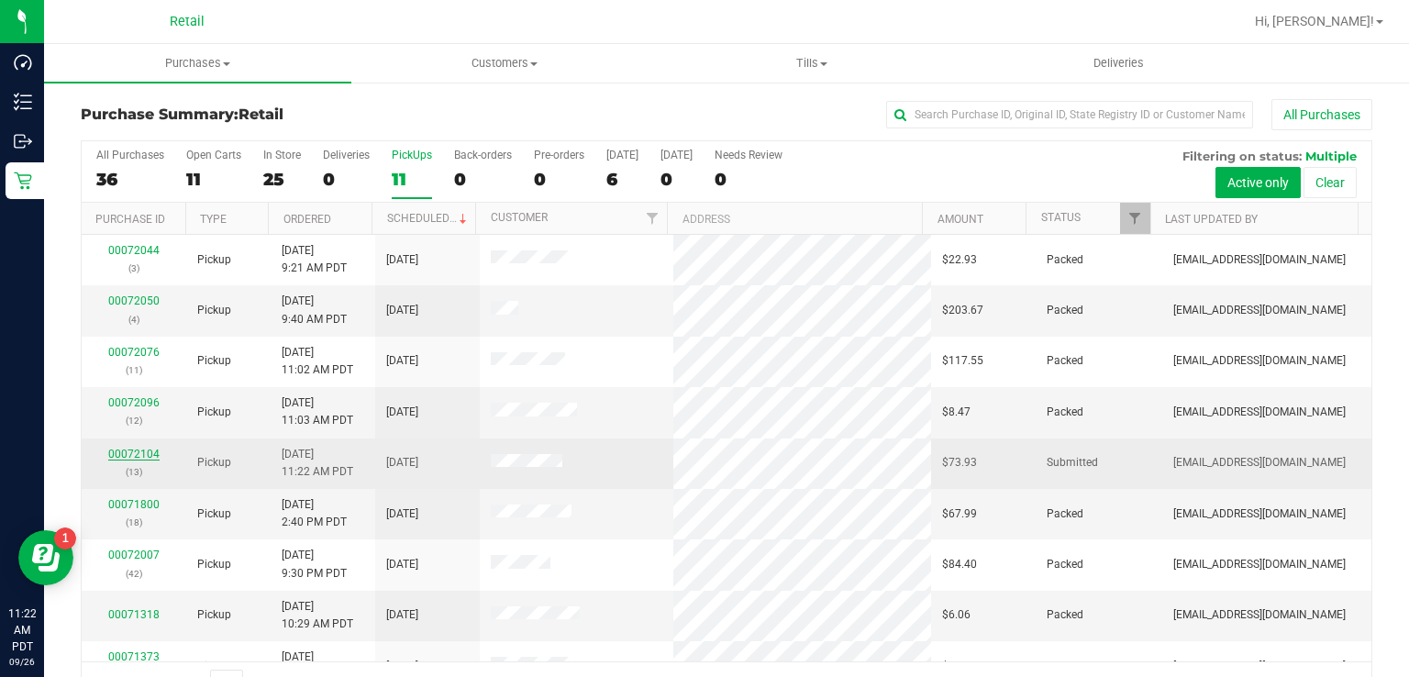
click at [124, 451] on link "00072104" at bounding box center [133, 454] width 51 height 13
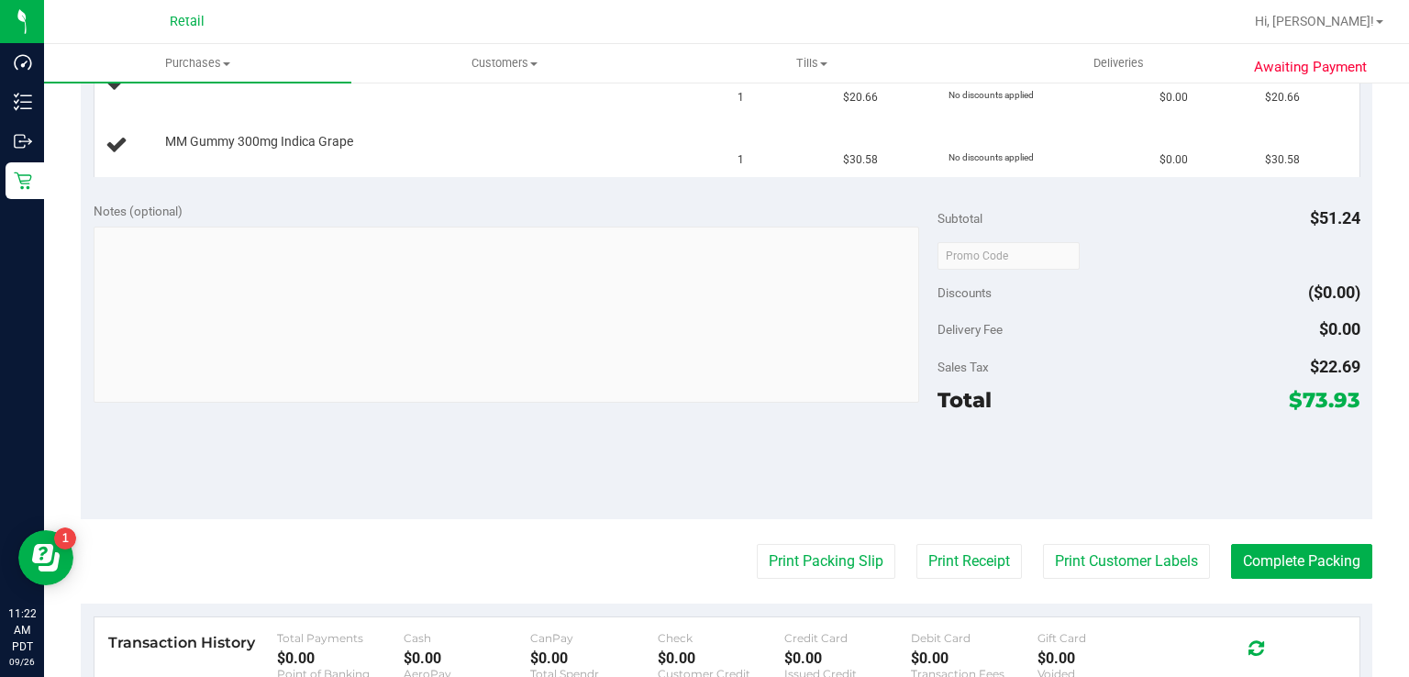
scroll to position [560, 0]
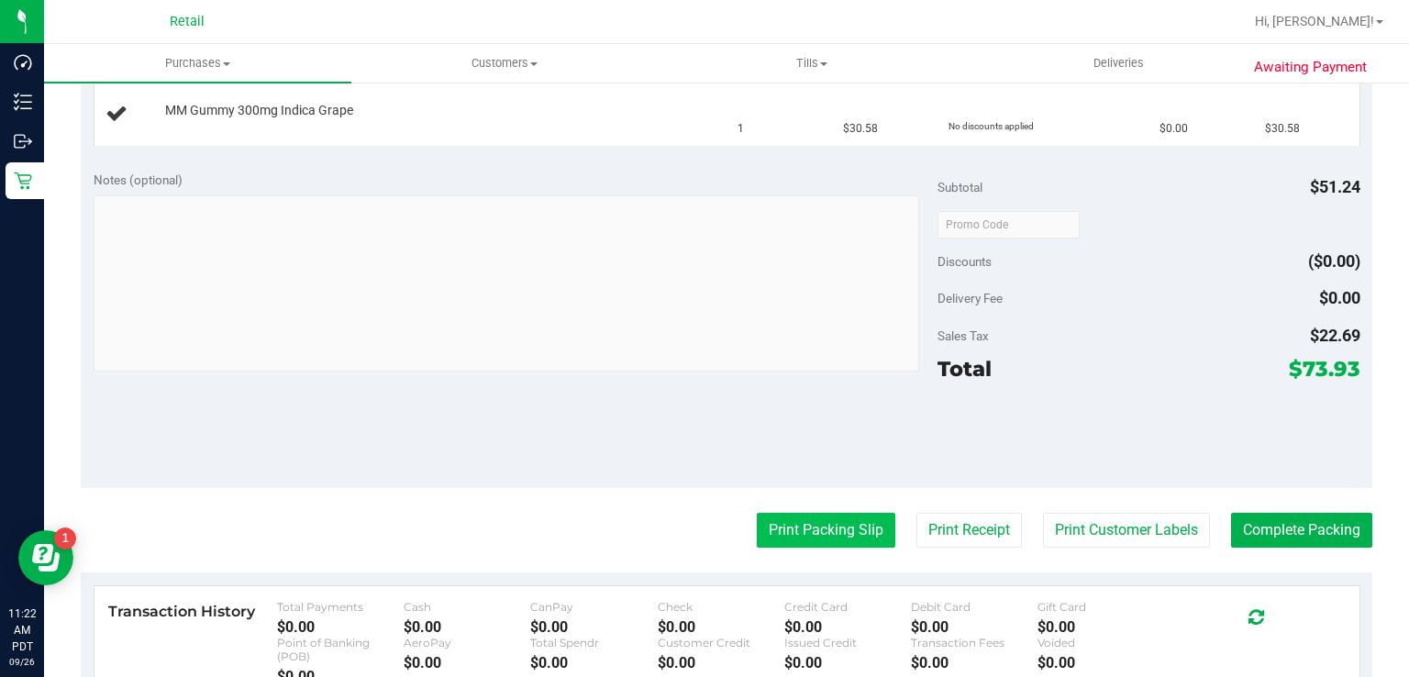
click at [822, 517] on button "Print Packing Slip" at bounding box center [826, 530] width 139 height 35
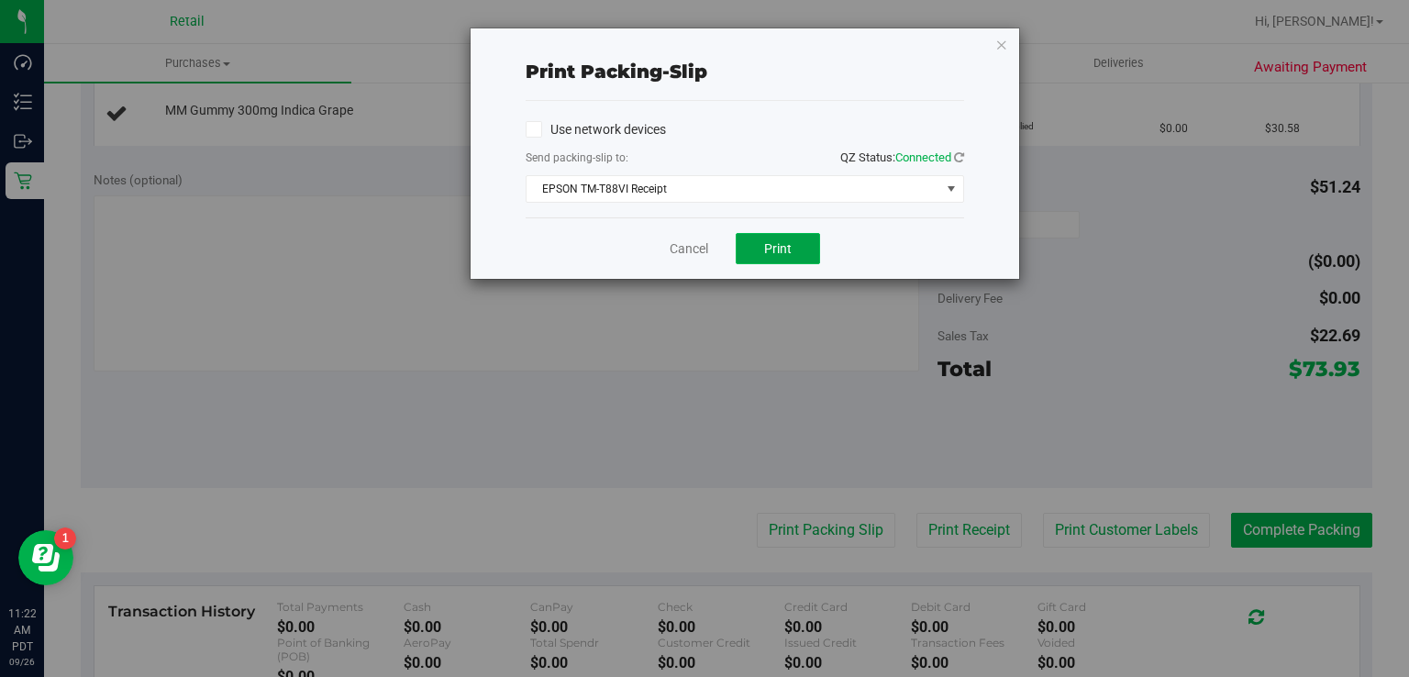
click at [790, 248] on span "Print" at bounding box center [778, 248] width 28 height 15
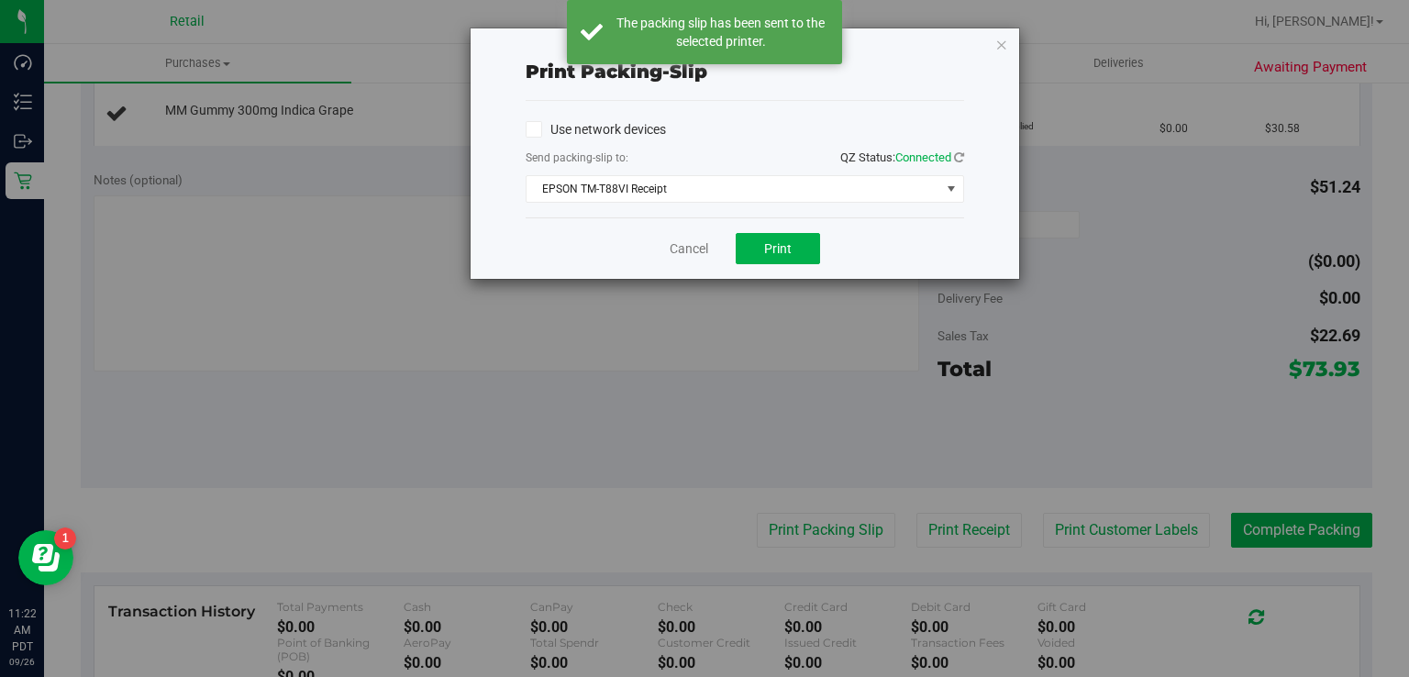
click at [1000, 69] on div "Print packing-slip Use network devices Send packing-slip to: QZ Status: Connect…" at bounding box center [745, 153] width 549 height 250
click at [999, 37] on icon "button" at bounding box center [1001, 44] width 13 height 22
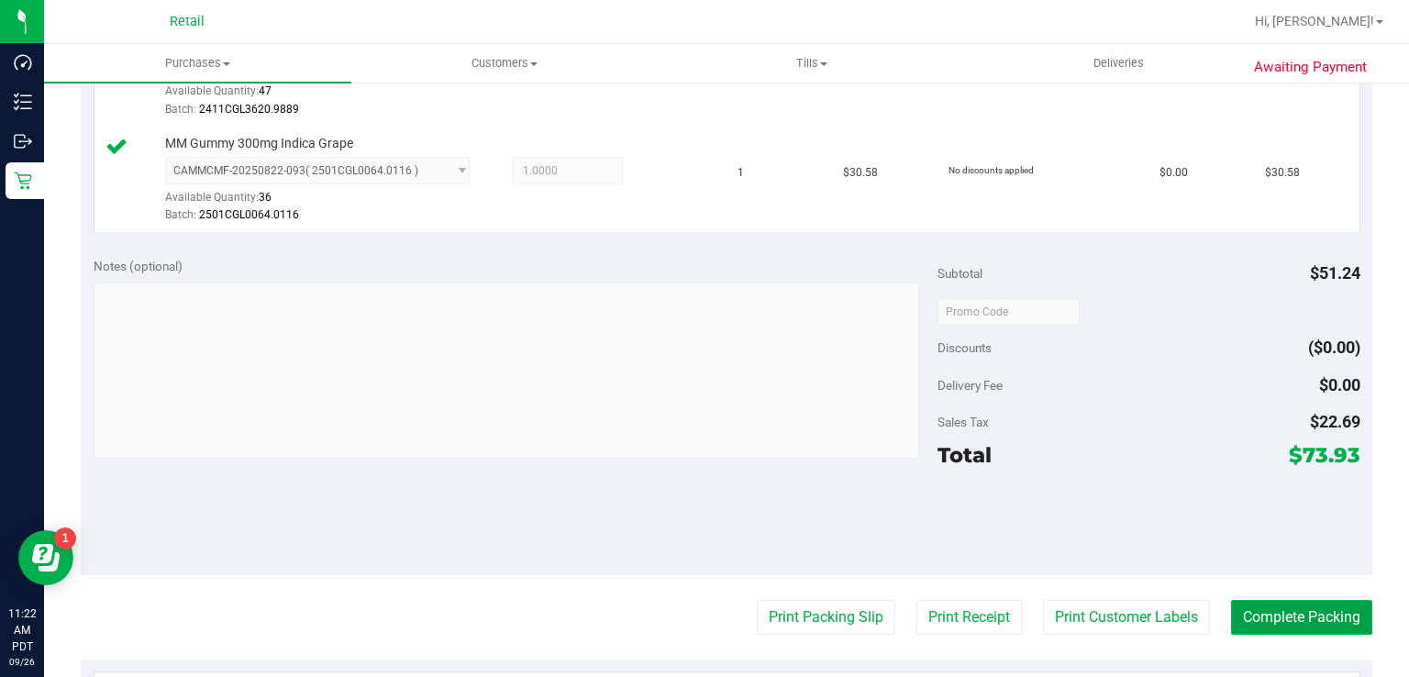
click at [1293, 610] on button "Complete Packing" at bounding box center [1301, 617] width 141 height 35
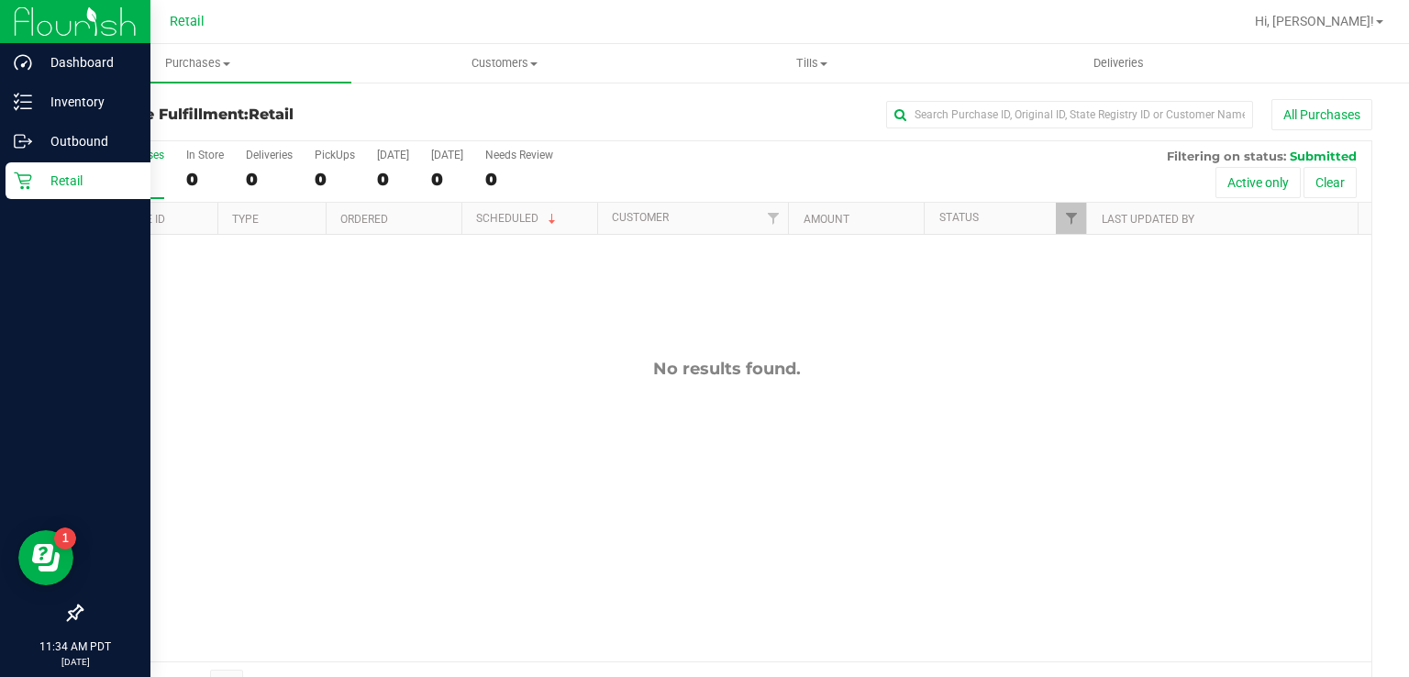
click at [27, 172] on icon at bounding box center [23, 181] width 18 height 18
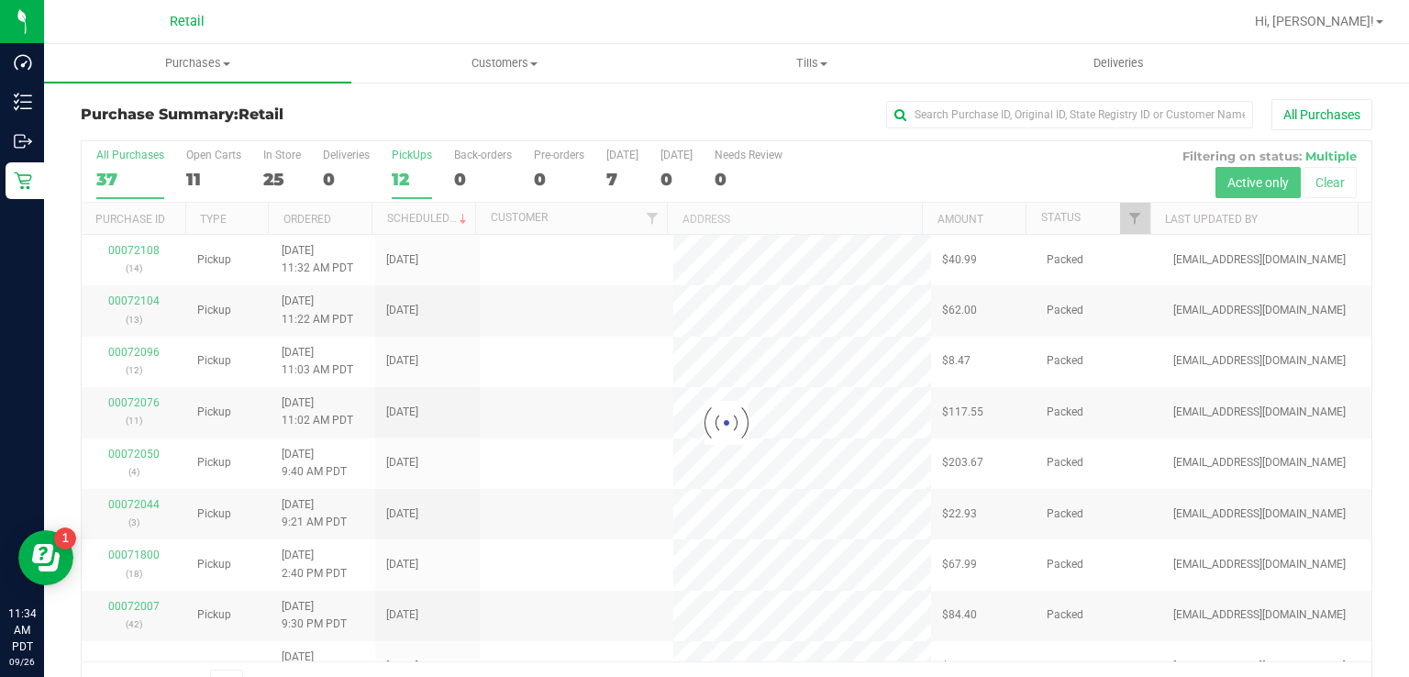
click at [405, 158] on div "PickUps" at bounding box center [412, 155] width 40 height 13
click at [0, 0] on input "PickUps 12" at bounding box center [0, 0] width 0 height 0
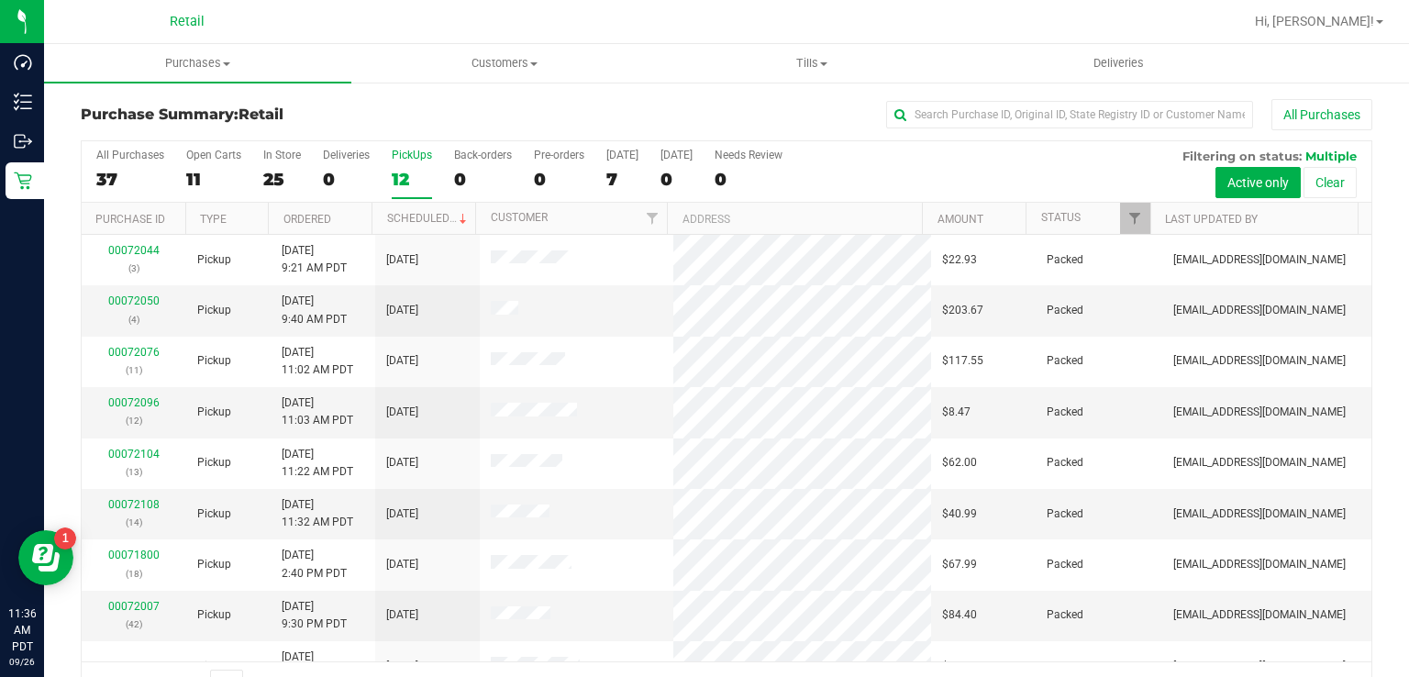
click at [402, 178] on div "12" at bounding box center [412, 179] width 40 height 21
click at [0, 0] on input "PickUps 12" at bounding box center [0, 0] width 0 height 0
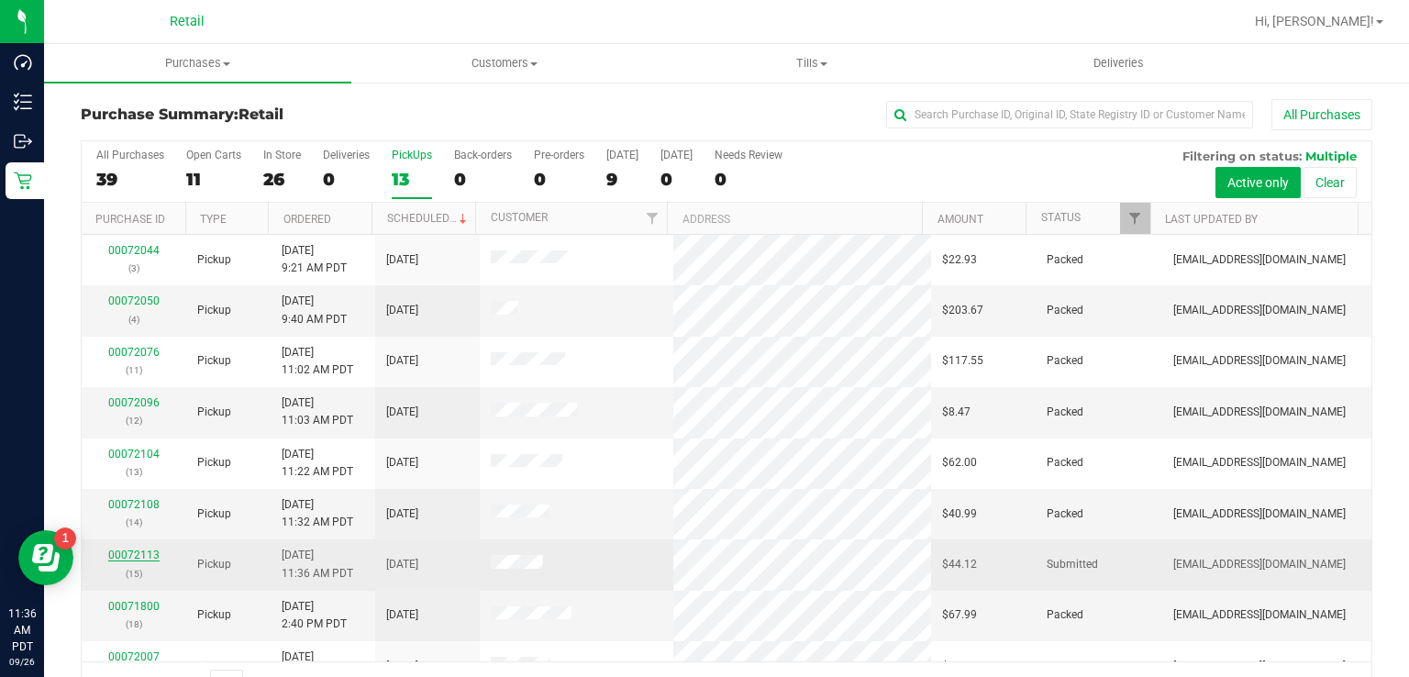
click at [125, 556] on link "00072113" at bounding box center [133, 555] width 51 height 13
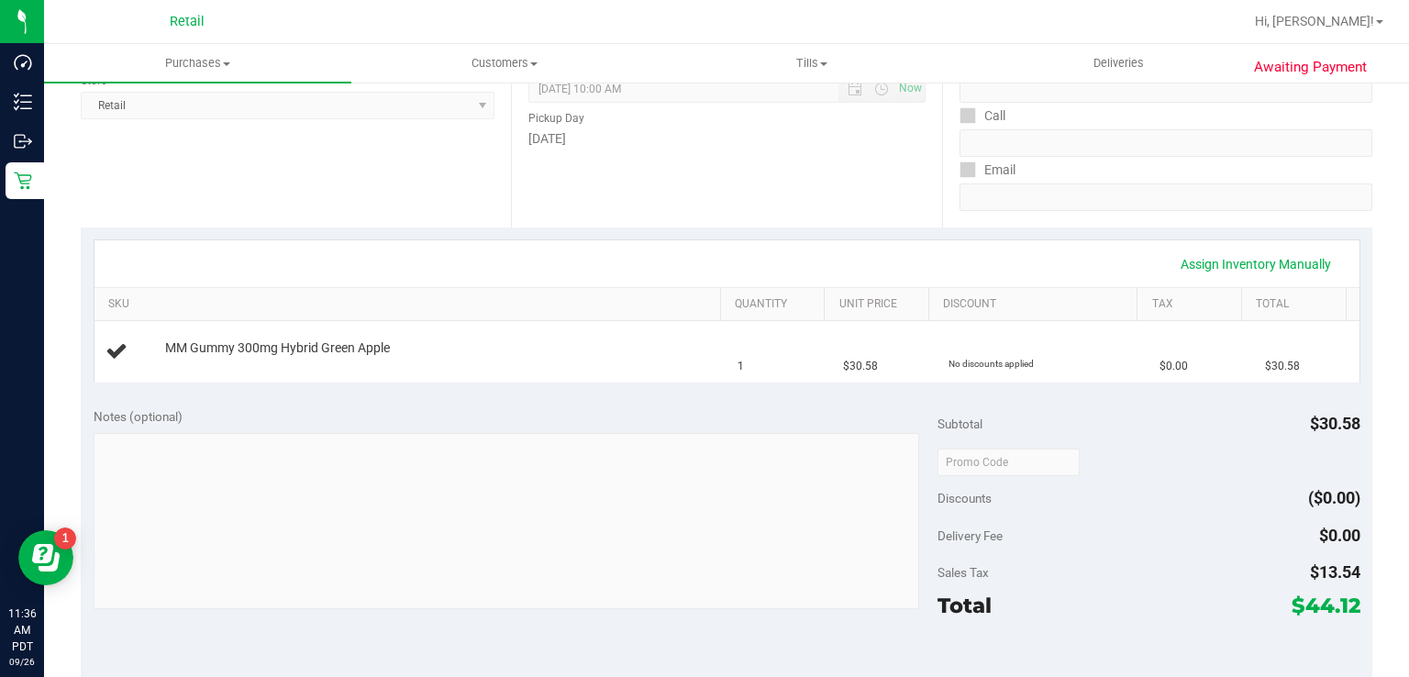
scroll to position [458, 0]
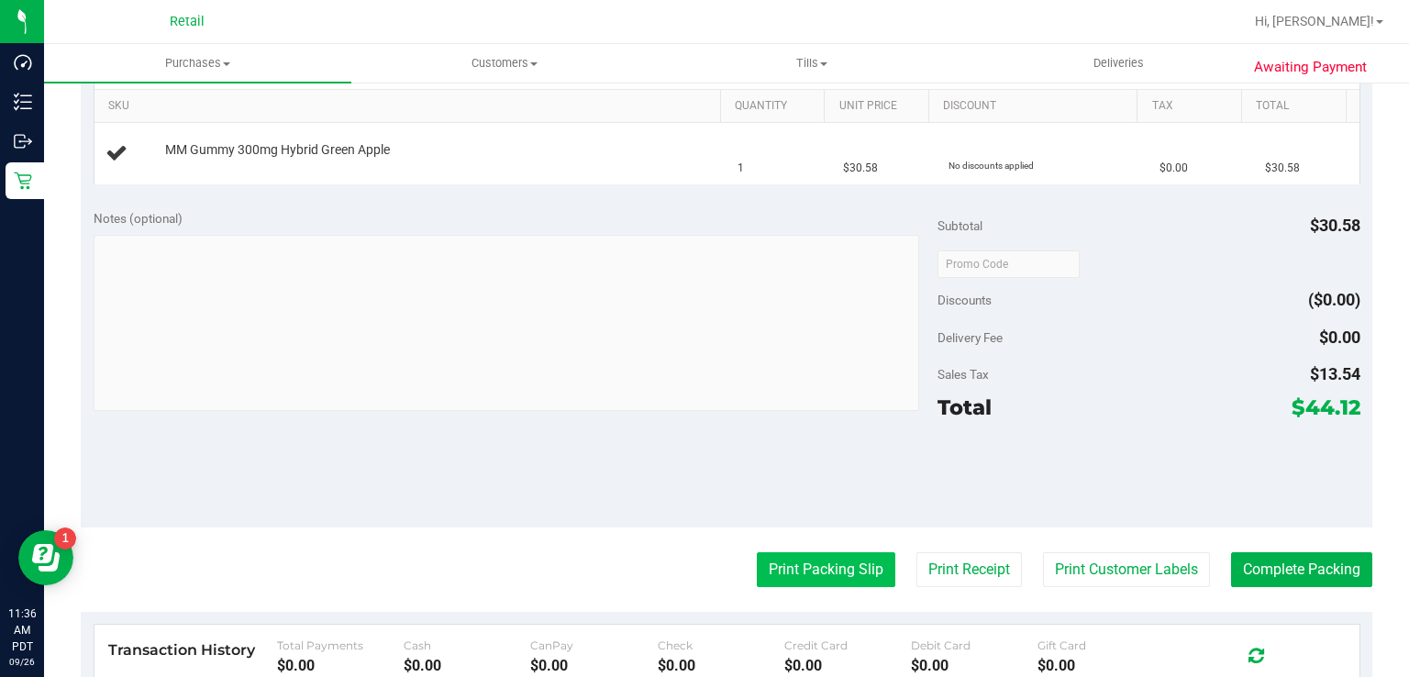
click at [789, 572] on button "Print Packing Slip" at bounding box center [826, 569] width 139 height 35
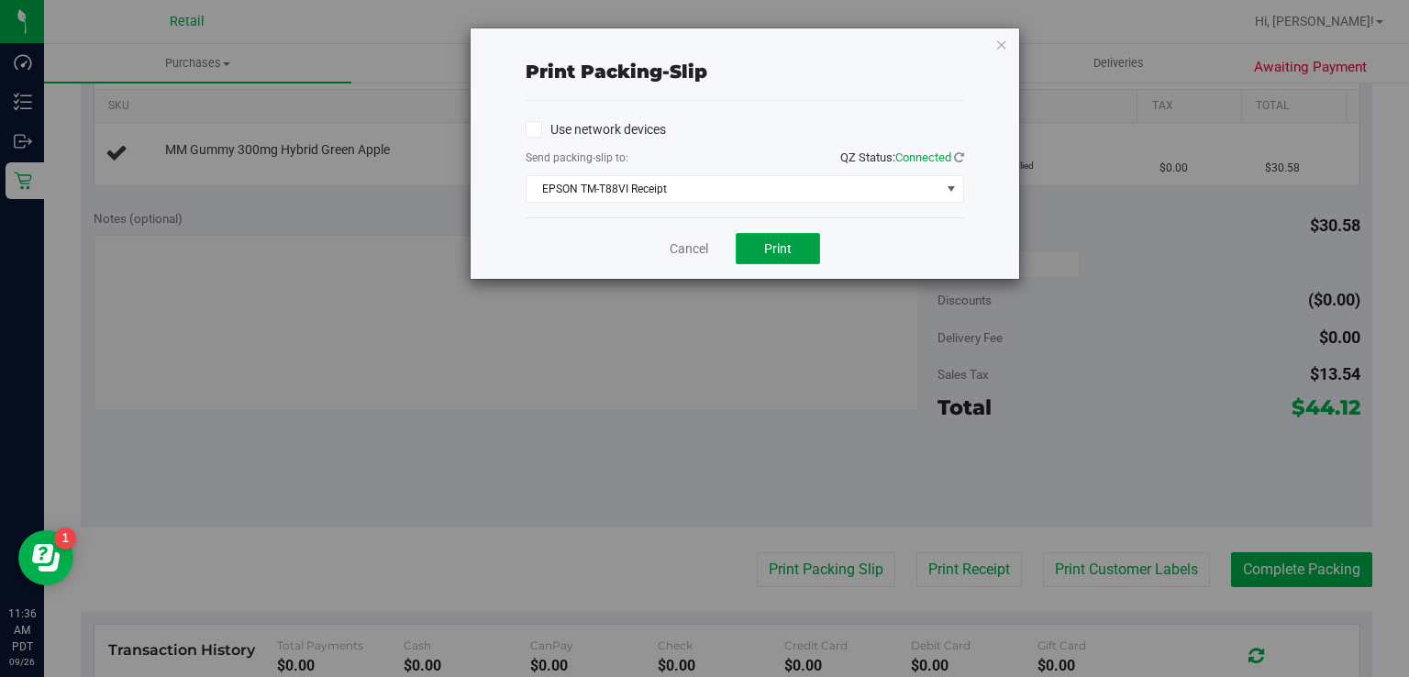
click at [792, 254] on span "Print" at bounding box center [778, 248] width 28 height 15
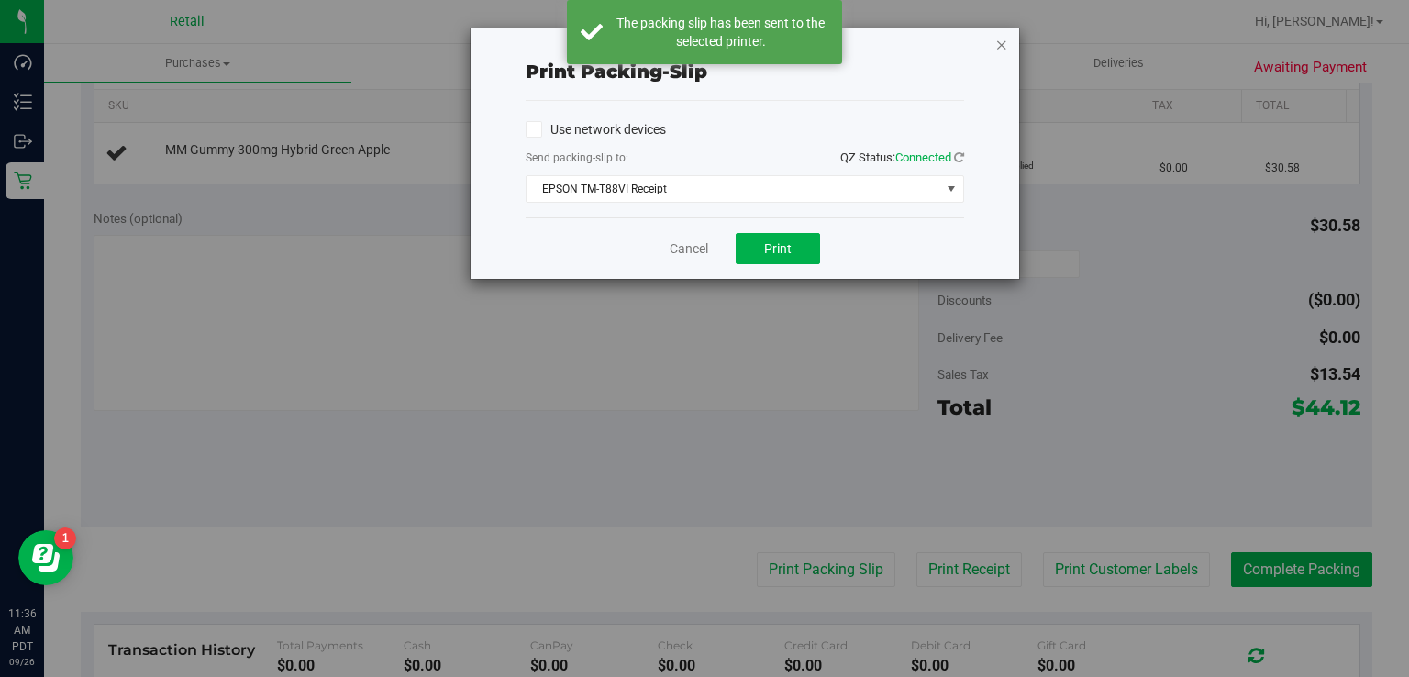
click at [1002, 43] on icon "button" at bounding box center [1001, 44] width 13 height 22
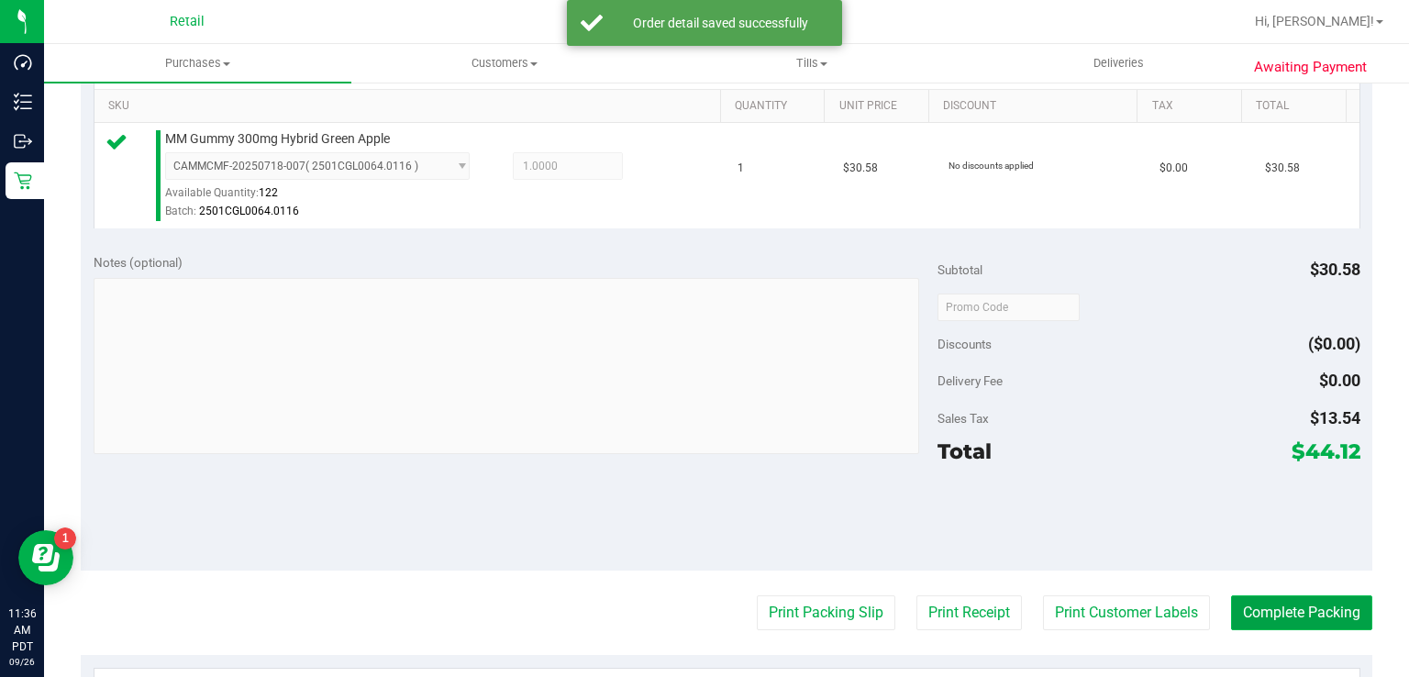
click at [1308, 605] on button "Complete Packing" at bounding box center [1301, 612] width 141 height 35
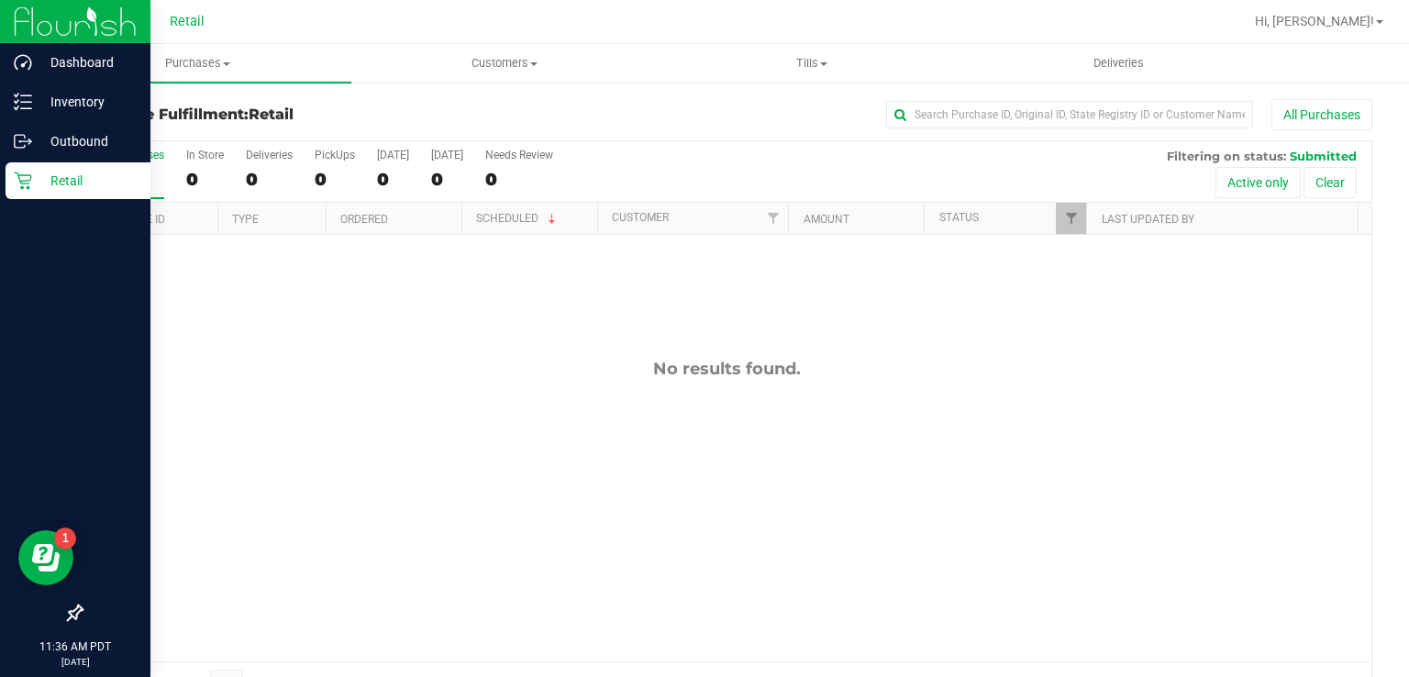
click at [12, 195] on div "Retail" at bounding box center [78, 180] width 145 height 37
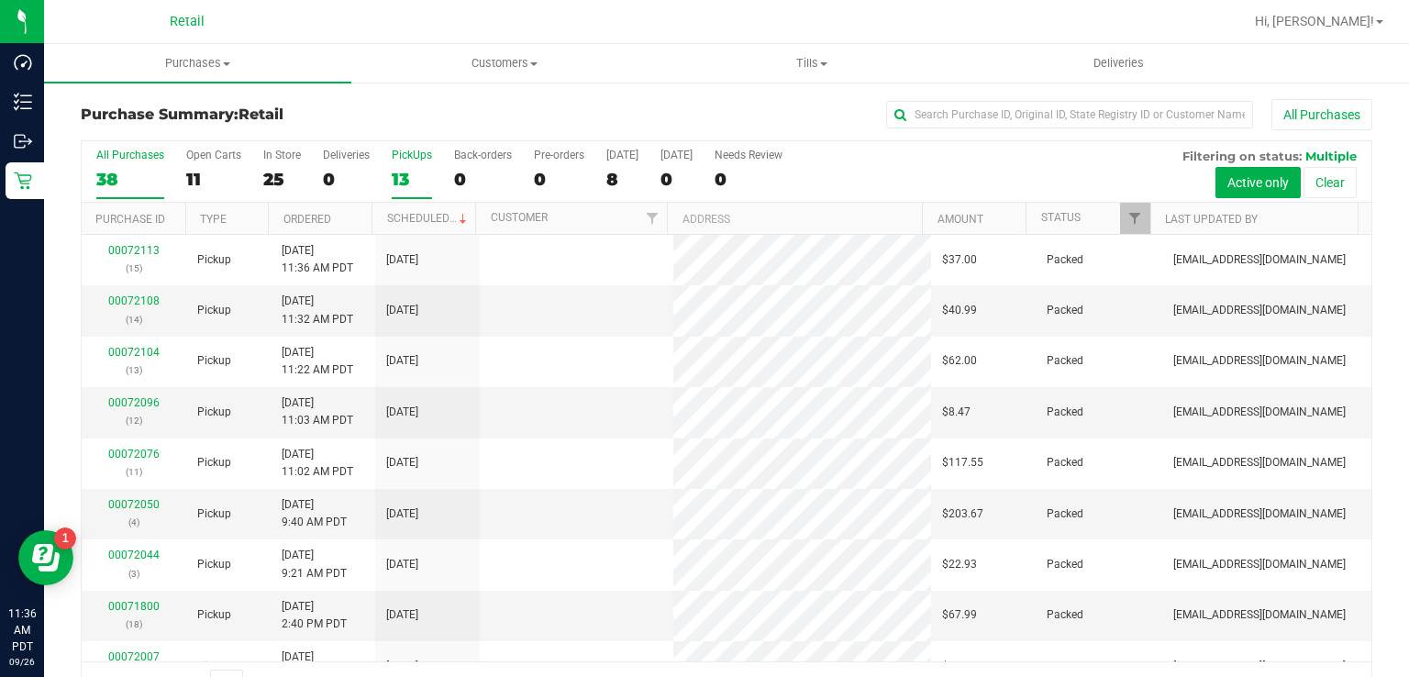
click at [395, 164] on label "PickUps 13" at bounding box center [412, 174] width 40 height 50
click at [0, 0] on input "PickUps 13" at bounding box center [0, 0] width 0 height 0
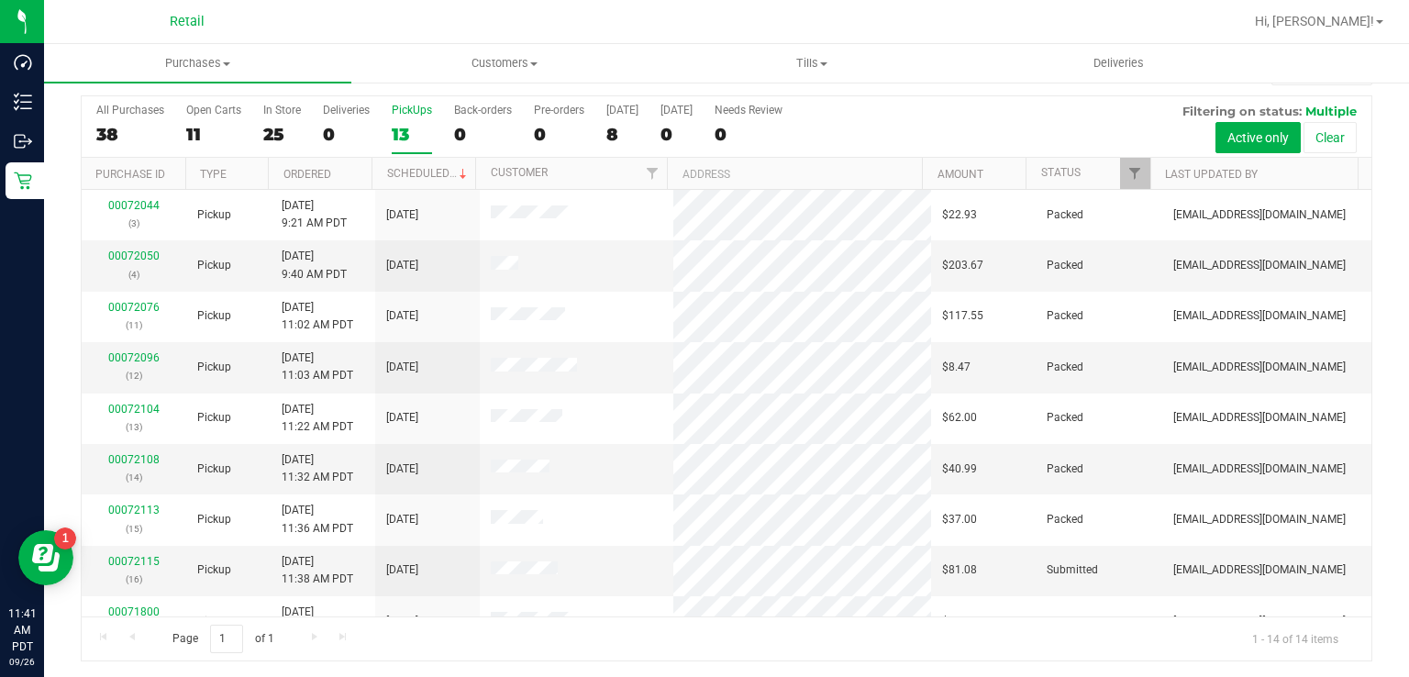
click at [397, 121] on label "PickUps 13" at bounding box center [412, 129] width 40 height 50
click at [0, 0] on input "PickUps 13" at bounding box center [0, 0] width 0 height 0
click at [121, 561] on link "00072115" at bounding box center [133, 561] width 51 height 13
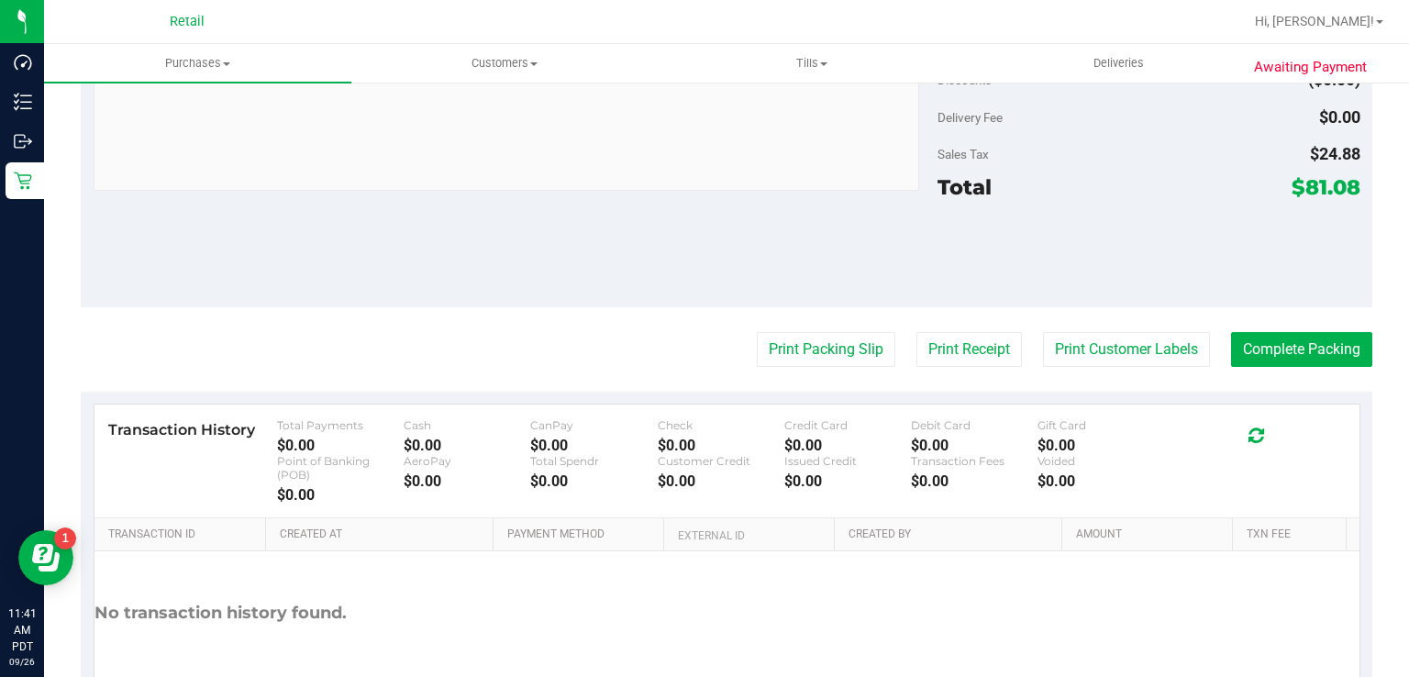
scroll to position [829, 0]
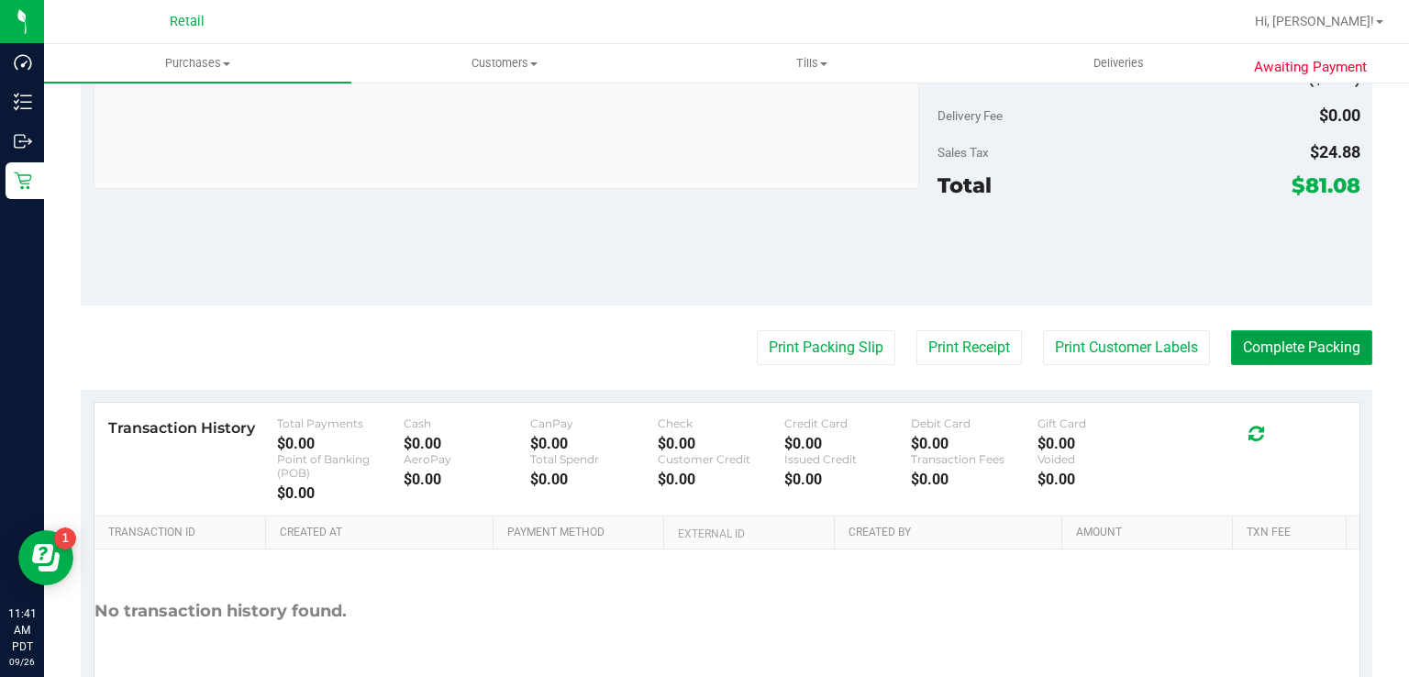
click at [1282, 339] on button "Complete Packing" at bounding box center [1301, 347] width 141 height 35
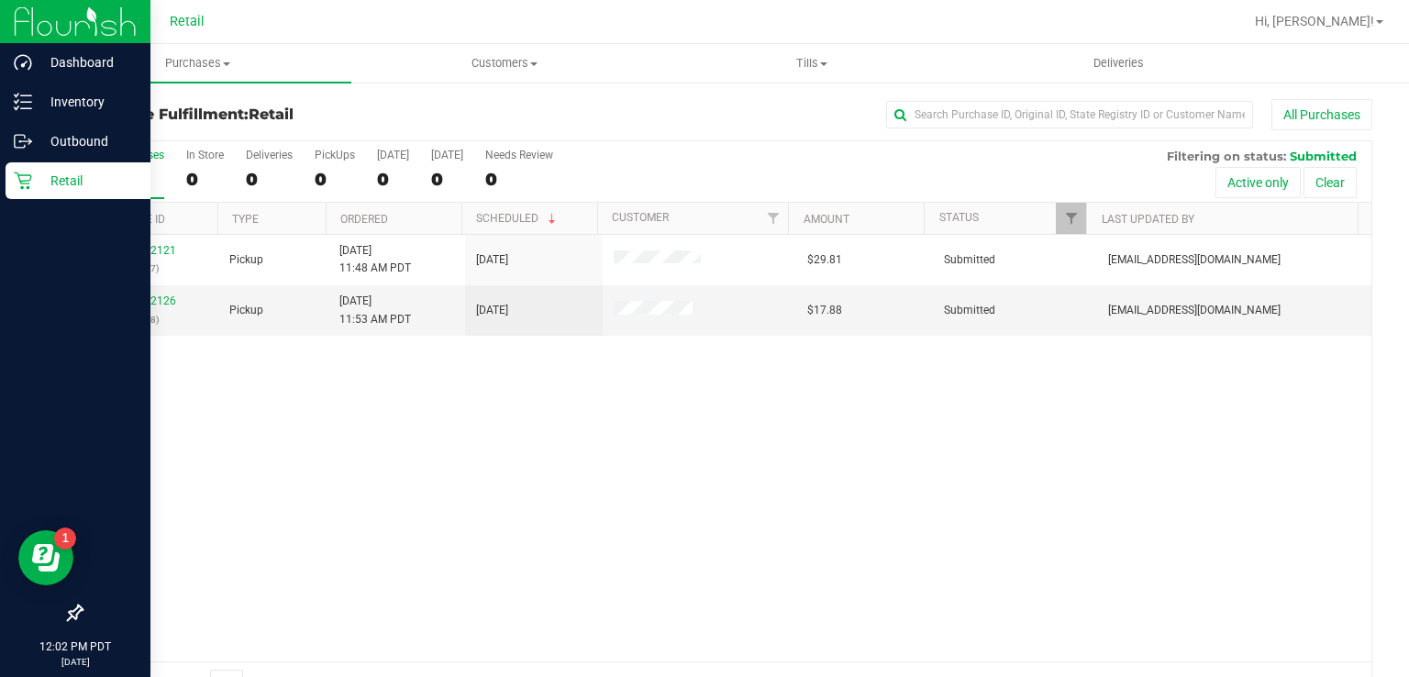
click at [24, 187] on icon at bounding box center [23, 181] width 18 height 18
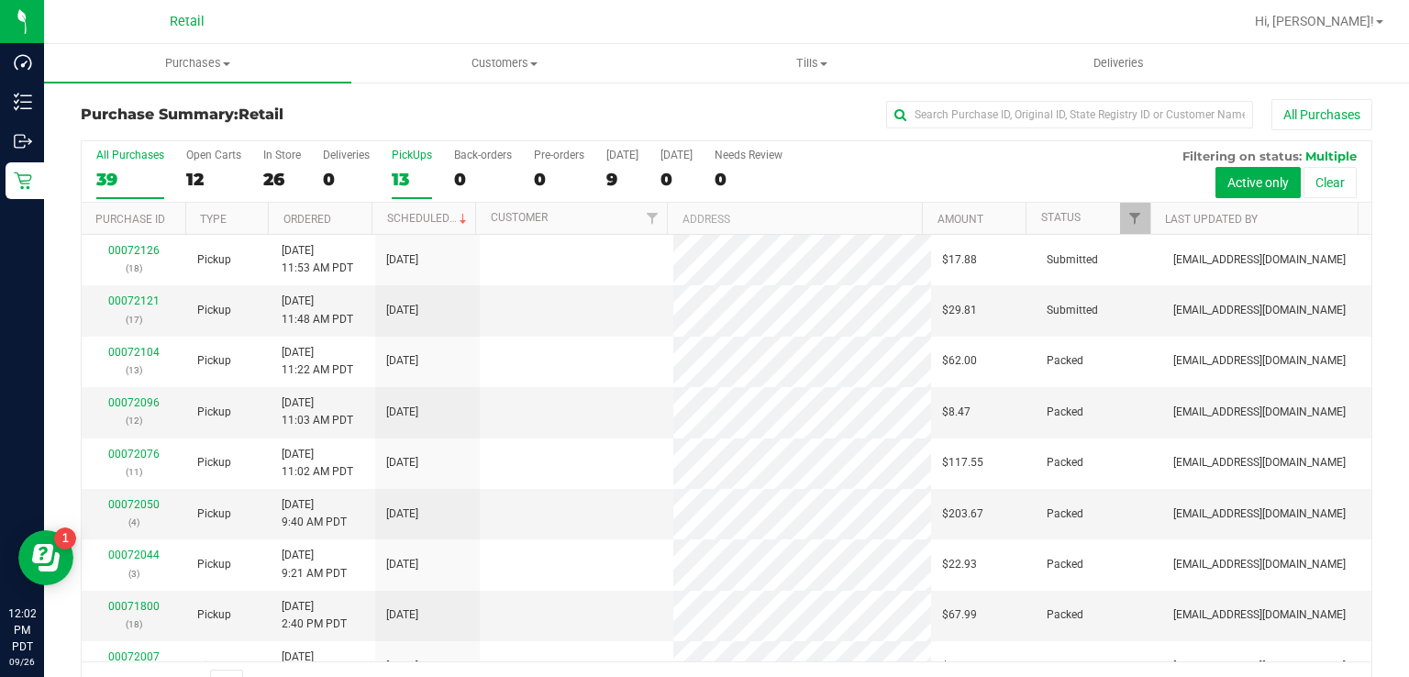
click at [405, 172] on div "13" at bounding box center [412, 179] width 40 height 21
click at [0, 0] on input "PickUps 13" at bounding box center [0, 0] width 0 height 0
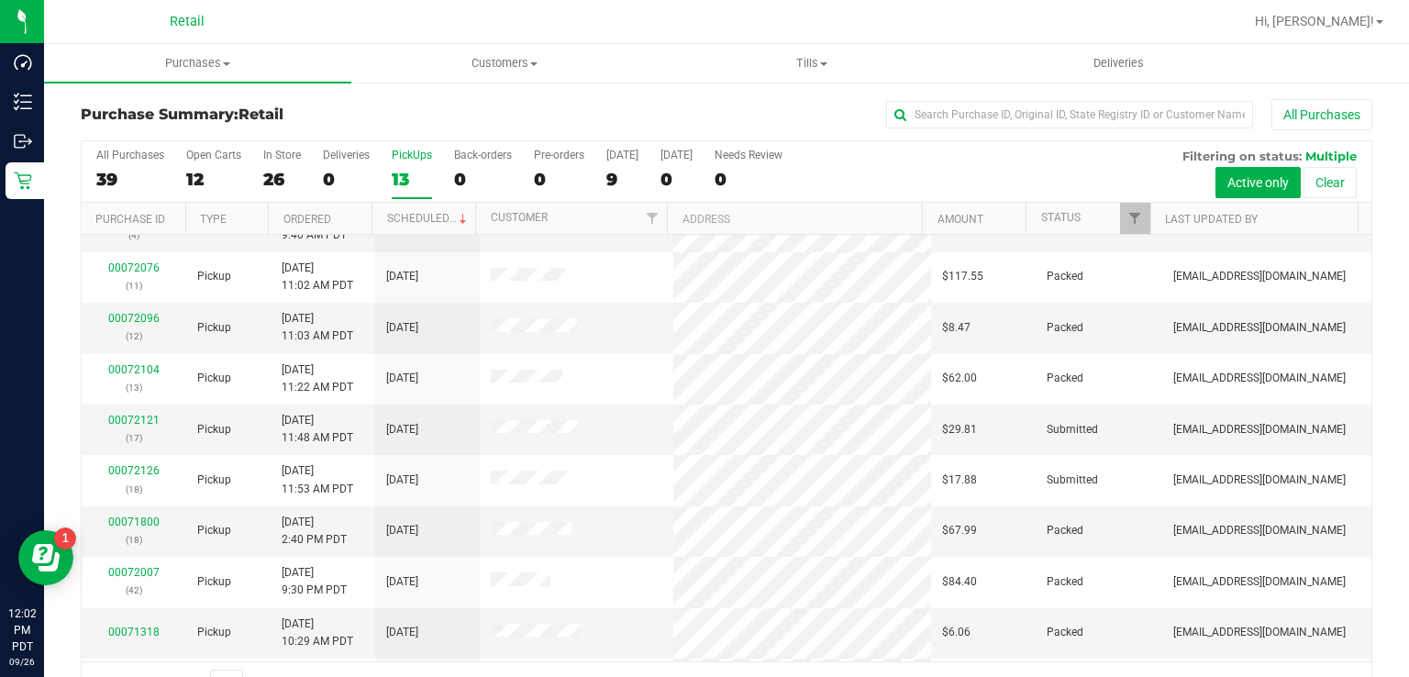
scroll to position [96, 0]
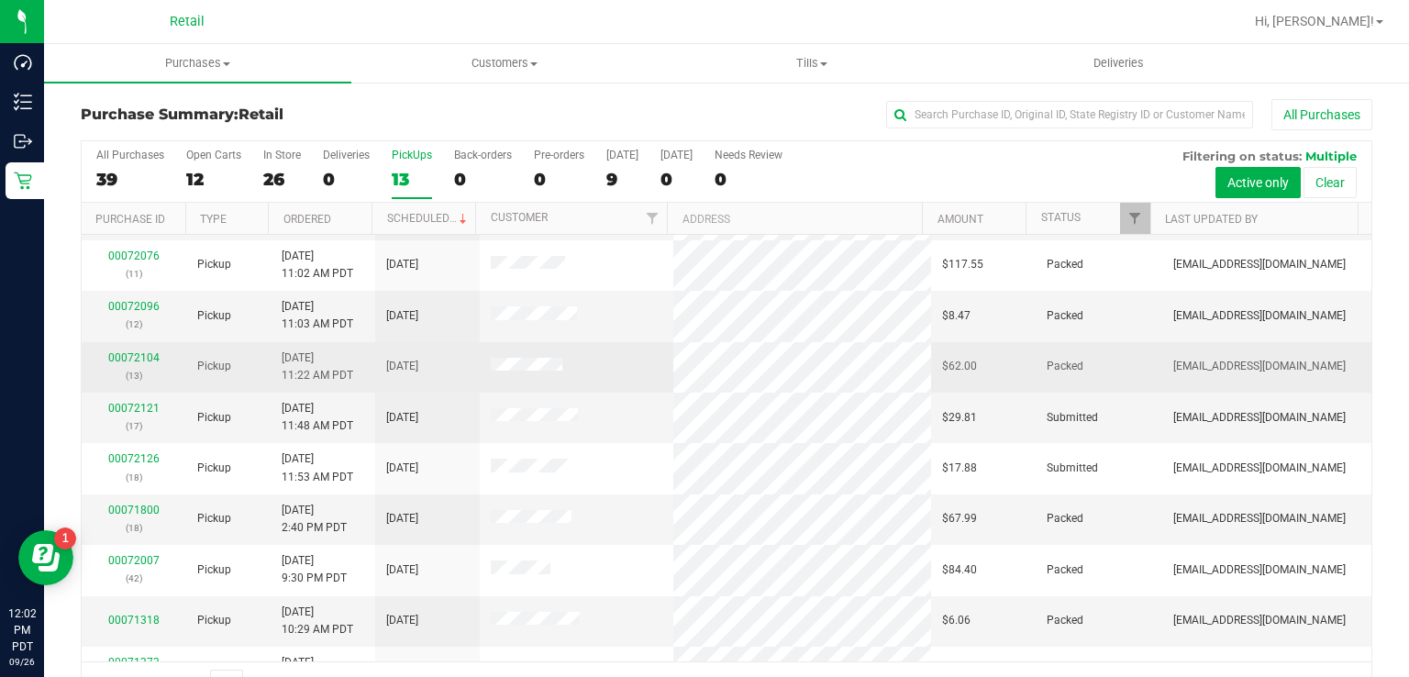
click at [124, 383] on td "00072104 (13)" at bounding box center [134, 367] width 105 height 50
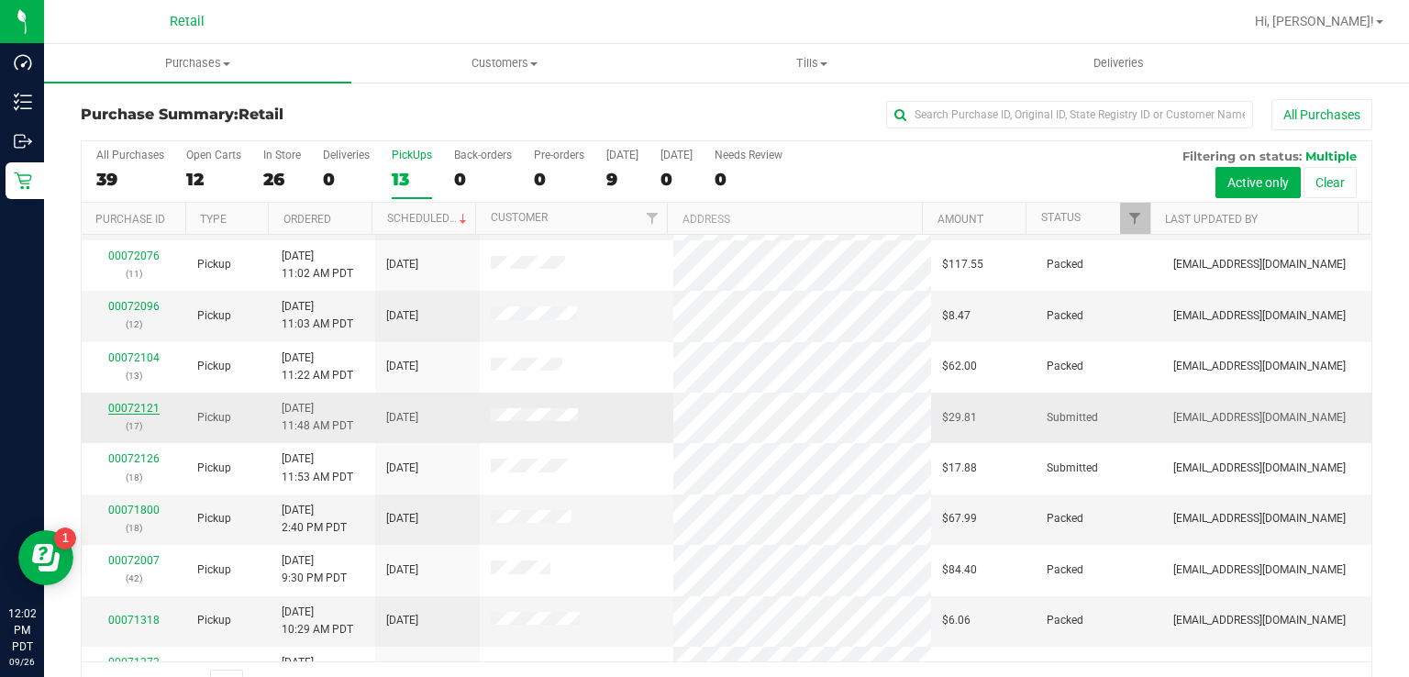
click at [139, 407] on link "00072121" at bounding box center [133, 408] width 51 height 13
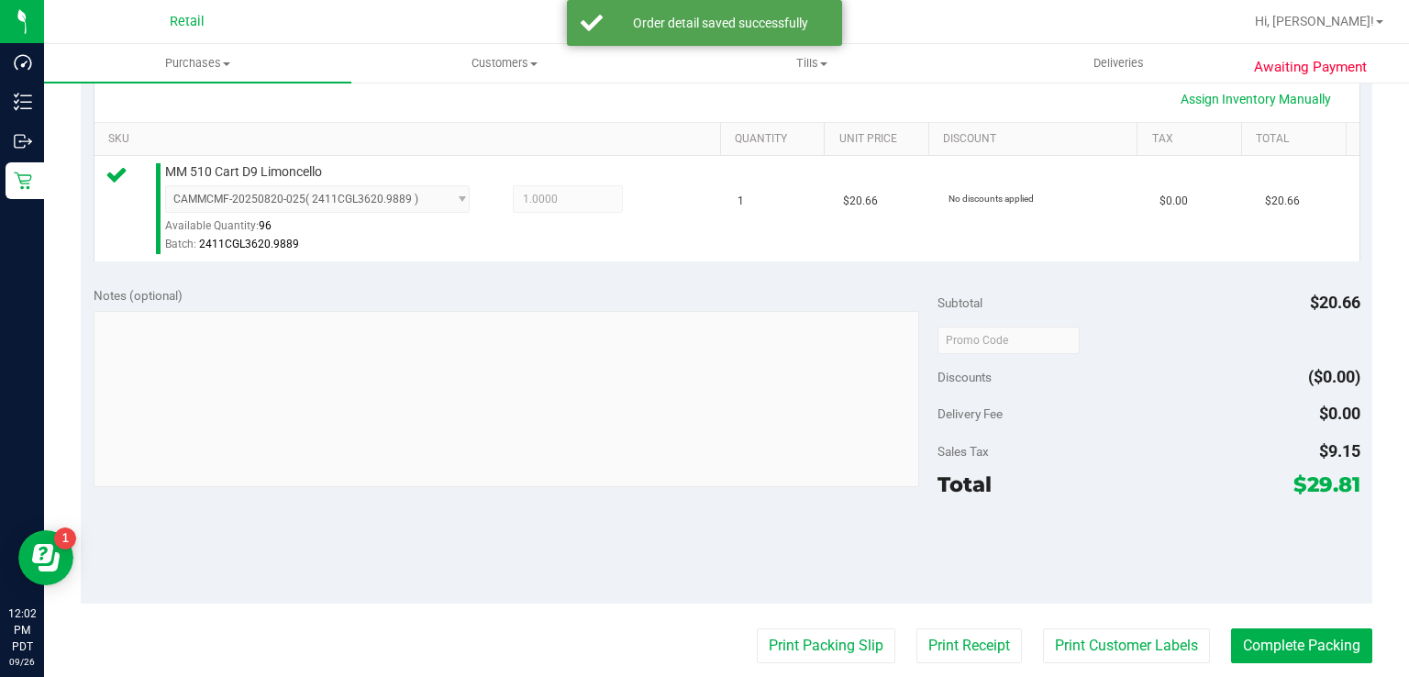
scroll to position [430, 0]
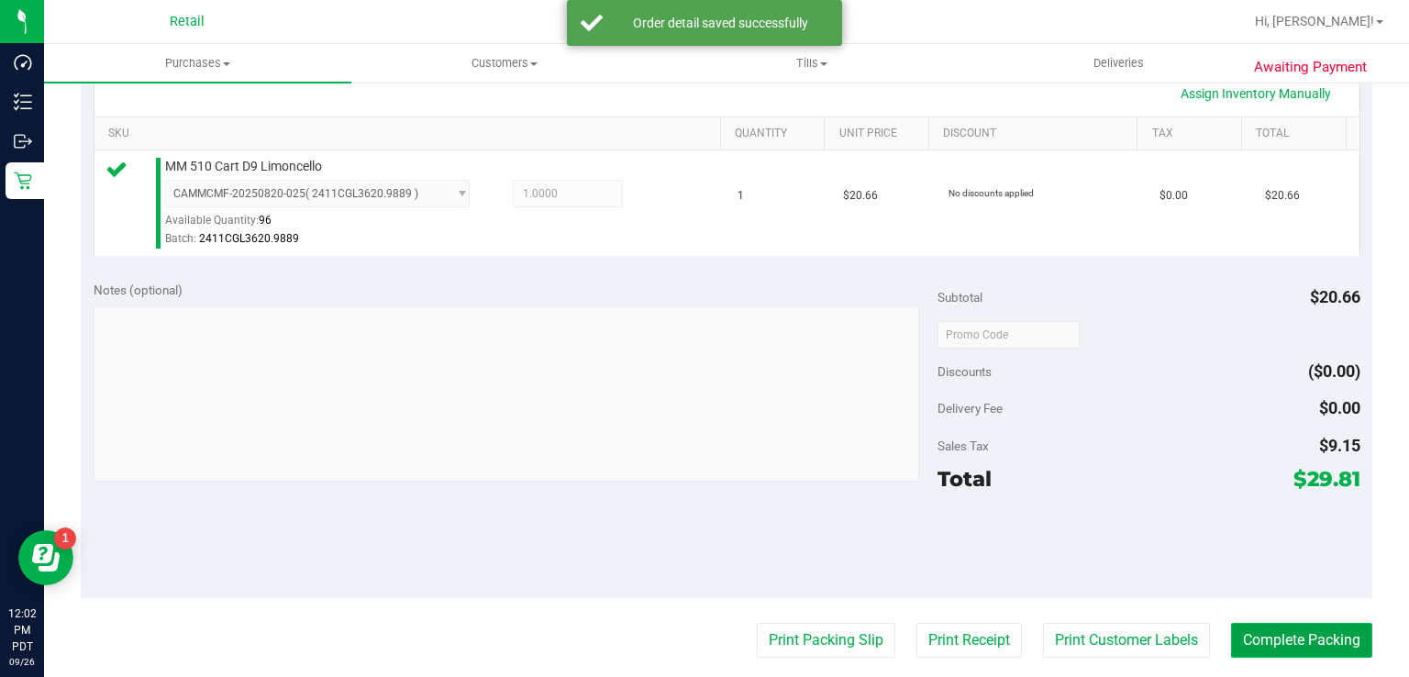
click at [1273, 624] on button "Complete Packing" at bounding box center [1301, 640] width 141 height 35
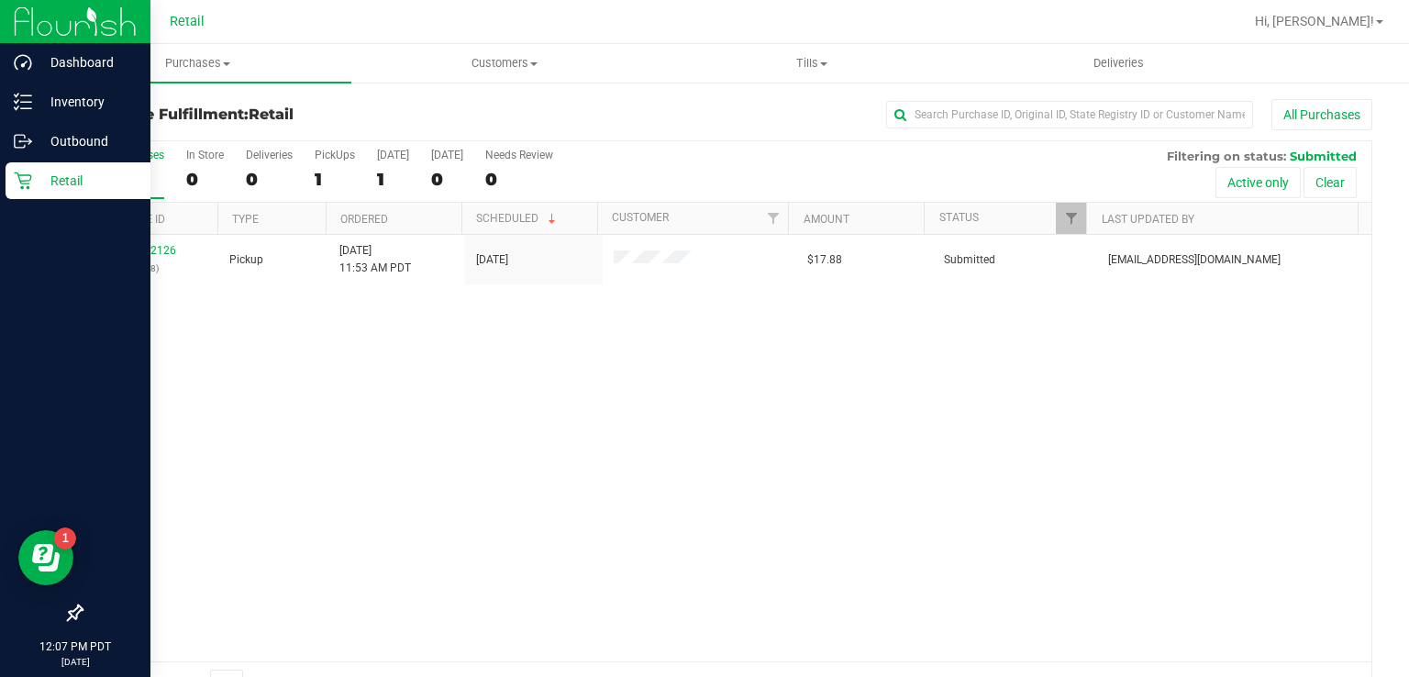
click at [23, 189] on icon at bounding box center [23, 181] width 18 height 18
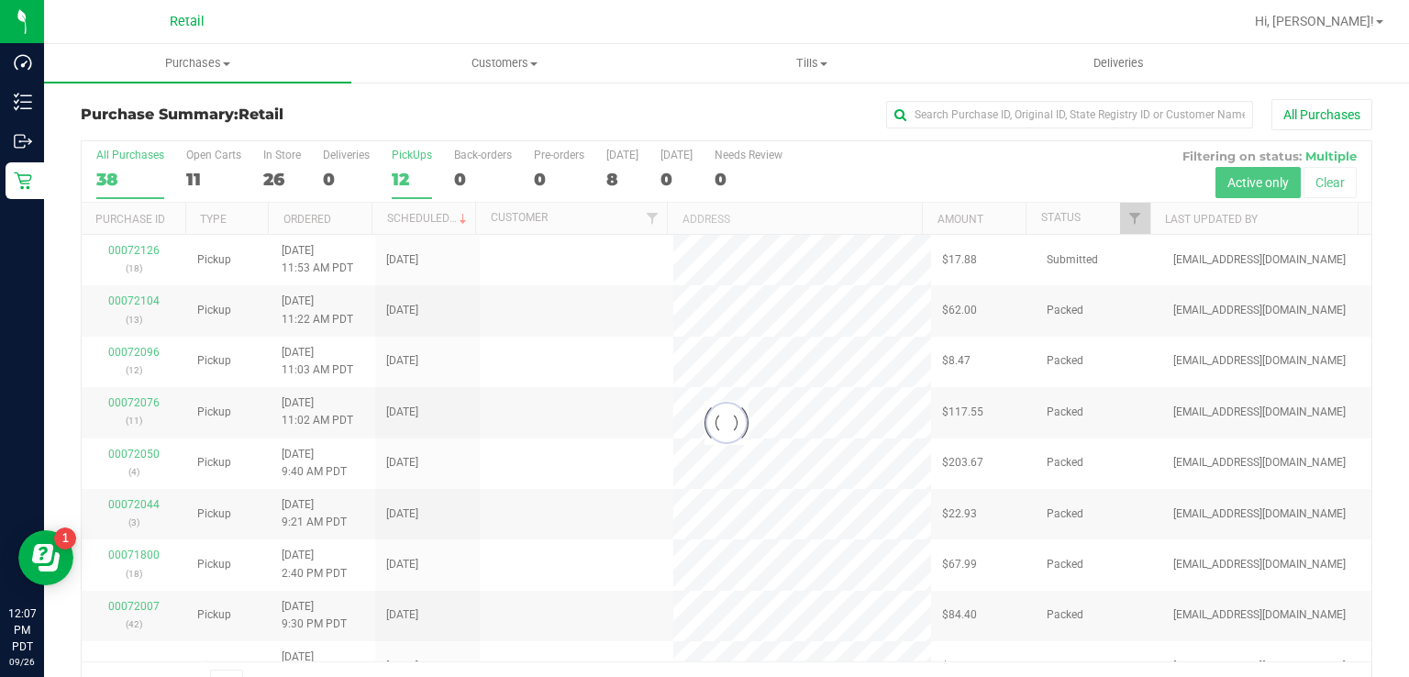
click at [411, 163] on label "PickUps 12" at bounding box center [412, 174] width 40 height 50
click at [0, 0] on input "PickUps 12" at bounding box center [0, 0] width 0 height 0
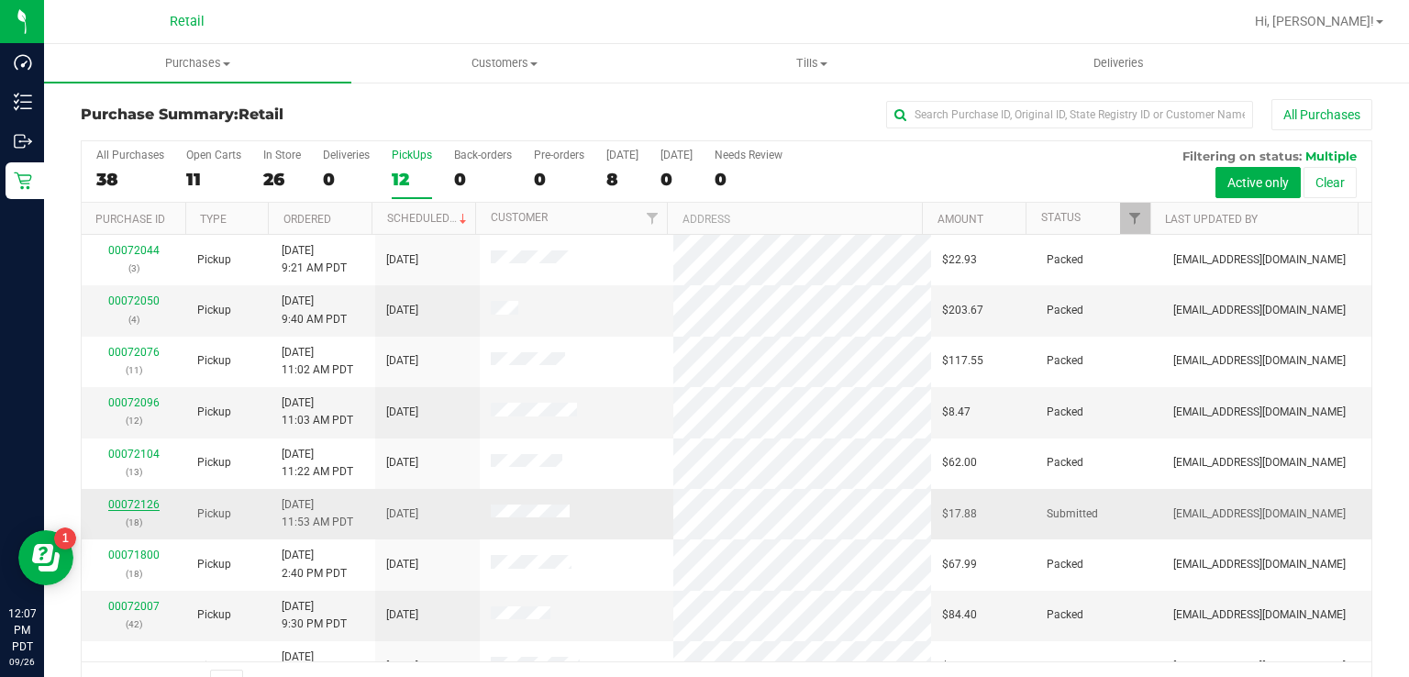
click at [123, 502] on link "00072126" at bounding box center [133, 504] width 51 height 13
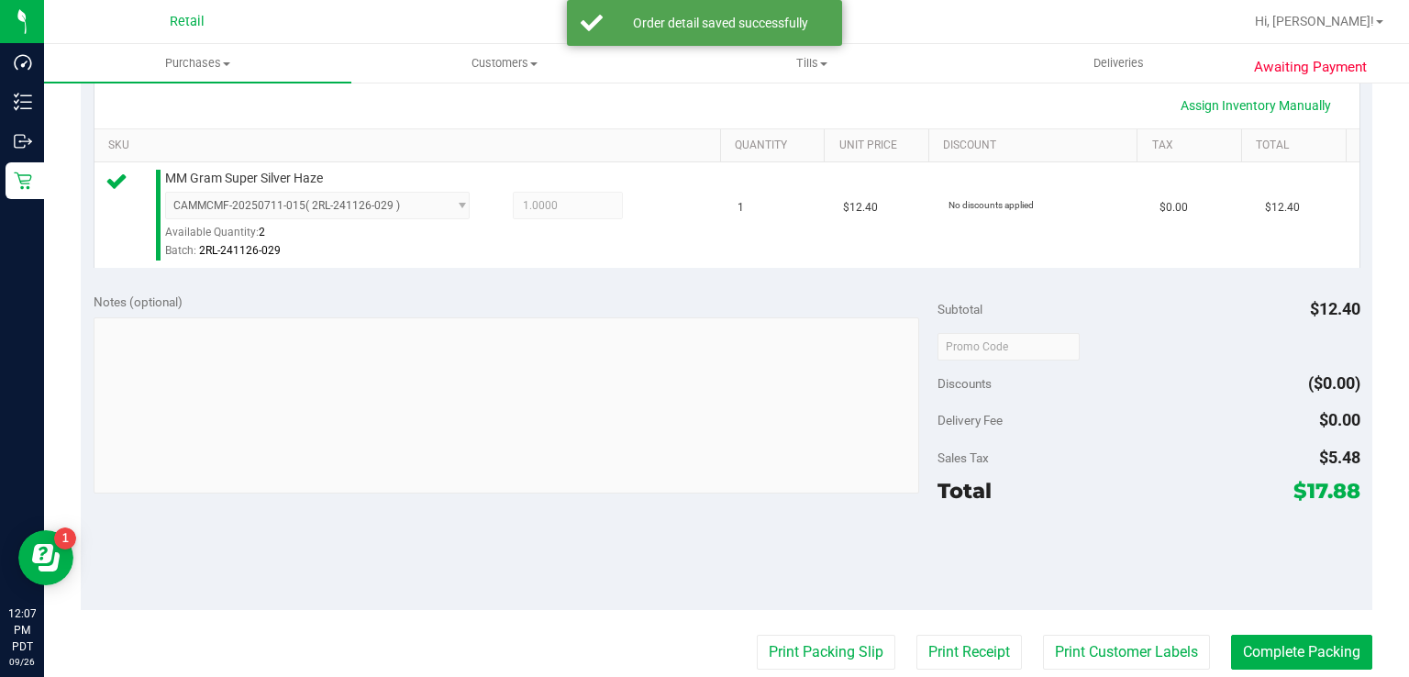
scroll to position [419, 0]
click at [1281, 653] on button "Complete Packing" at bounding box center [1301, 651] width 141 height 35
